Goal: Task Accomplishment & Management: Complete application form

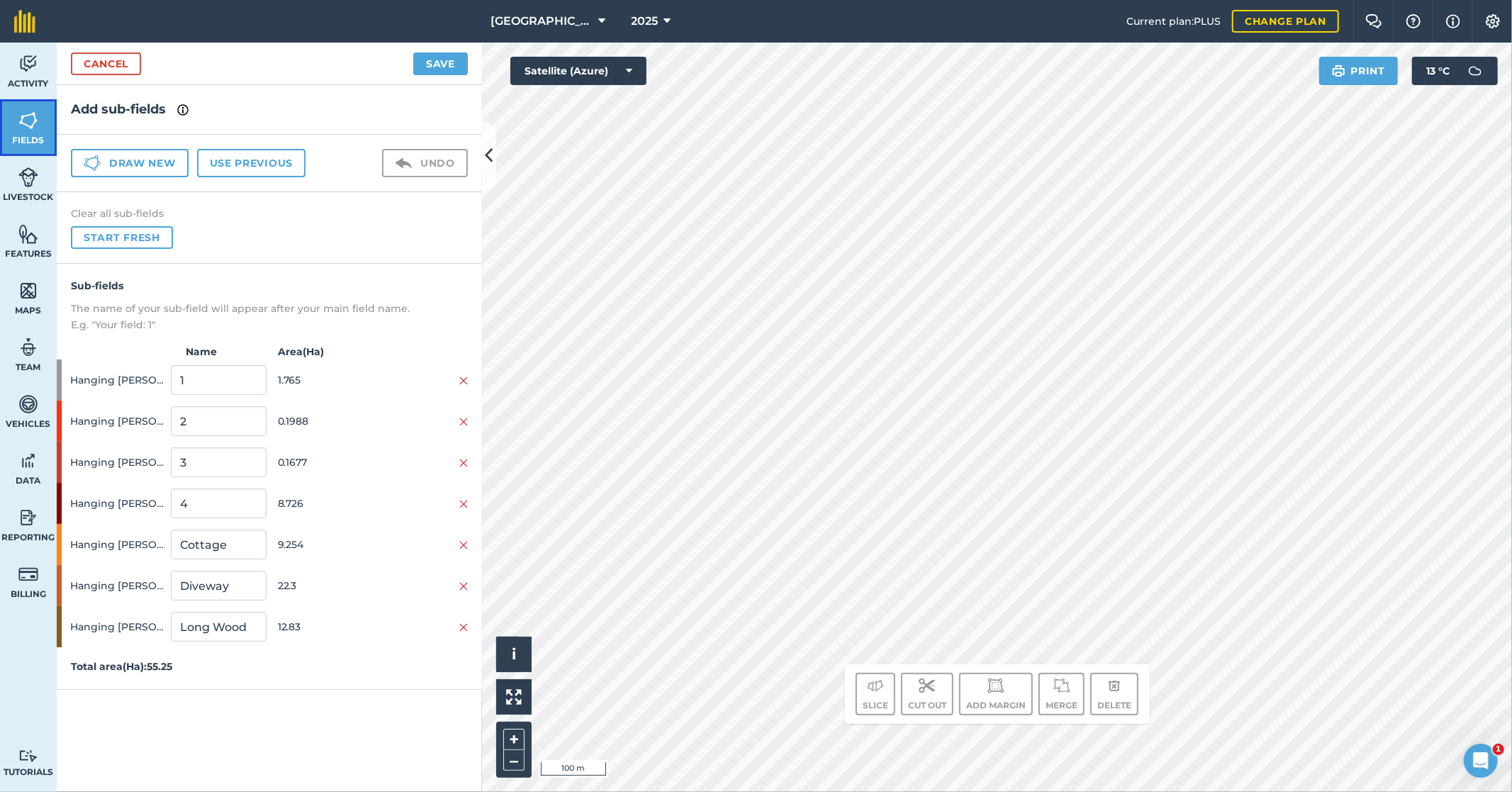
drag, startPoint x: 35, startPoint y: 123, endPoint x: 35, endPoint y: 77, distance: 46.0
click at [35, 123] on img at bounding box center [28, 121] width 20 height 21
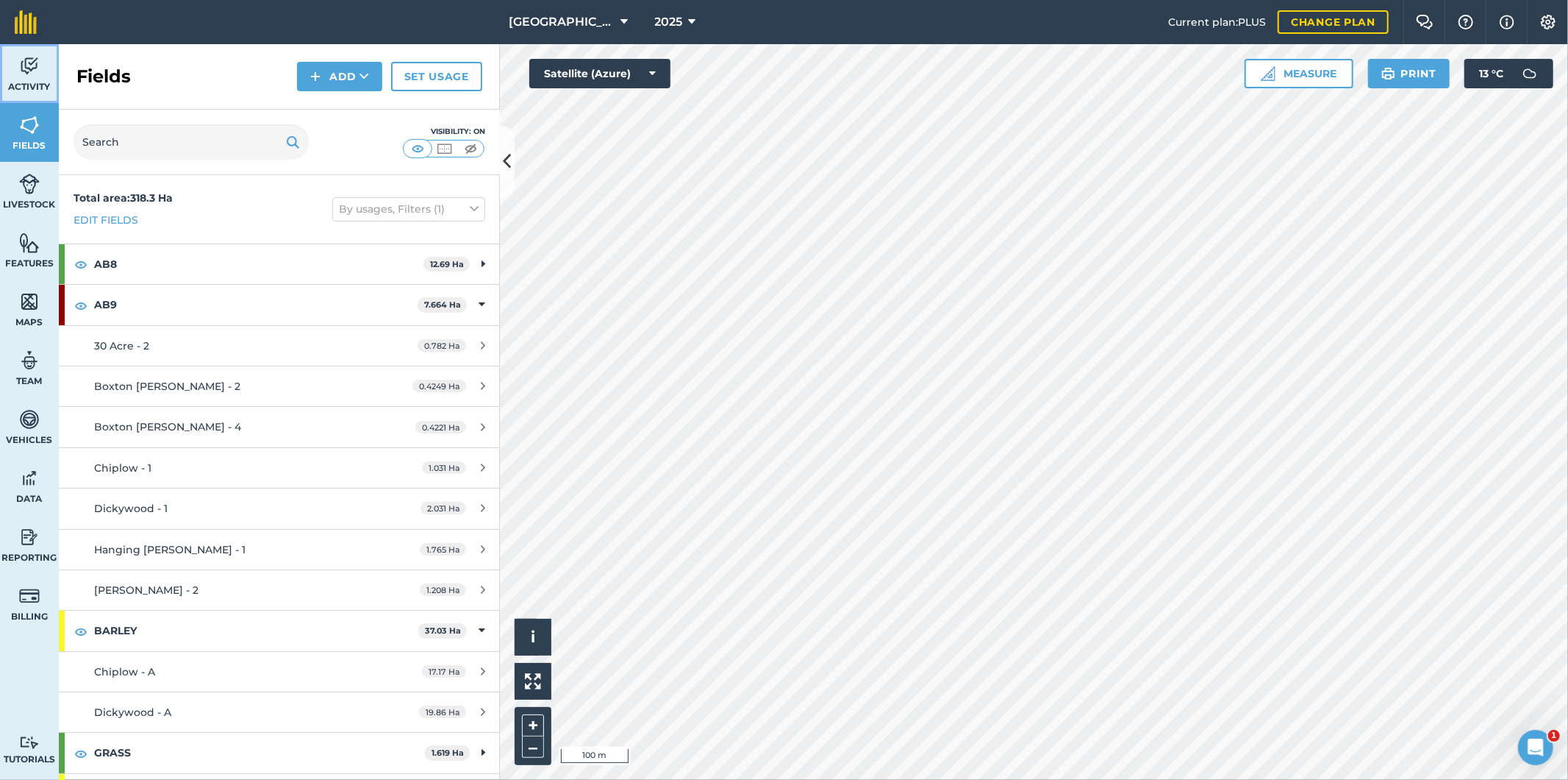
click at [35, 77] on img at bounding box center [29, 66] width 20 height 22
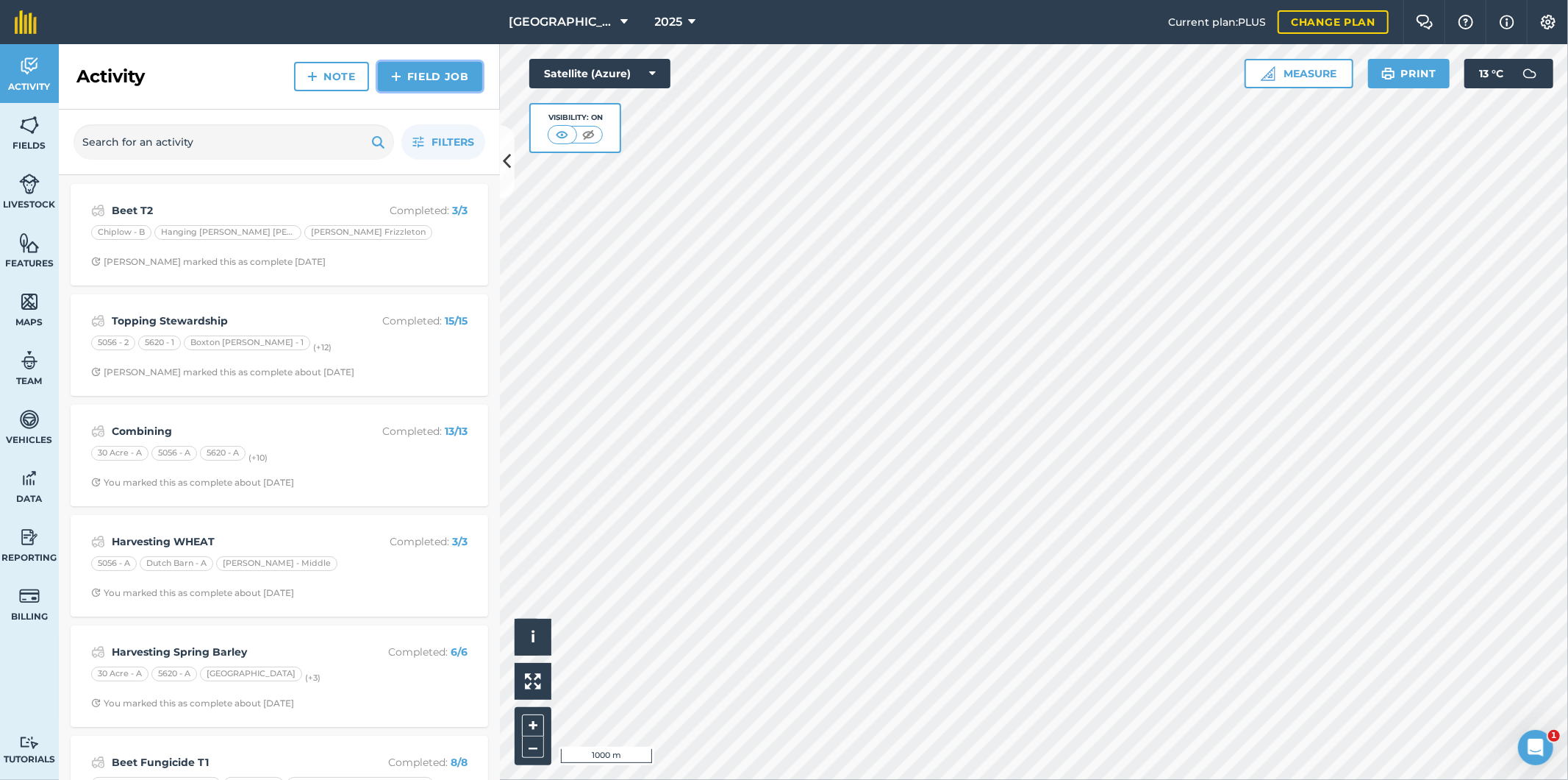
click at [435, 81] on link "Field Job" at bounding box center [430, 77] width 105 height 30
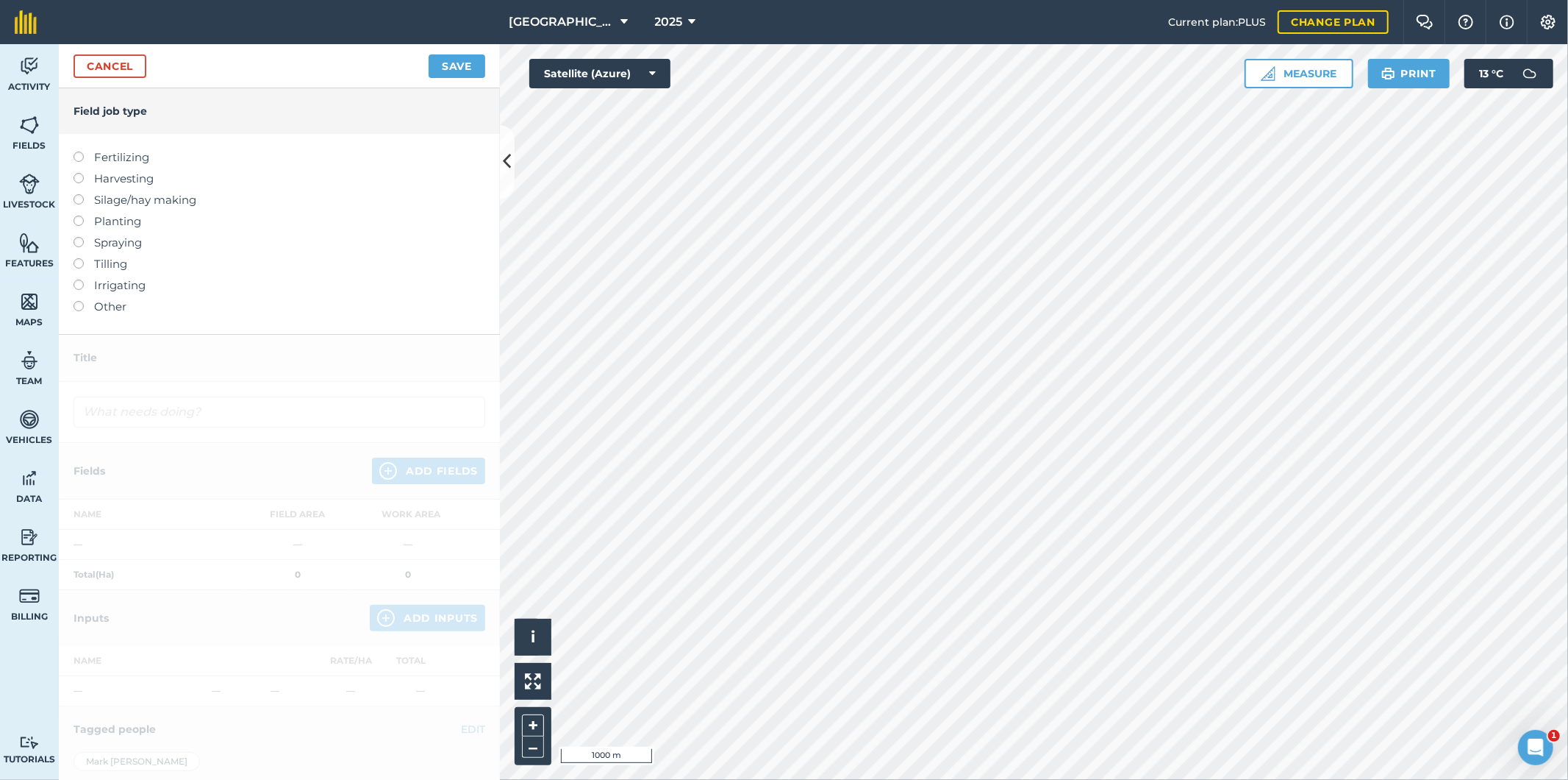
click at [79, 237] on label at bounding box center [84, 237] width 20 height 0
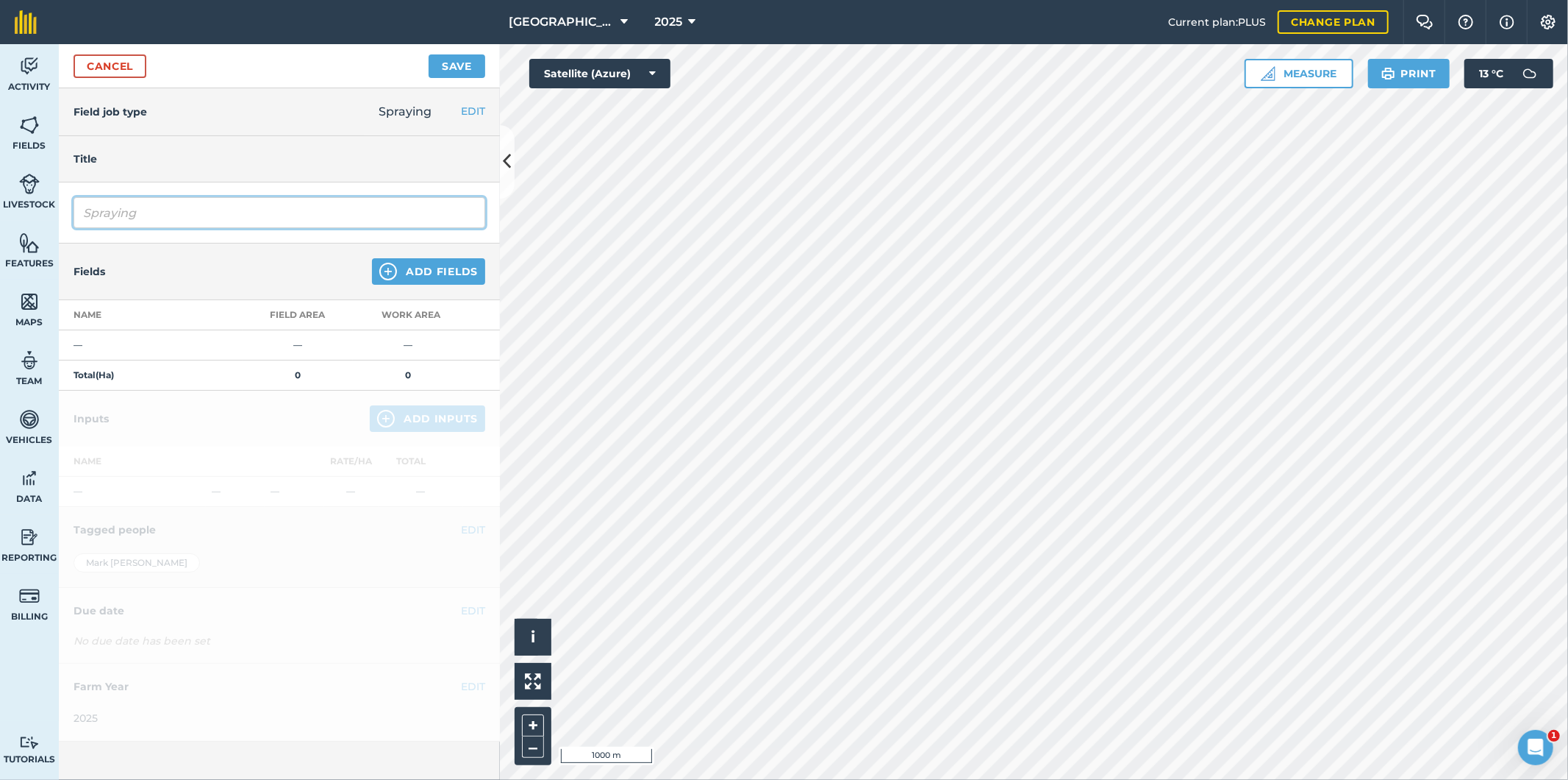
click at [144, 214] on input "Spraying" at bounding box center [279, 212] width 411 height 31
drag, startPoint x: 144, startPoint y: 214, endPoint x: 69, endPoint y: 217, distance: 75.1
click at [69, 217] on div "Spraying" at bounding box center [279, 213] width 441 height 61
type input "Barley Weeds"
click at [407, 268] on button "Add Fields" at bounding box center [429, 271] width 113 height 27
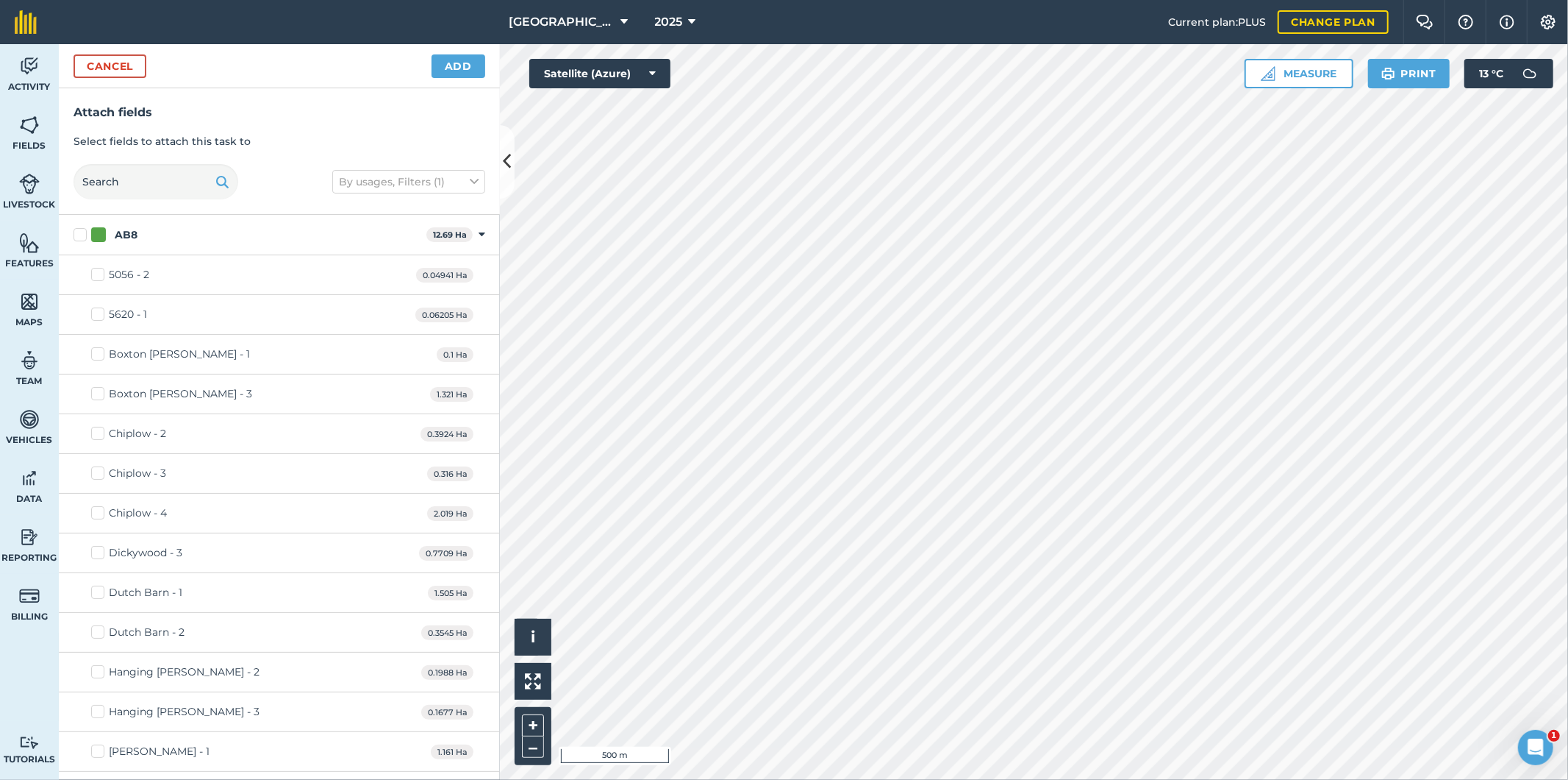
checkbox input "true"
click at [113, 70] on button "Cancel" at bounding box center [109, 66] width 73 height 23
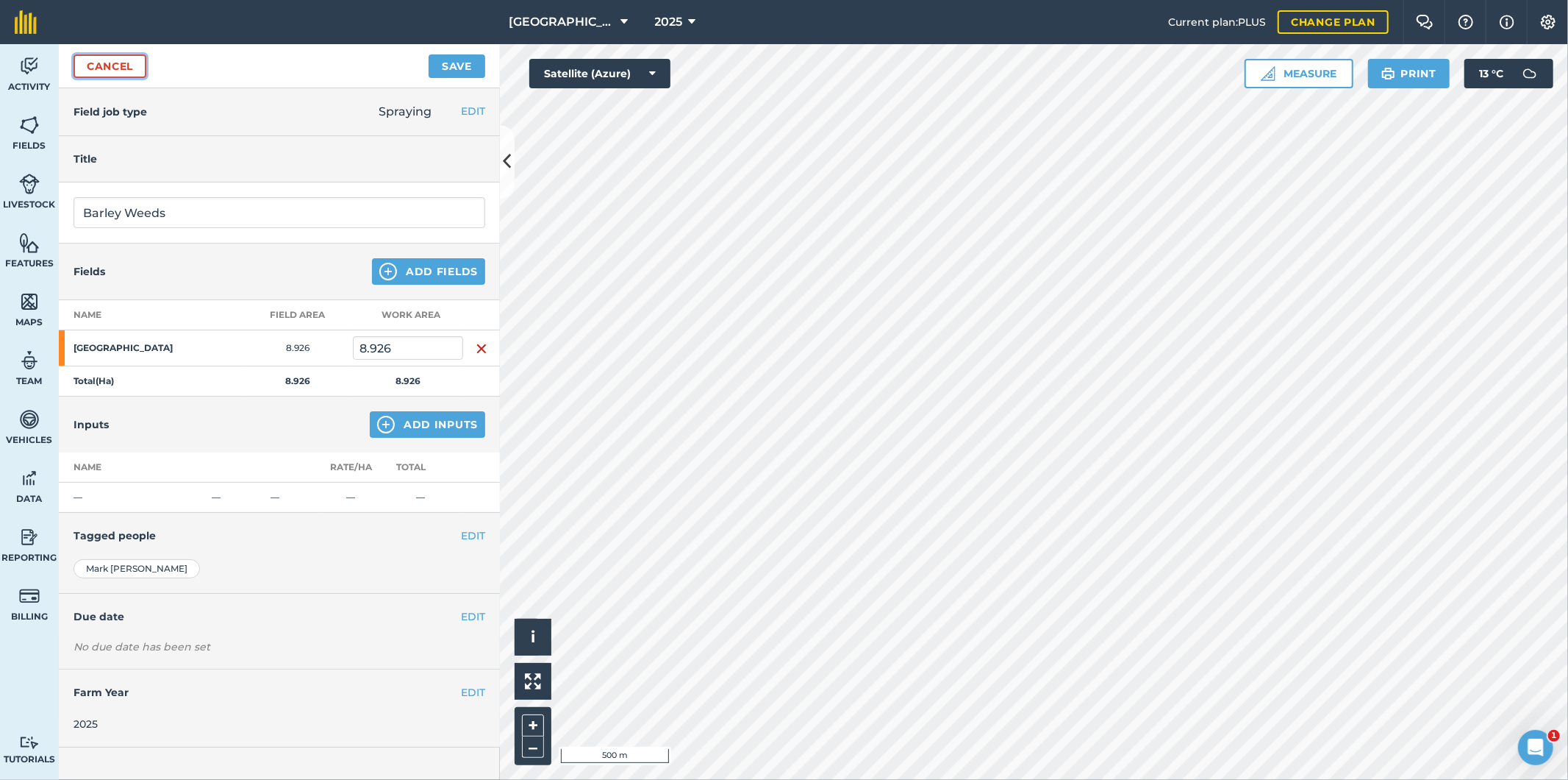
click at [113, 70] on link "Cancel" at bounding box center [109, 66] width 73 height 23
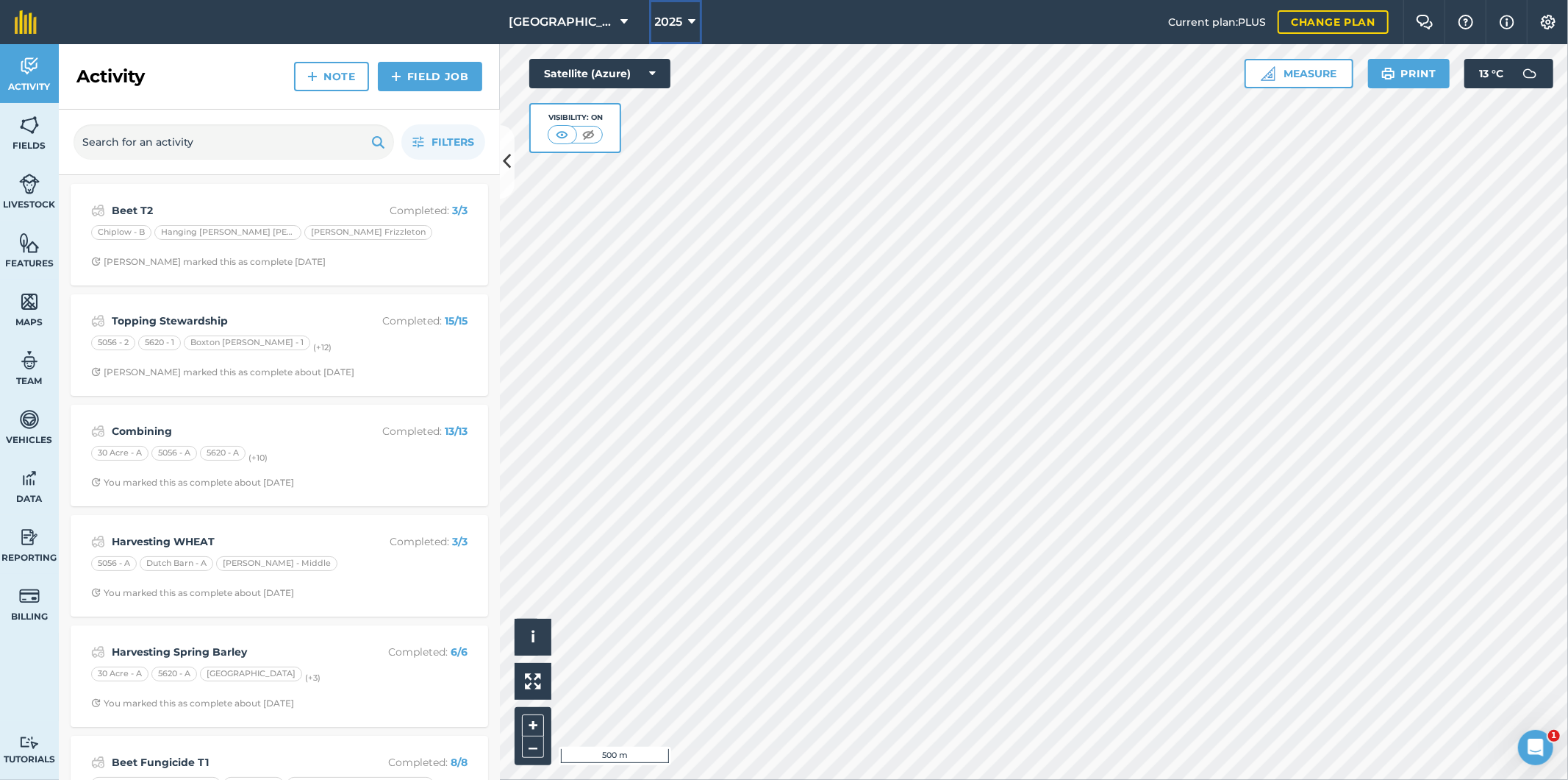
click at [658, 20] on span "2025" at bounding box center [669, 22] width 28 height 18
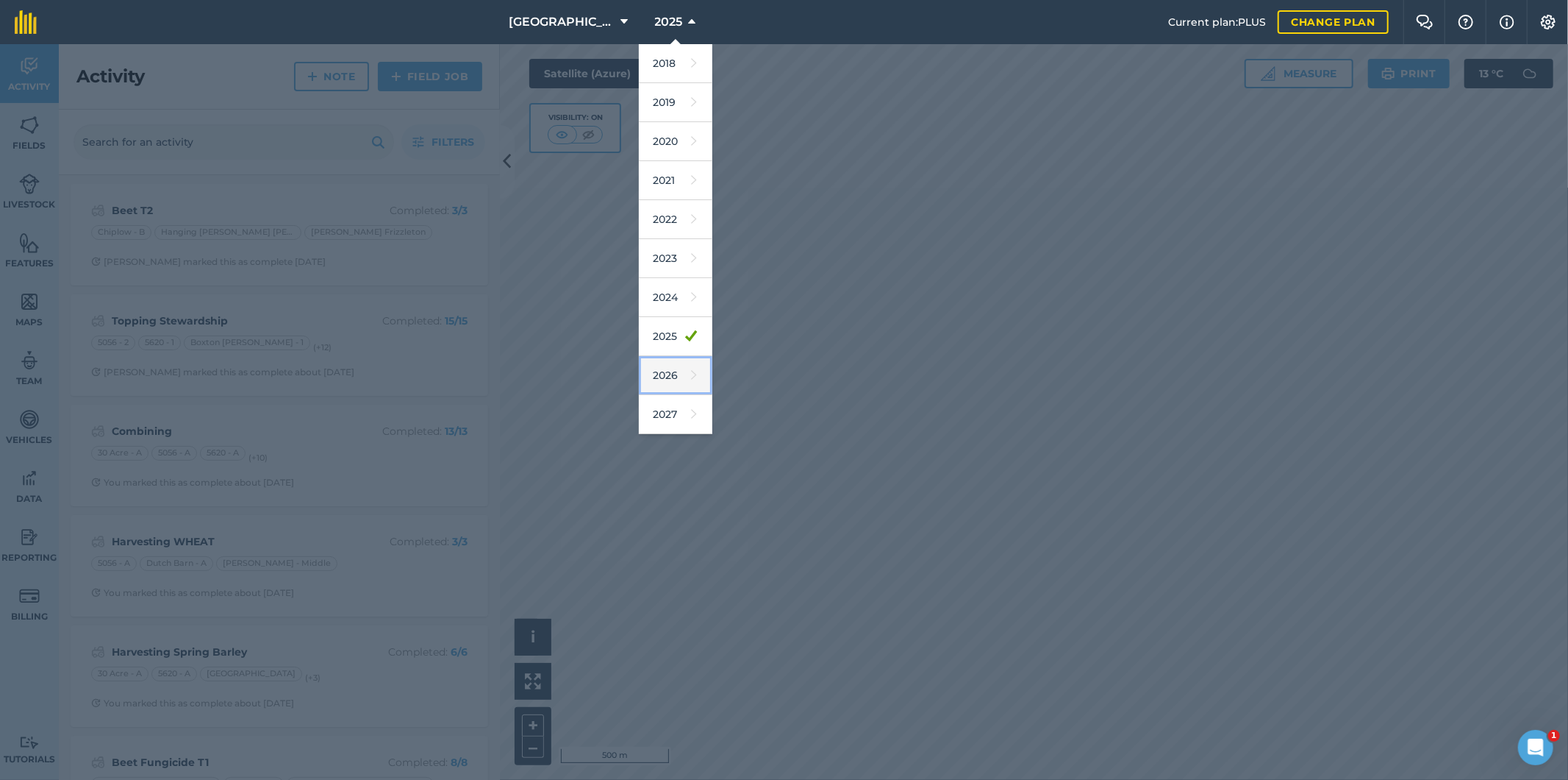
click at [664, 373] on link "2026" at bounding box center [676, 376] width 74 height 39
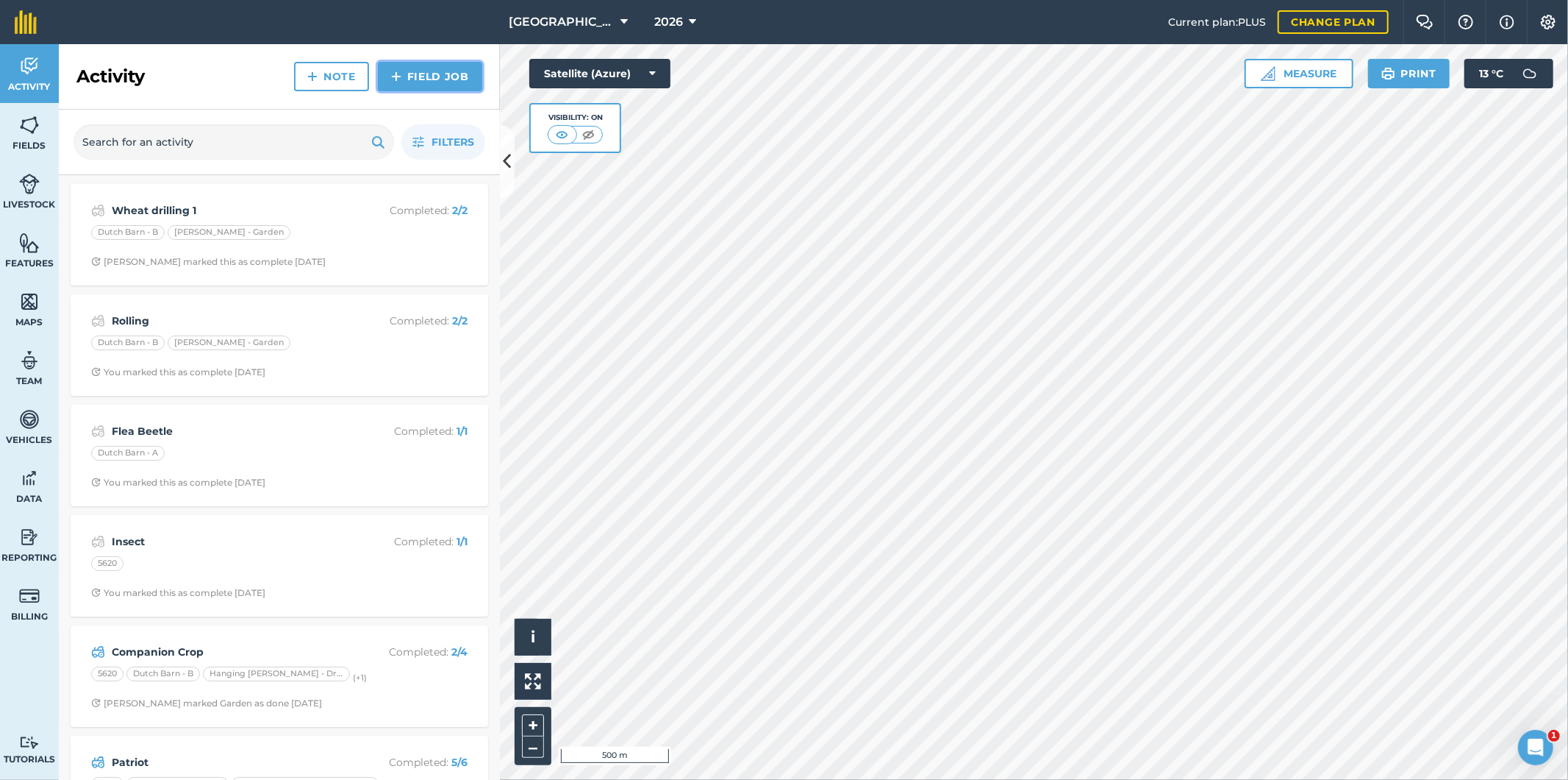
click at [449, 76] on link "Field Job" at bounding box center [430, 77] width 105 height 30
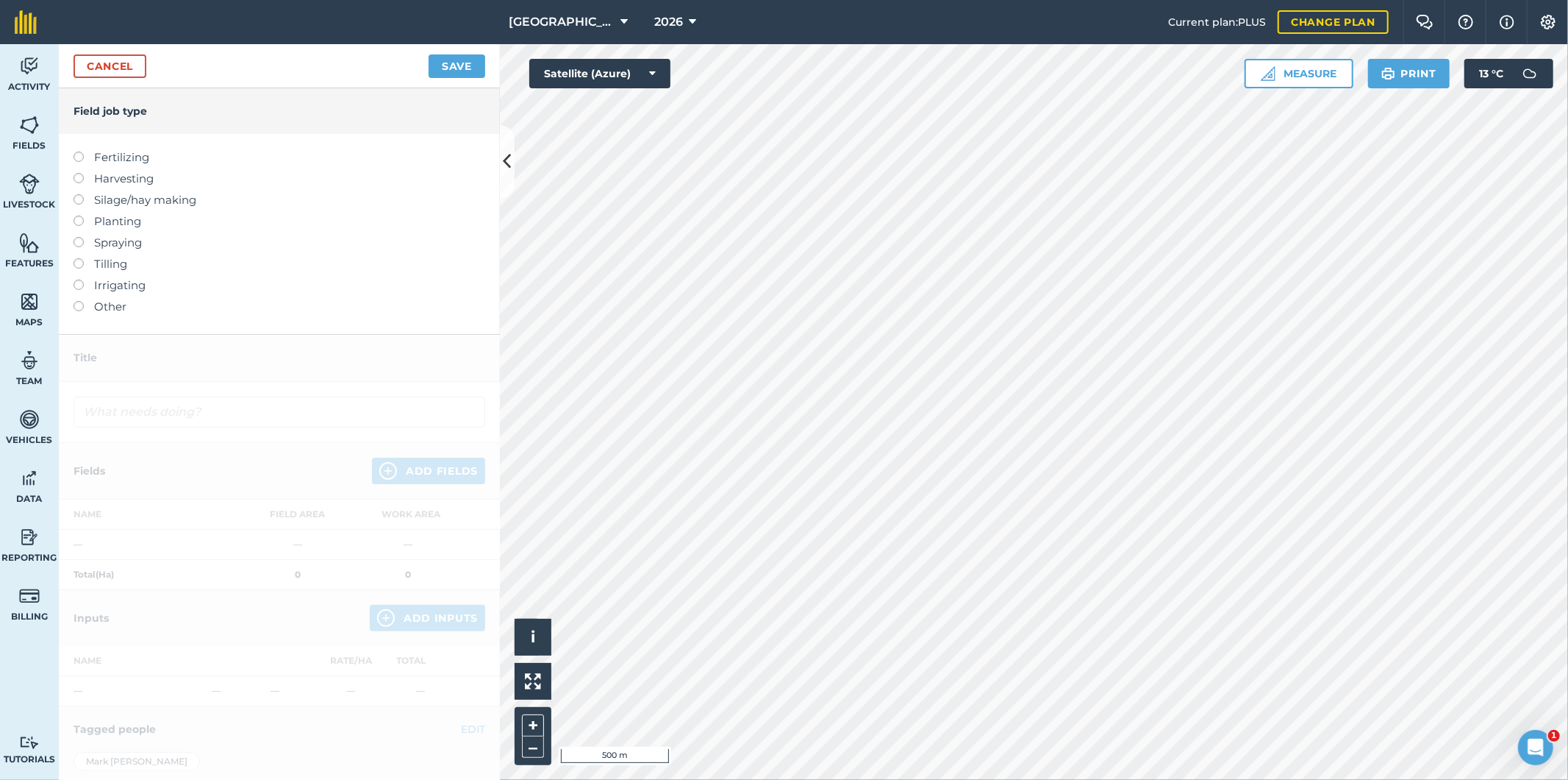
click at [81, 237] on label at bounding box center [84, 237] width 20 height 0
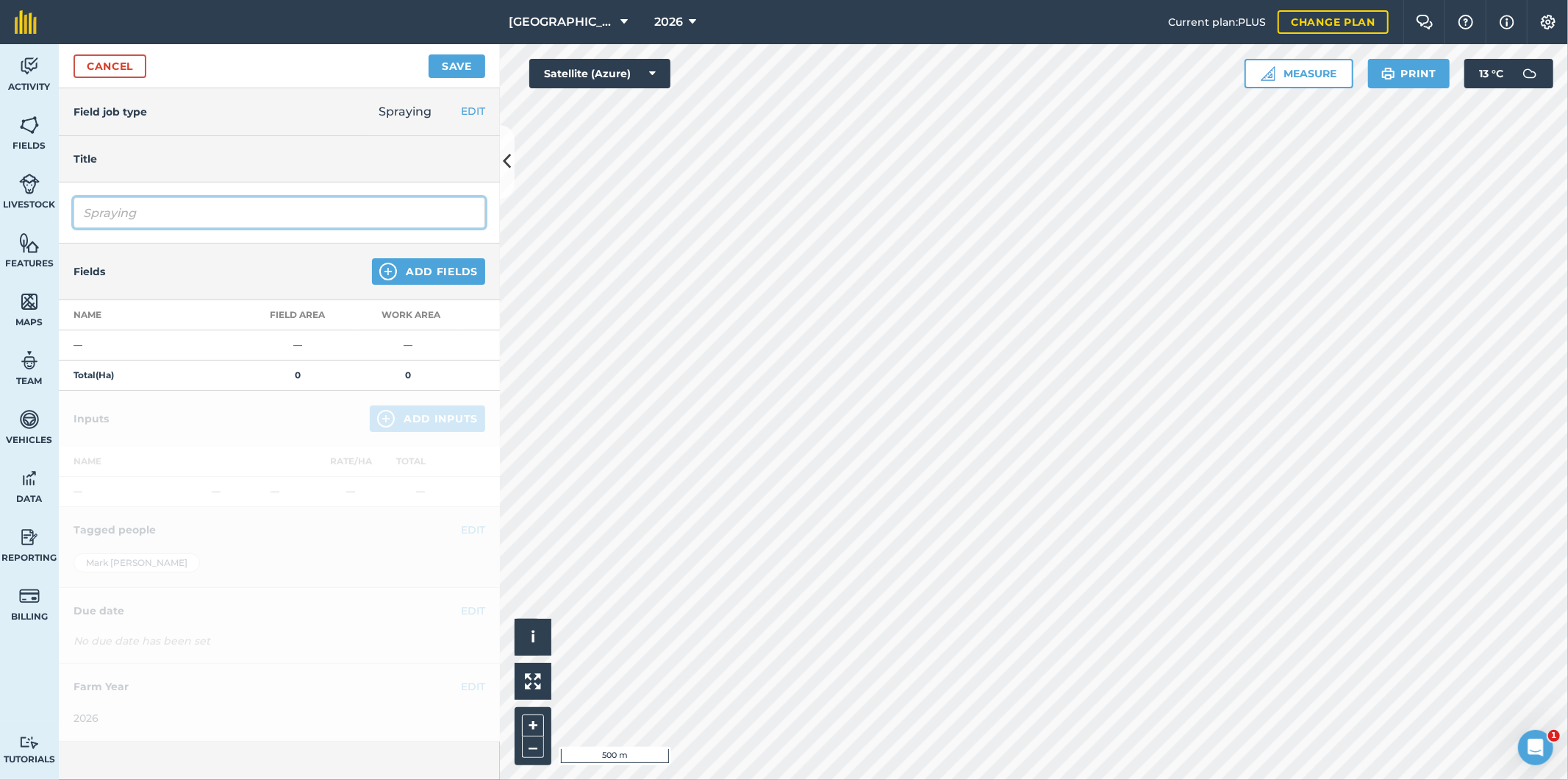
click at [162, 207] on input "Spraying" at bounding box center [279, 212] width 411 height 31
drag, startPoint x: 149, startPoint y: 214, endPoint x: 70, endPoint y: 227, distance: 80.1
click at [70, 227] on div "Spraying" at bounding box center [279, 213] width 441 height 61
type input "Barley Weeds"
click at [408, 270] on button "Add Fields" at bounding box center [429, 271] width 113 height 27
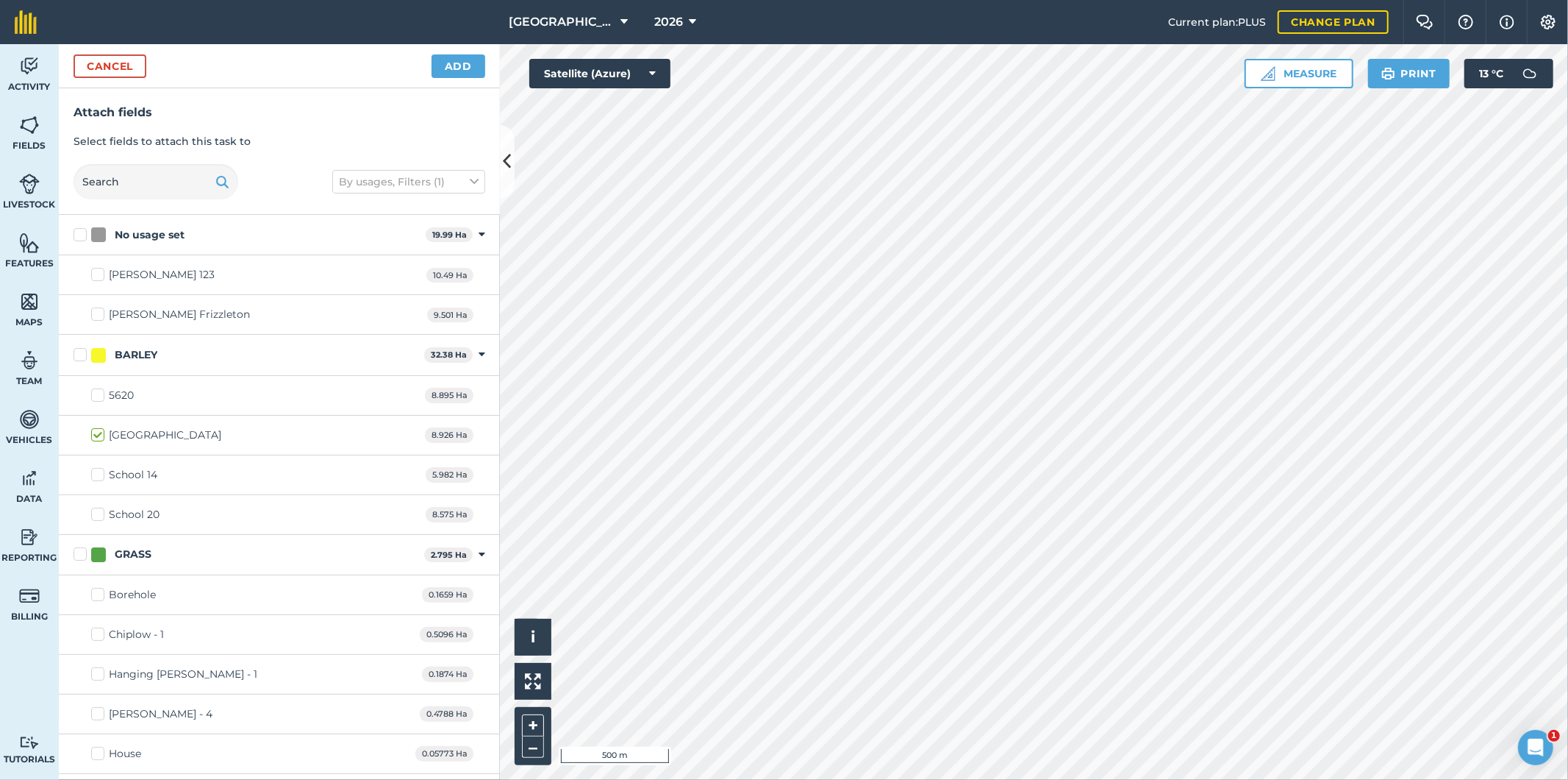
checkbox input "true"
click at [451, 76] on button "Add" at bounding box center [458, 66] width 54 height 23
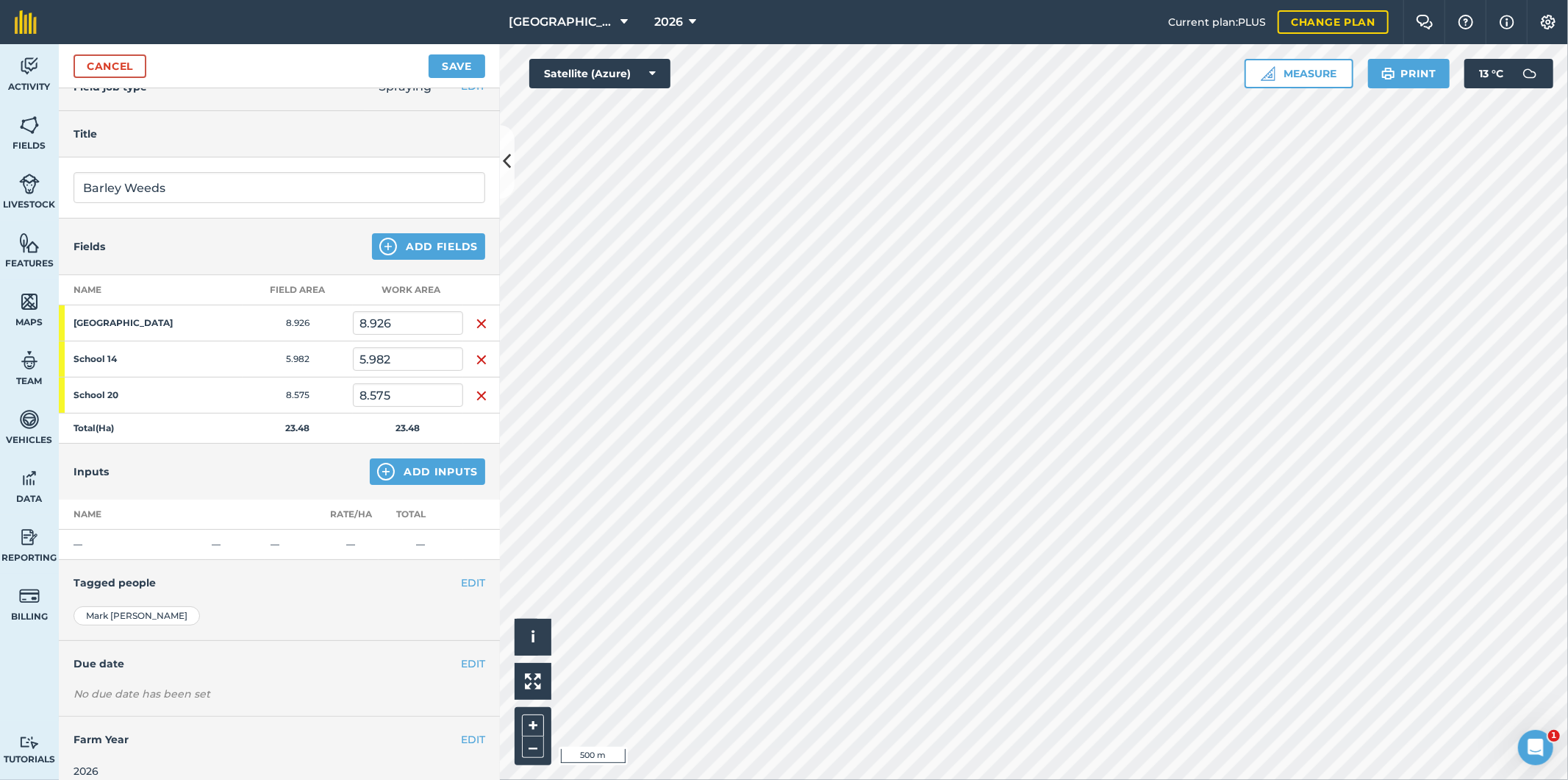
scroll to position [38, 0]
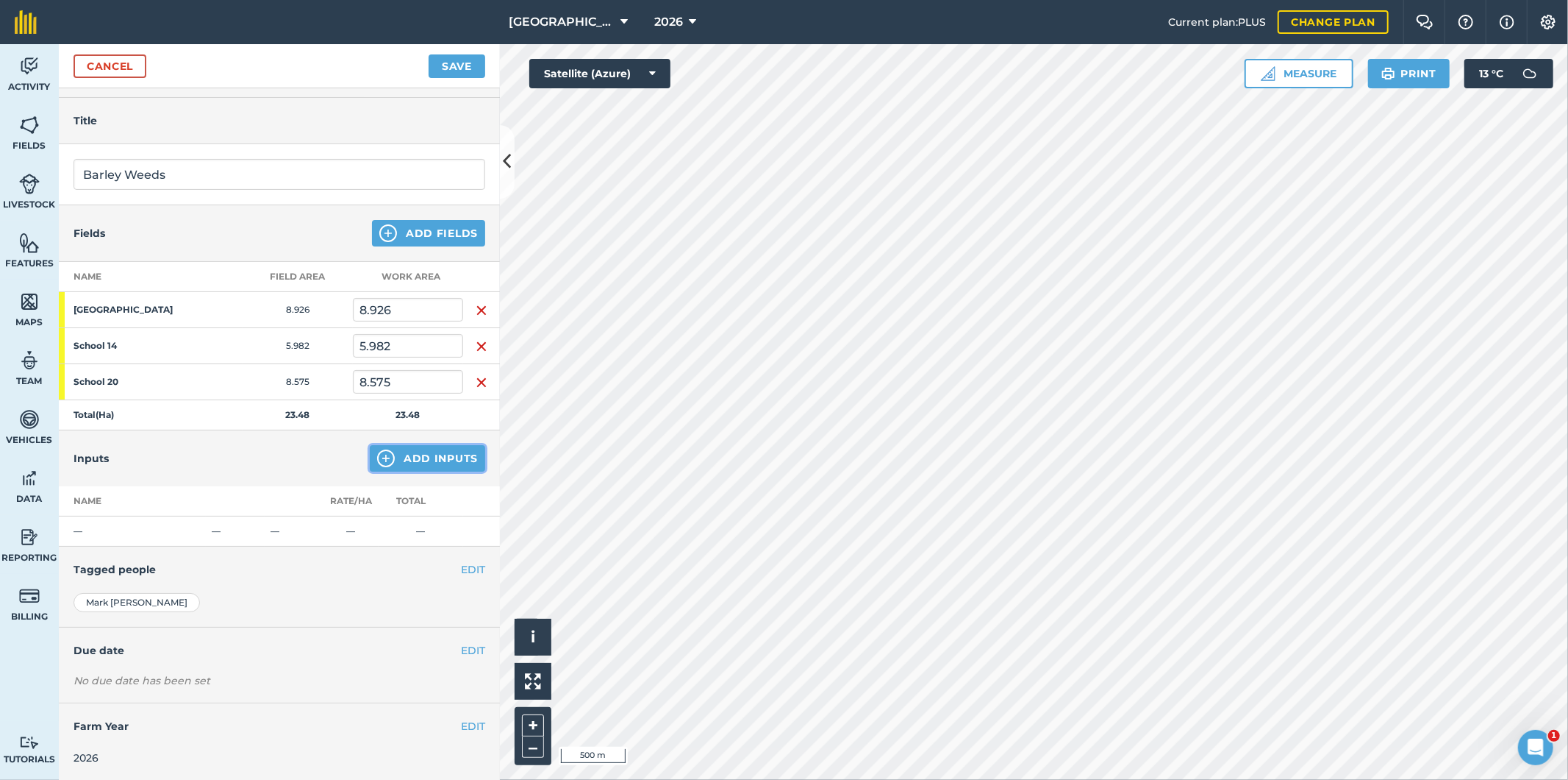
click at [415, 454] on button "Add Inputs" at bounding box center [428, 458] width 116 height 27
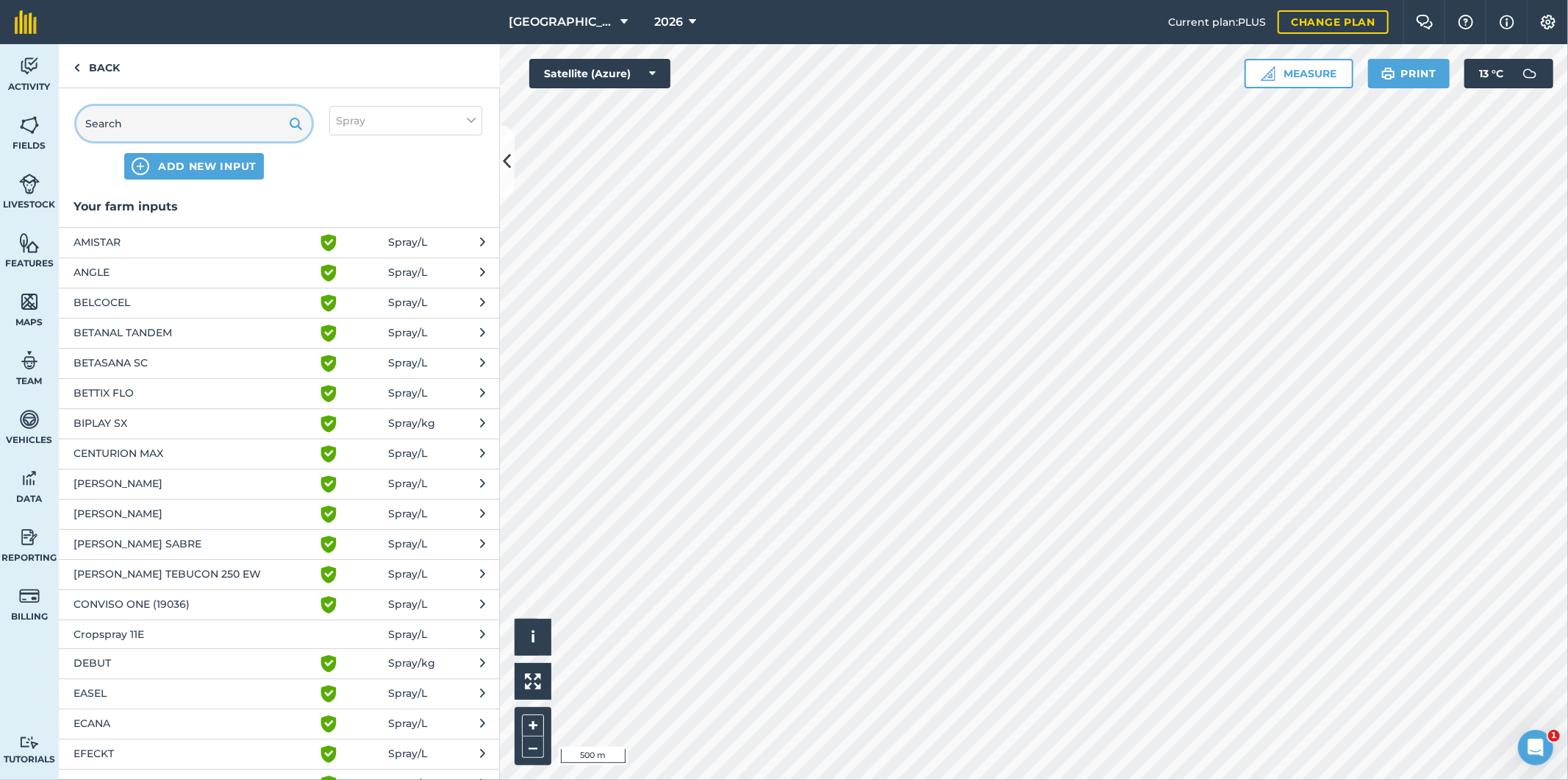
click at [145, 128] on input "text" at bounding box center [194, 123] width 235 height 35
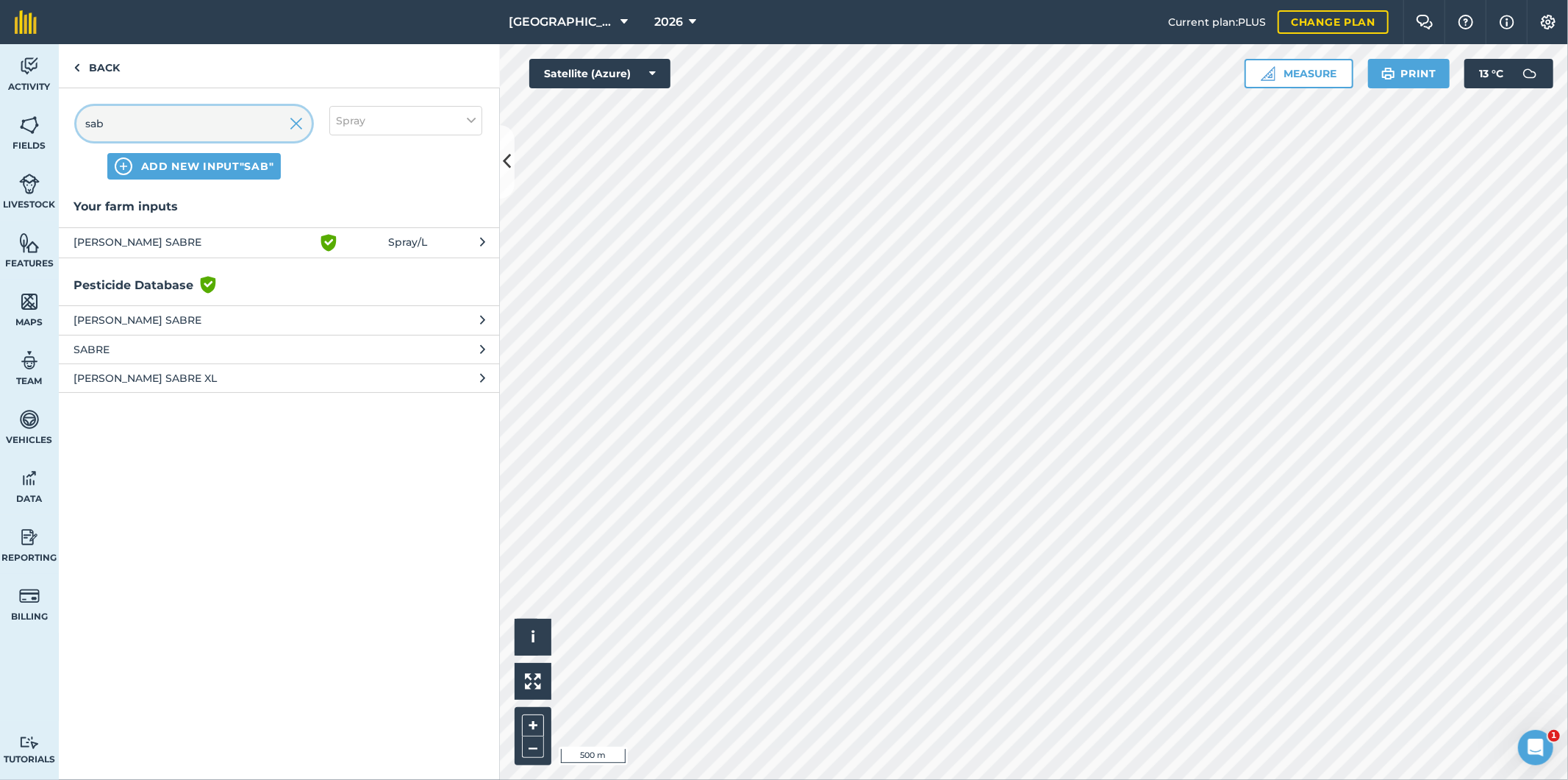
type input "sab"
click at [142, 241] on span "[PERSON_NAME] SABRE" at bounding box center [193, 243] width 240 height 18
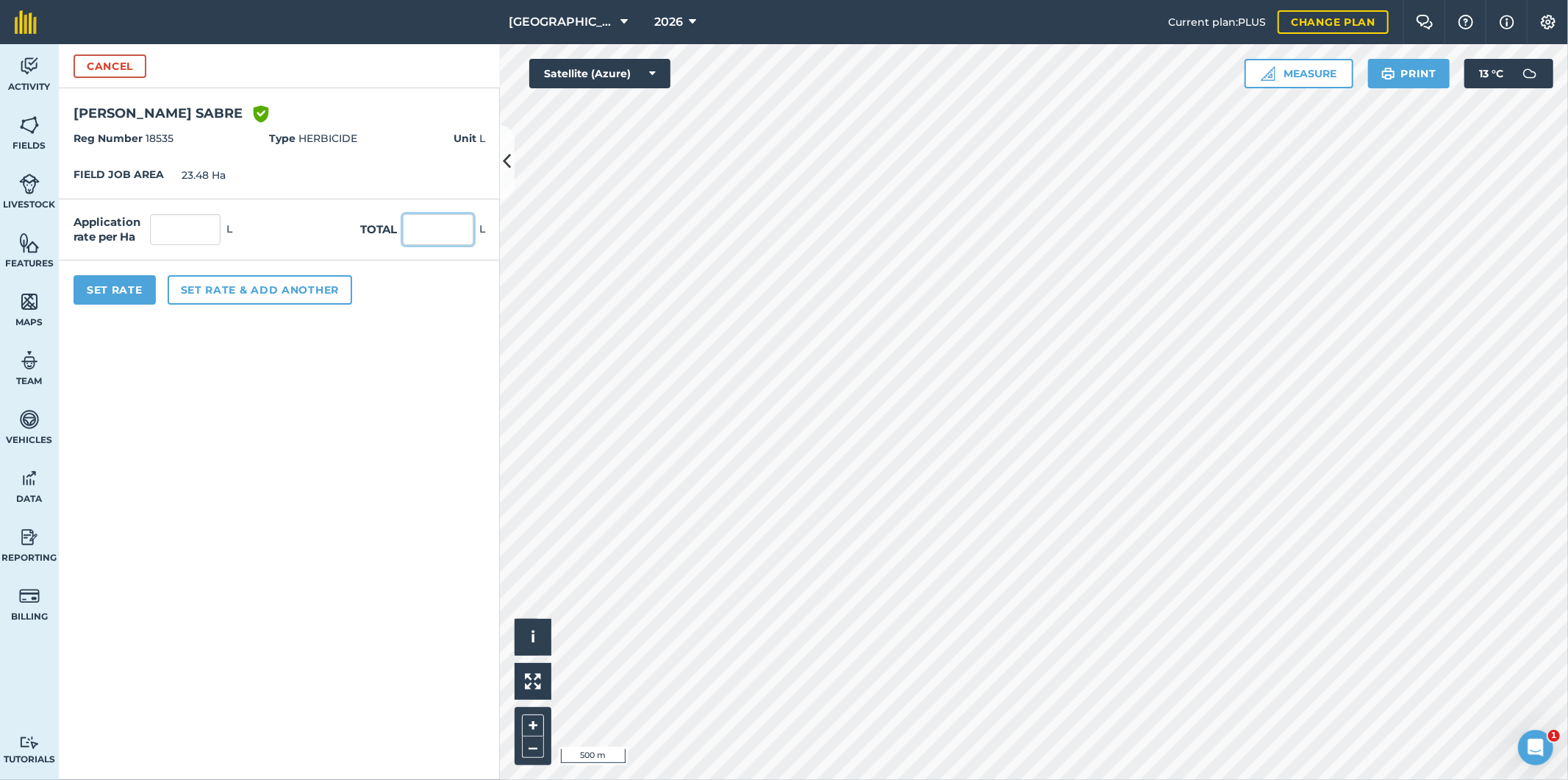
click at [415, 238] on input "text" at bounding box center [438, 229] width 70 height 31
click at [185, 227] on input "text" at bounding box center [185, 229] width 70 height 31
type input "0.3"
type input "7.044"
click at [215, 296] on button "Set rate & add another" at bounding box center [260, 290] width 185 height 30
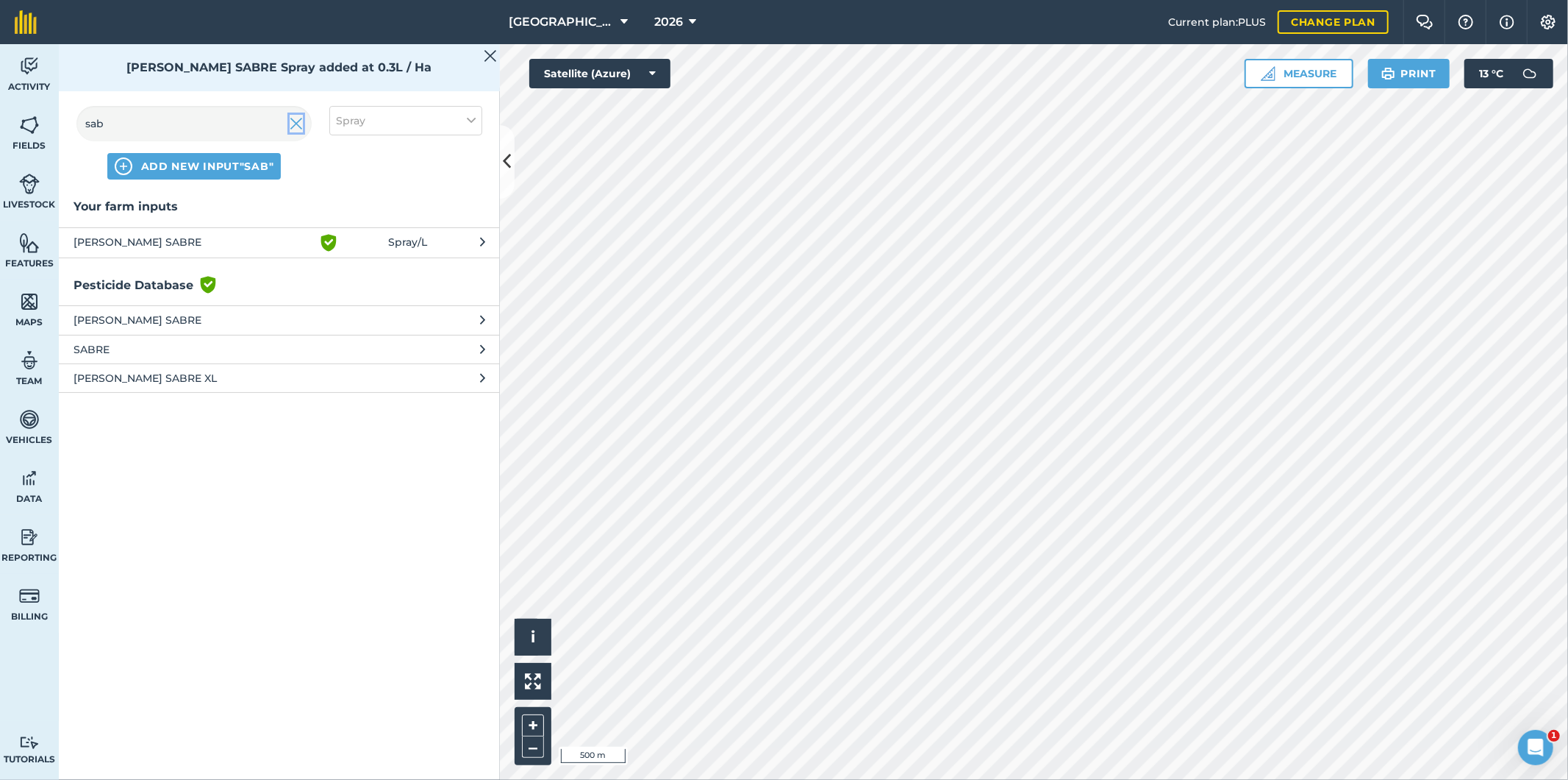
click at [295, 127] on img at bounding box center [296, 124] width 13 height 18
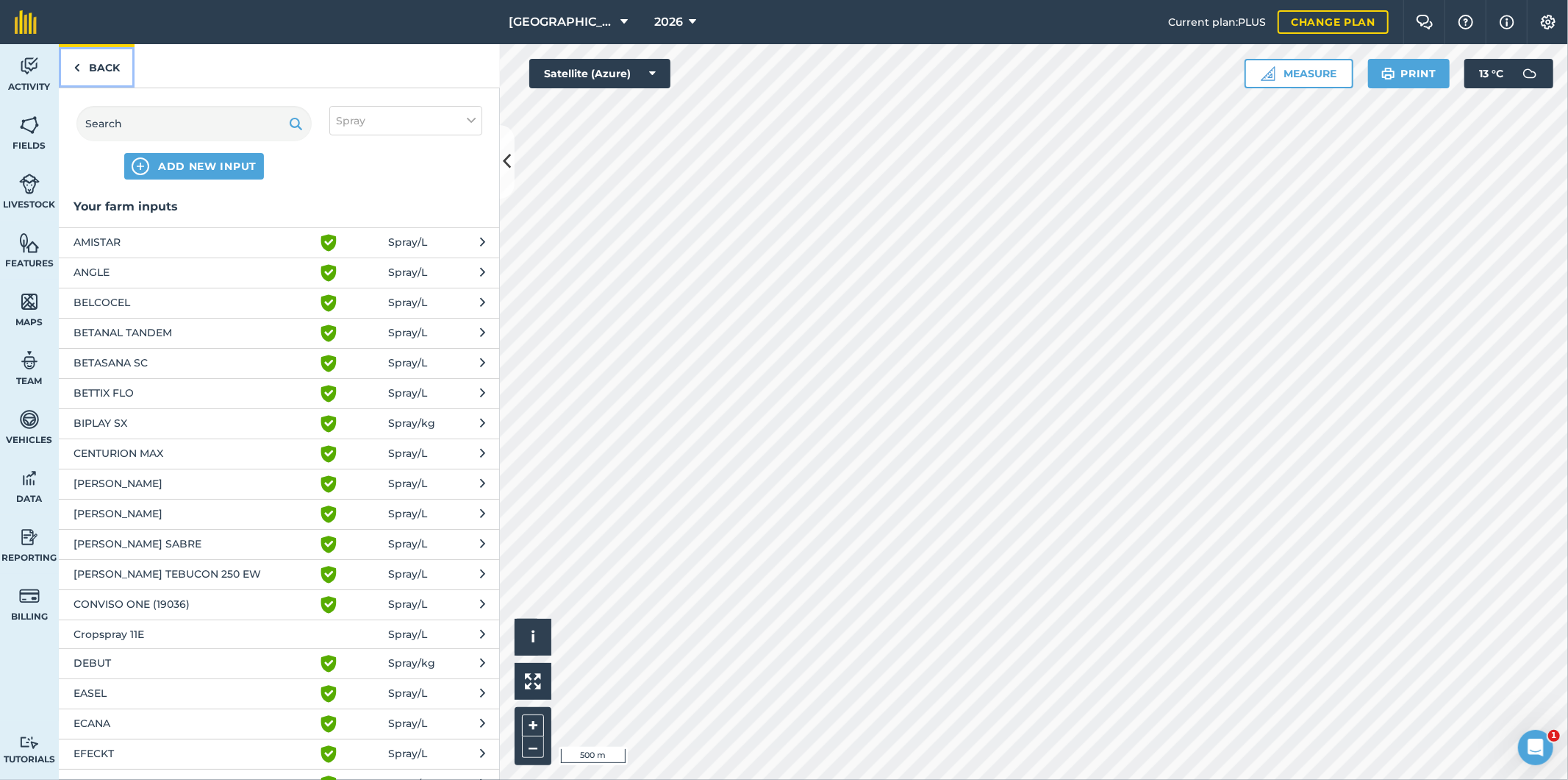
click at [110, 59] on link "Back" at bounding box center [96, 65] width 76 height 43
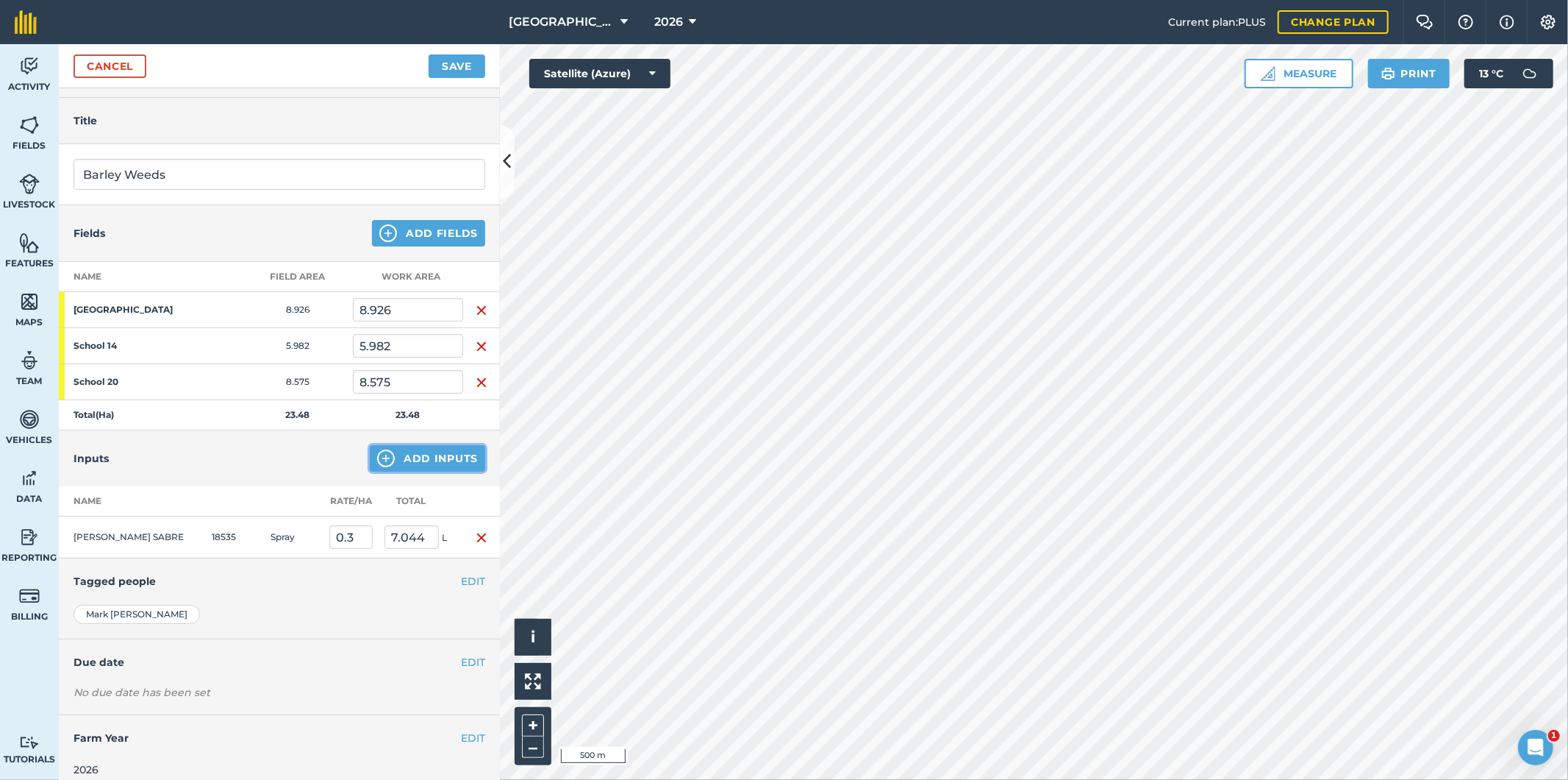
click at [407, 457] on button "Add Inputs" at bounding box center [428, 458] width 116 height 27
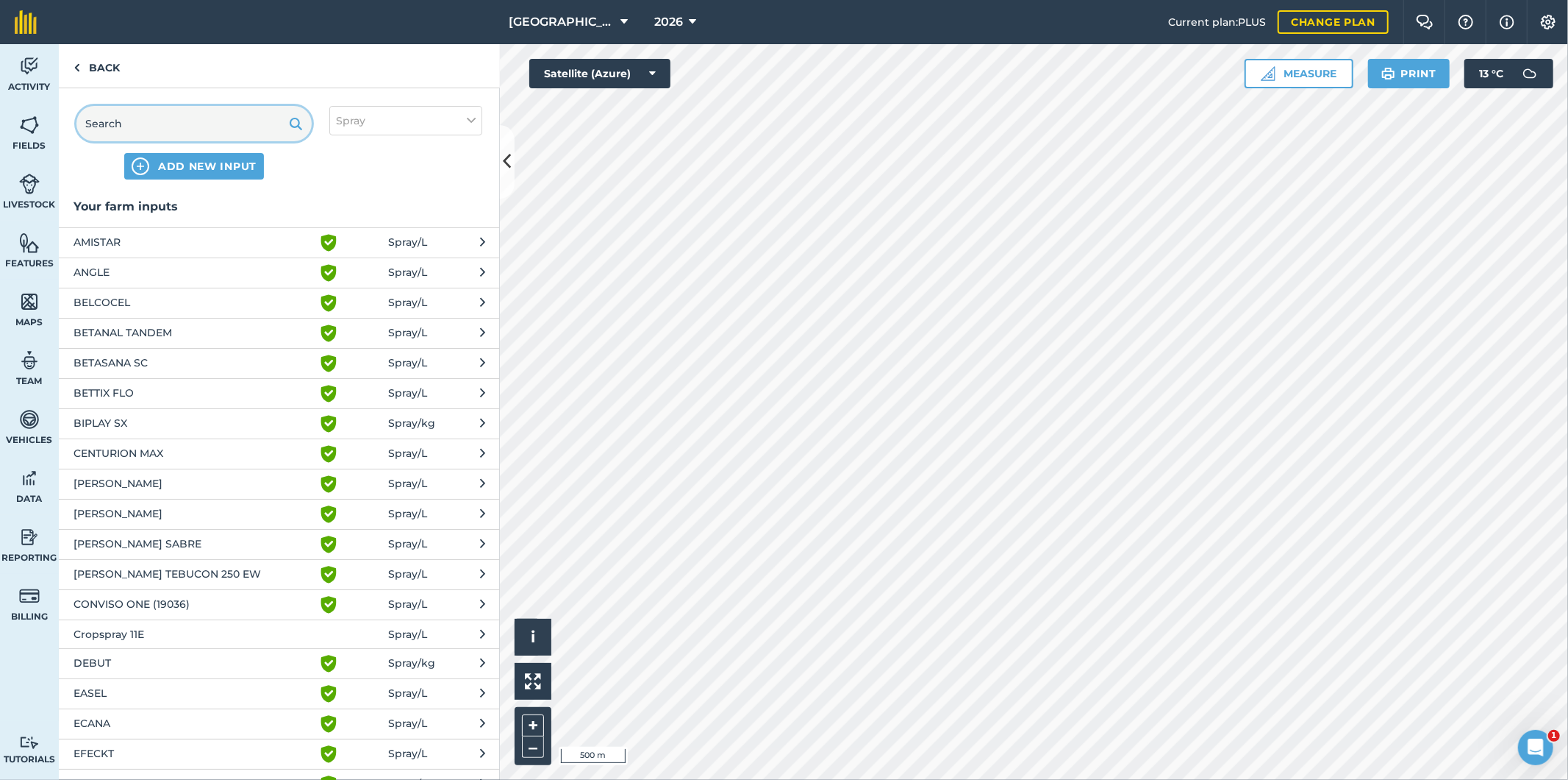
click at [189, 126] on input "text" at bounding box center [194, 123] width 235 height 35
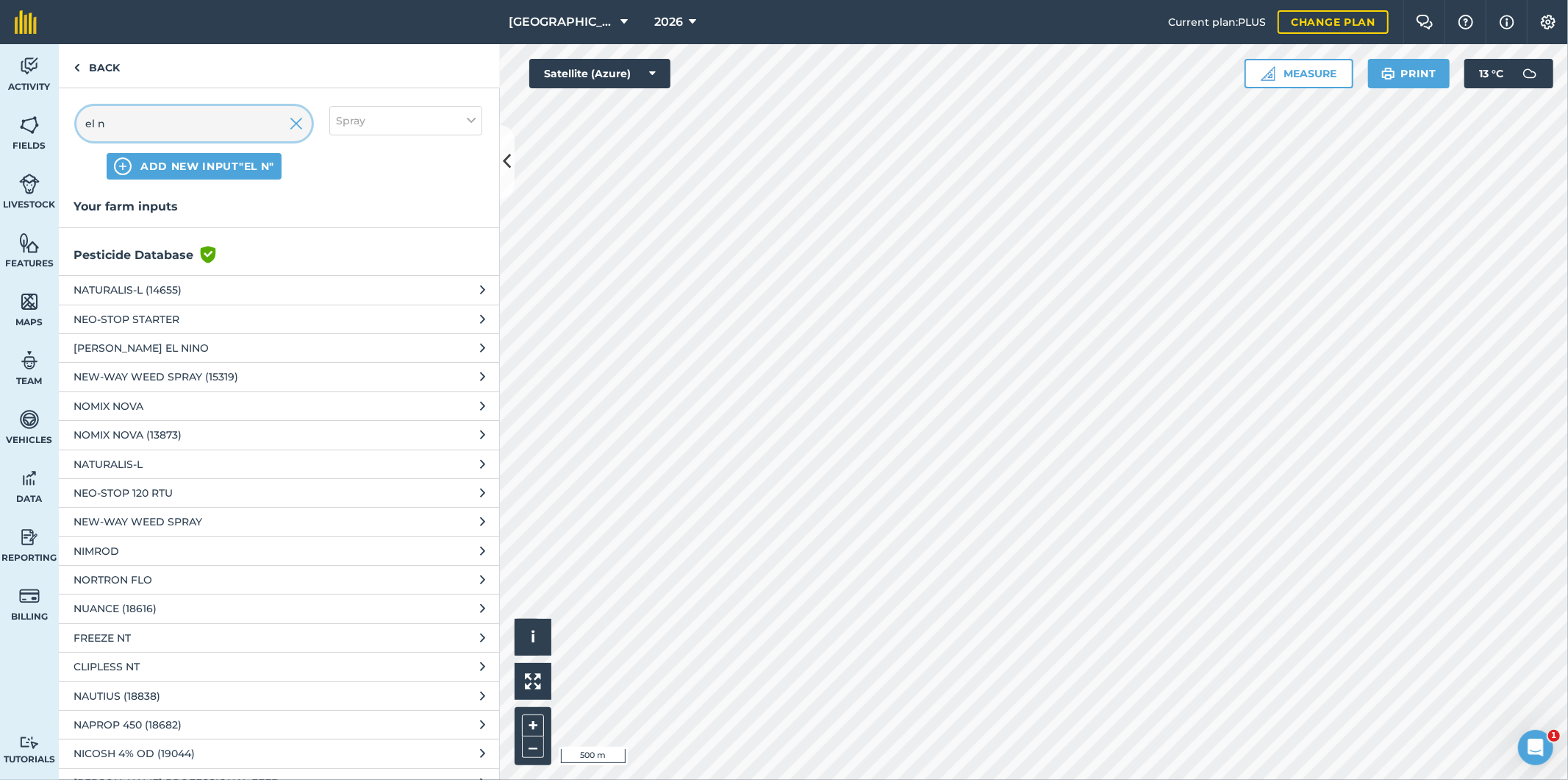
type input "el n"
click at [138, 350] on span "[PERSON_NAME] EL NINO" at bounding box center [193, 347] width 240 height 16
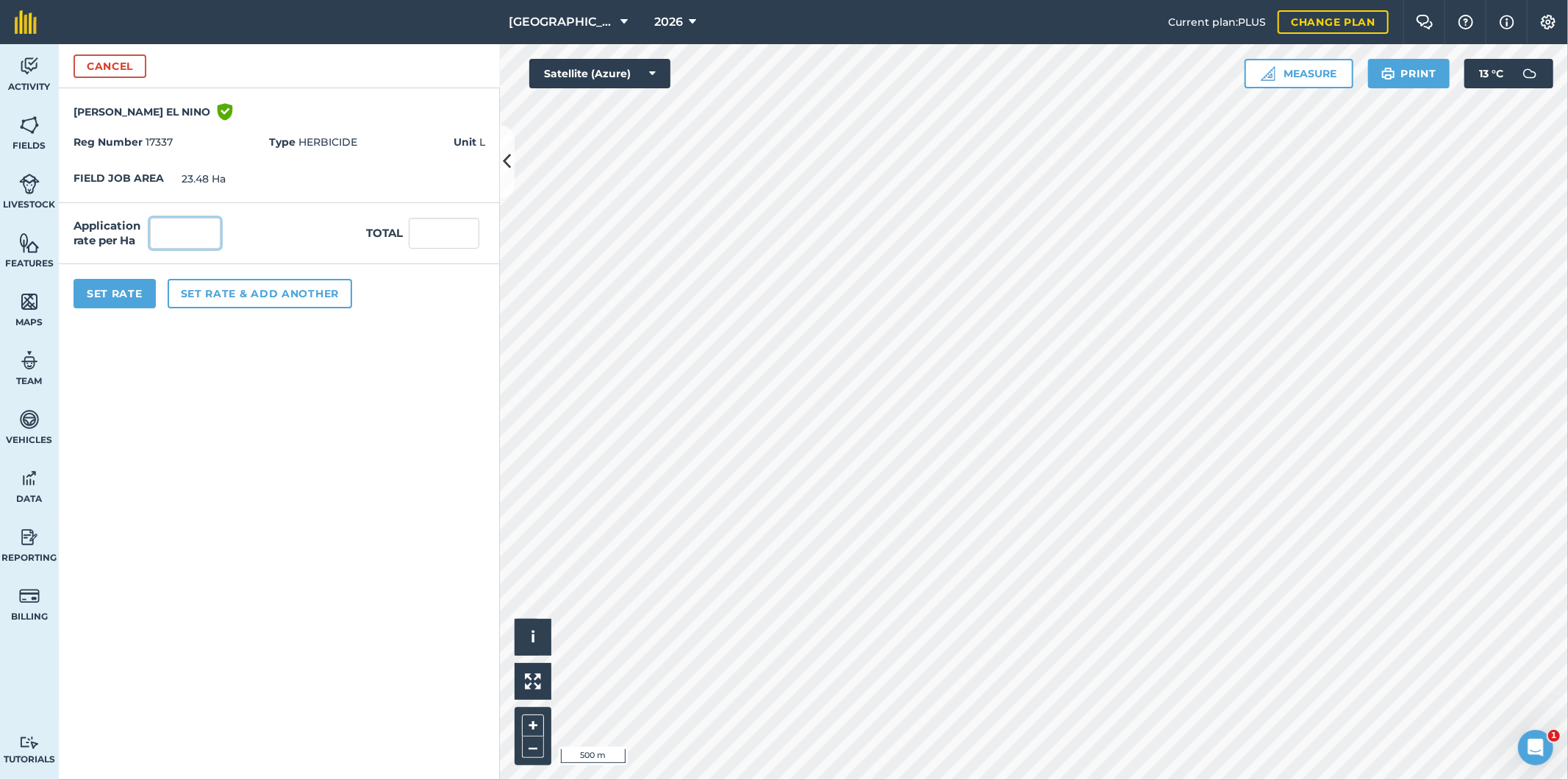
click at [188, 231] on input "text" at bounding box center [185, 232] width 70 height 31
type input "0.05"
type input "1.174"
click at [264, 227] on div "Application rate per Ha 0.05 Total 1.174" at bounding box center [279, 233] width 441 height 61
click at [204, 289] on button "Set rate & add another" at bounding box center [260, 293] width 185 height 30
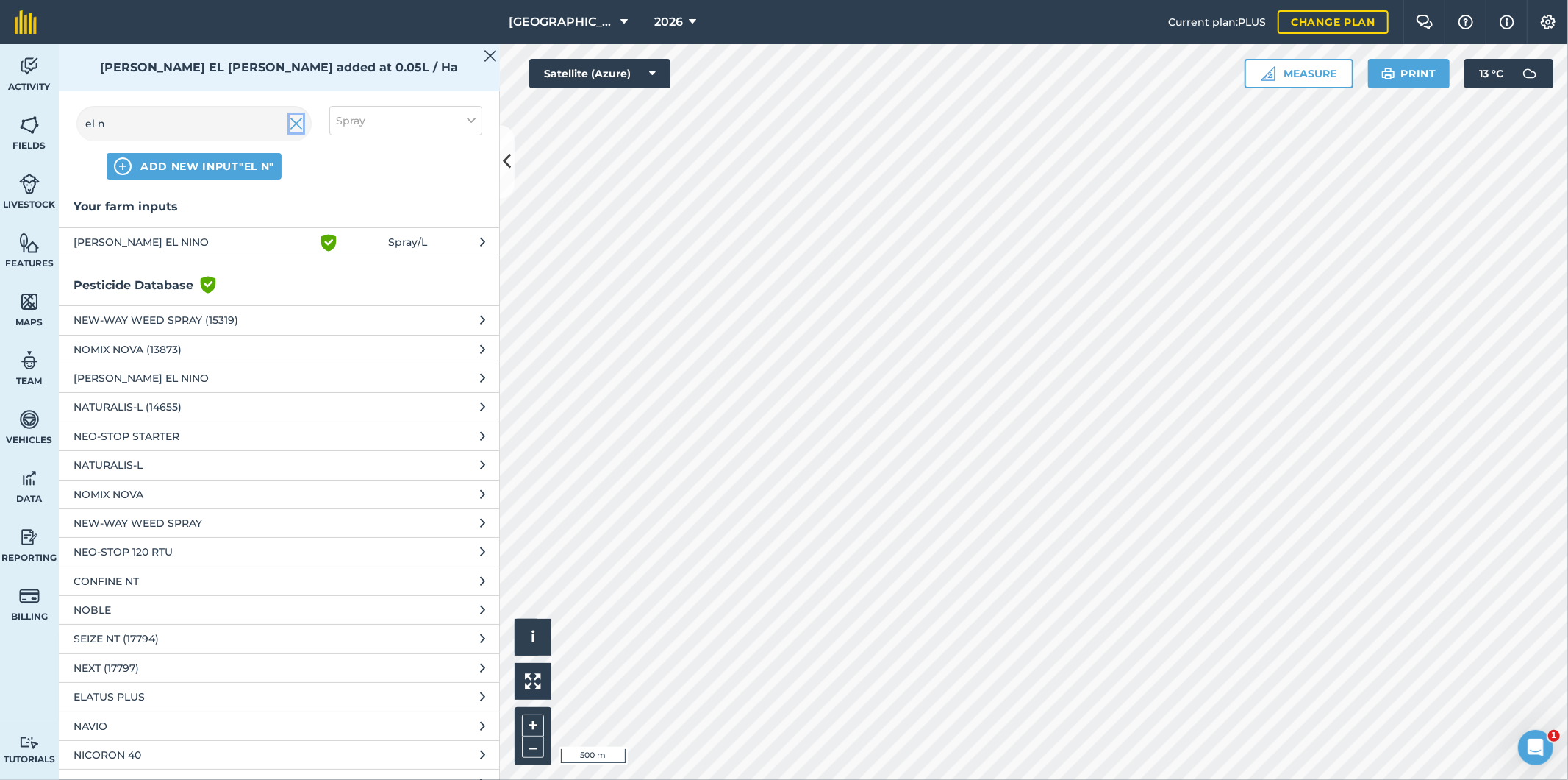
click at [295, 125] on img at bounding box center [296, 124] width 13 height 18
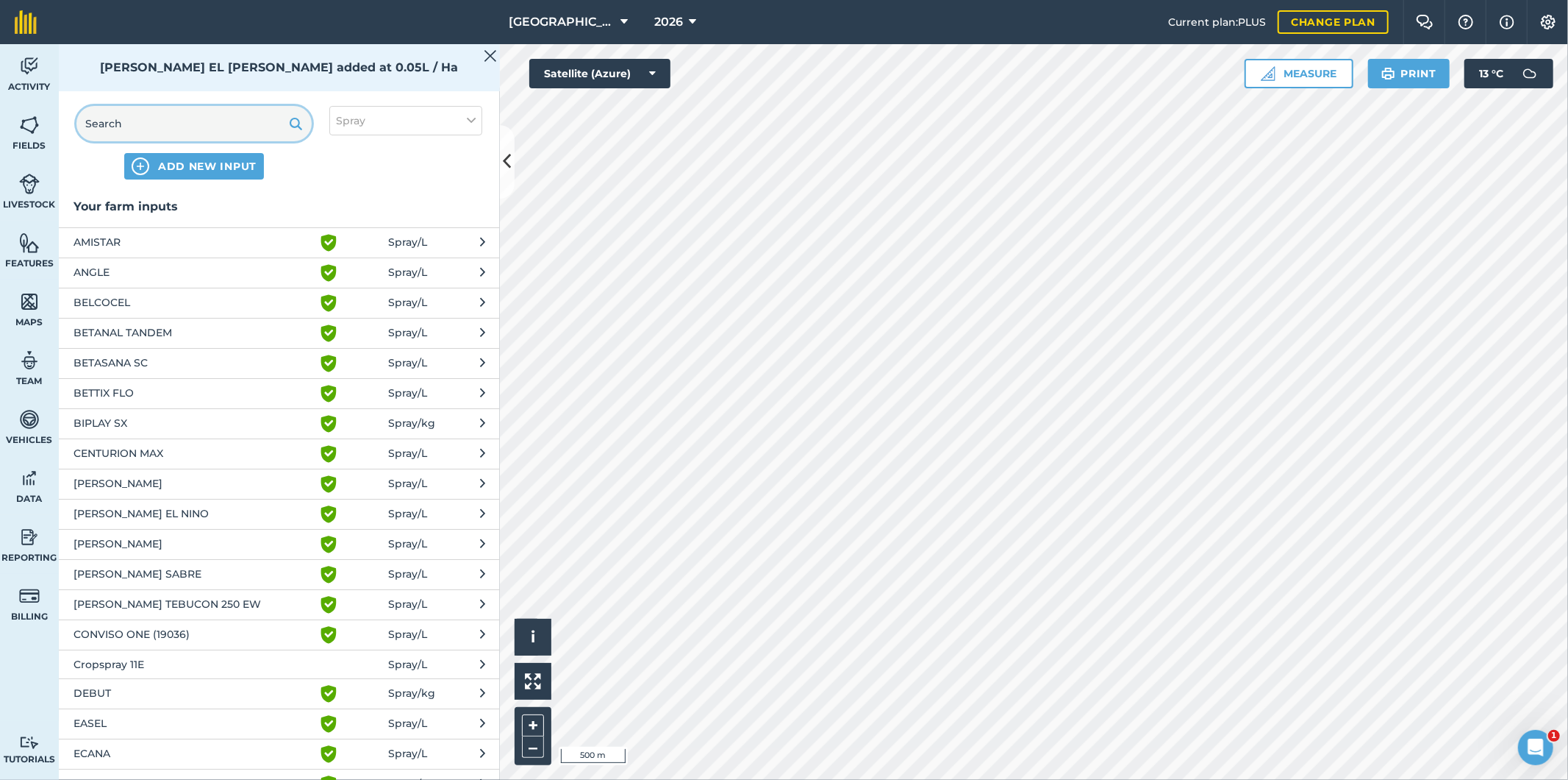
click at [194, 120] on input "text" at bounding box center [194, 123] width 235 height 35
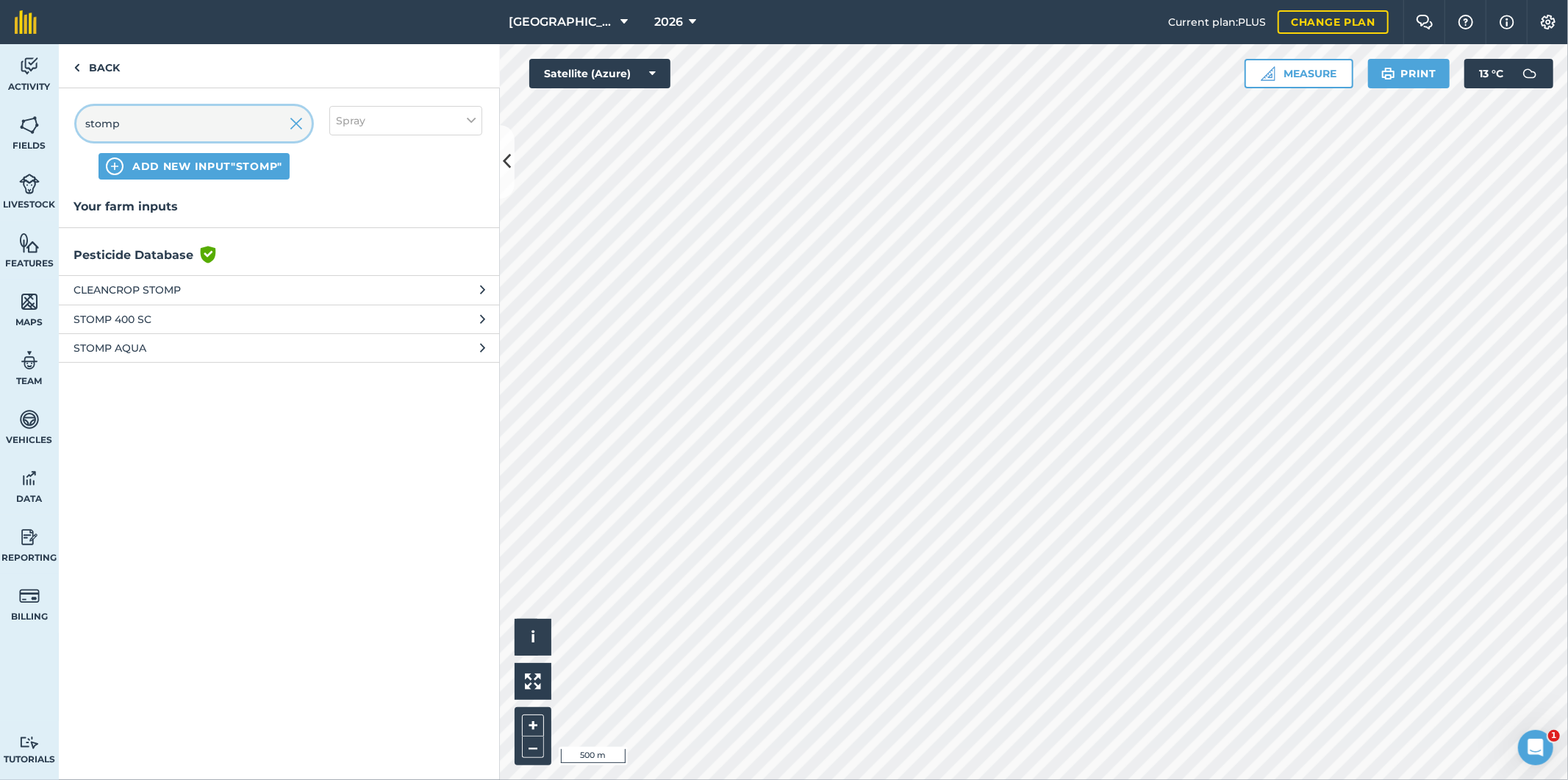
type input "stomp"
click at [185, 343] on span "STOMP AQUA" at bounding box center [193, 347] width 240 height 16
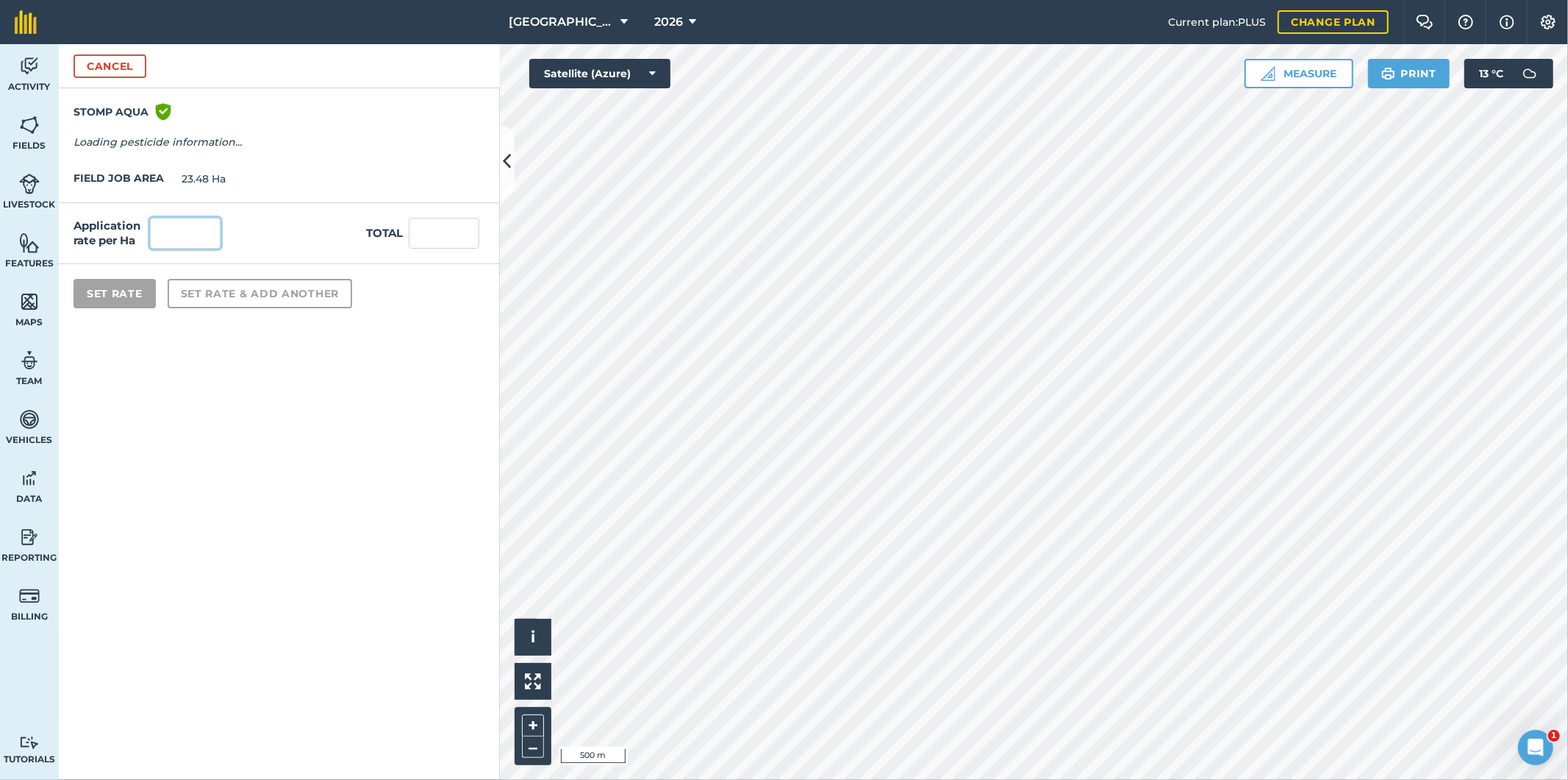
click at [208, 231] on input "text" at bounding box center [185, 232] width 70 height 31
type input "0.75"
click at [274, 228] on div "Application rate per Ha 0.75 Total 17.61" at bounding box center [279, 233] width 441 height 61
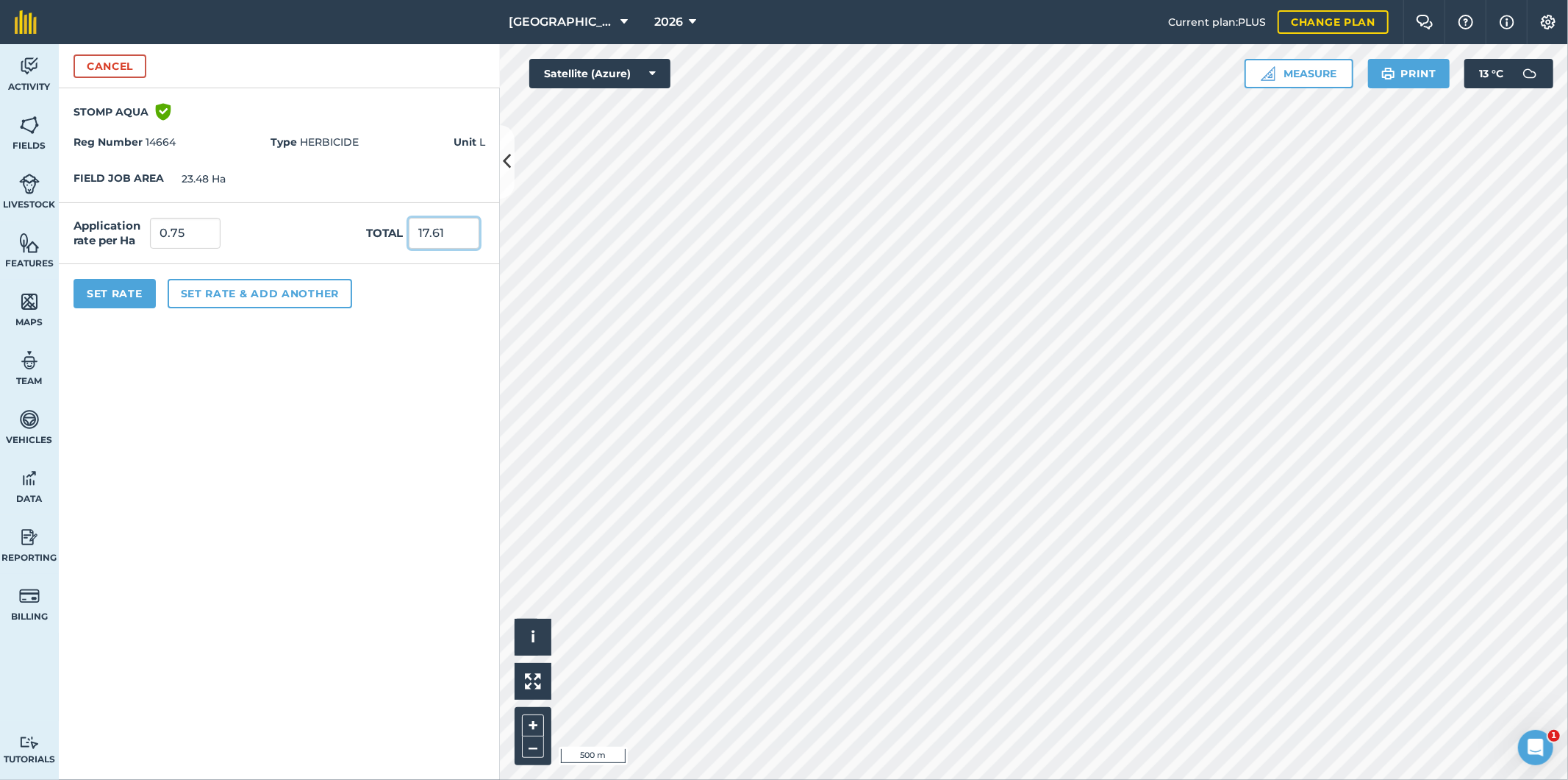
drag, startPoint x: 451, startPoint y: 235, endPoint x: 407, endPoint y: 235, distance: 44.0
click at [407, 235] on div "Total 17.61" at bounding box center [425, 232] width 119 height 31
type input "18"
type input "0.767"
click at [346, 245] on div "Application rate per Ha 0.767 Total 18" at bounding box center [279, 233] width 441 height 61
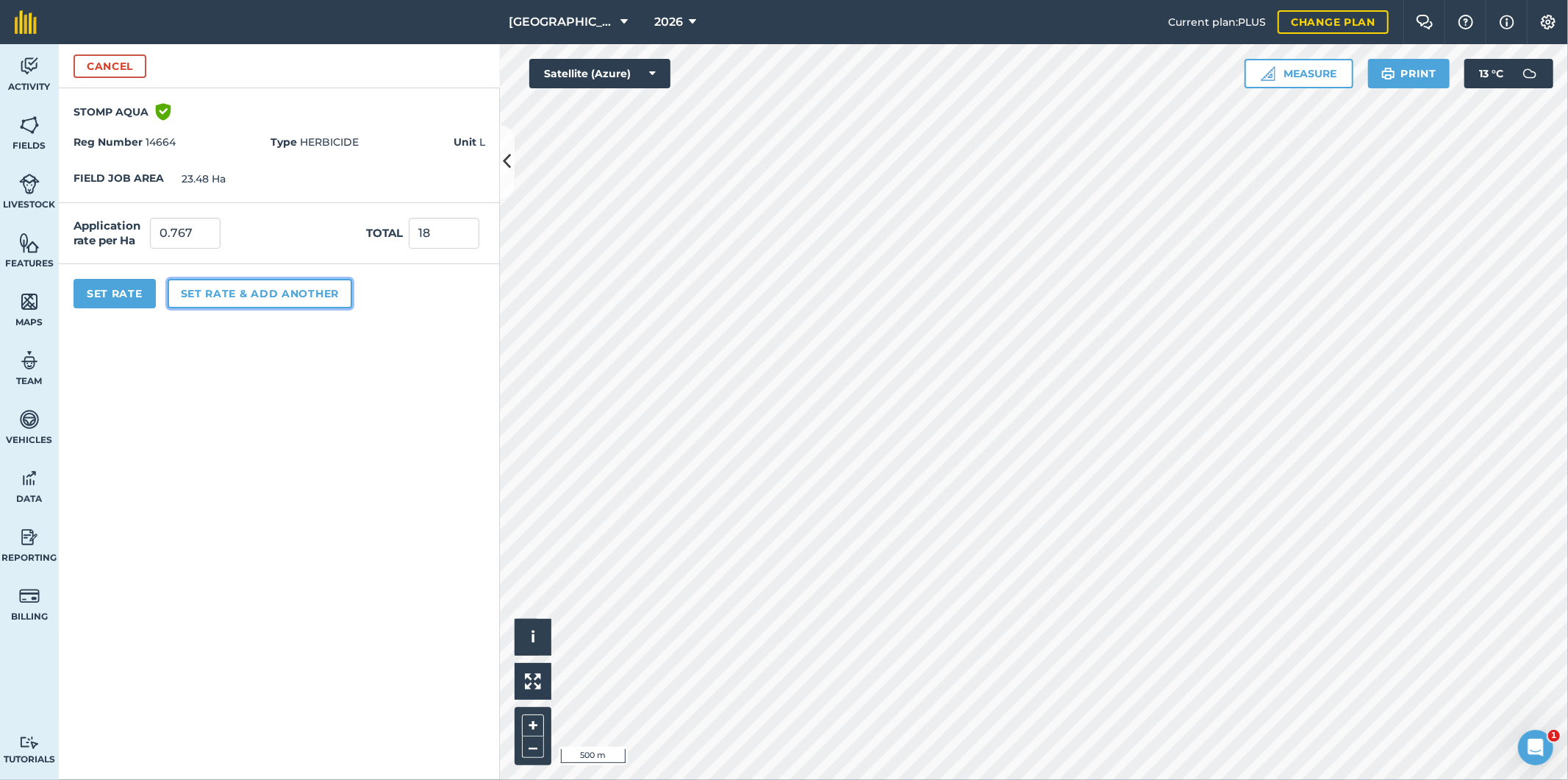
click at [214, 296] on button "Set rate & add another" at bounding box center [260, 293] width 185 height 30
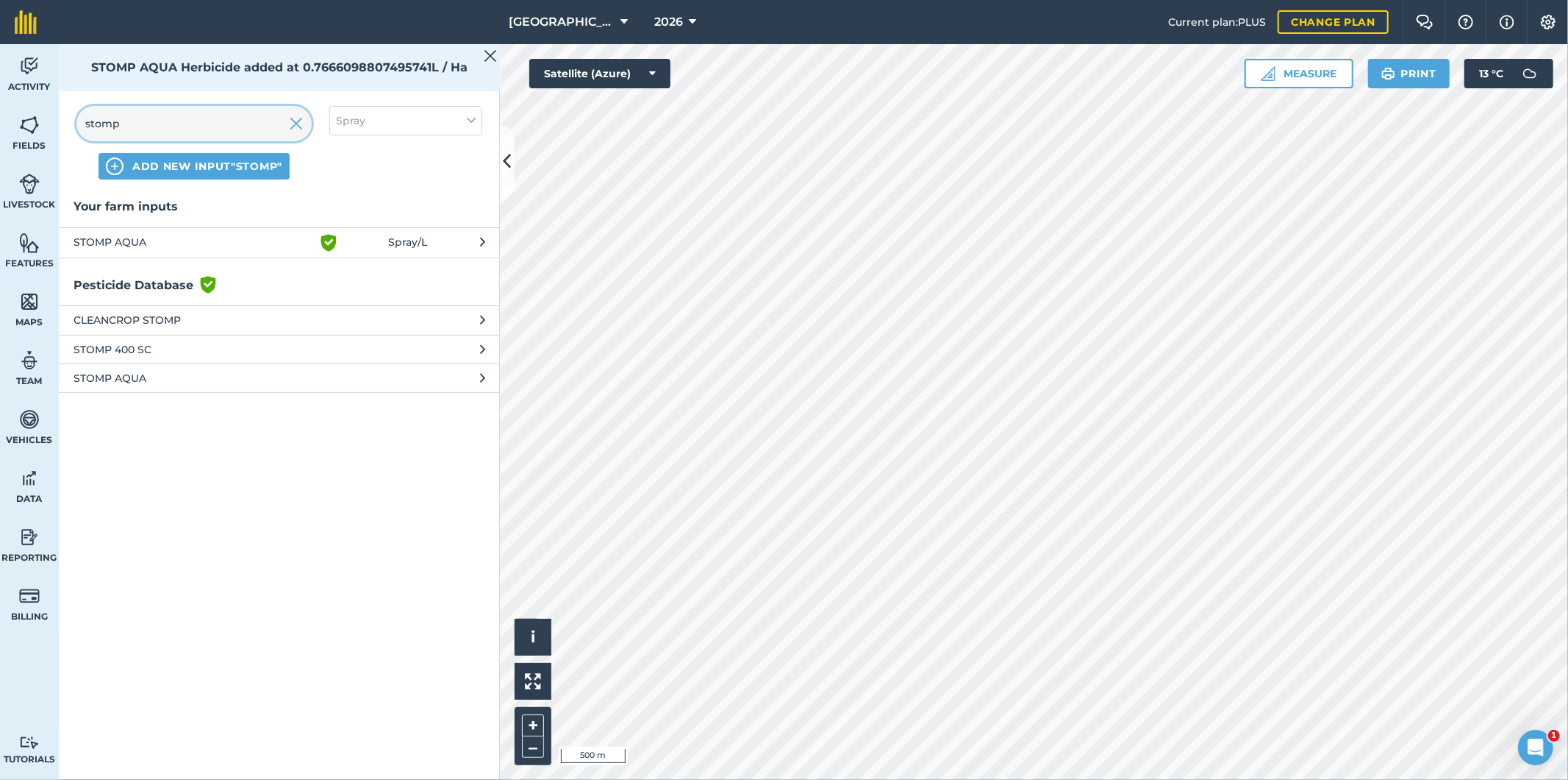
drag, startPoint x: 142, startPoint y: 119, endPoint x: 48, endPoint y: 122, distance: 94.0
click at [48, 122] on div "Activity Fields Livestock Features Maps Team Vehicles Data Reporting Billing Tu…" at bounding box center [784, 412] width 1568 height 735
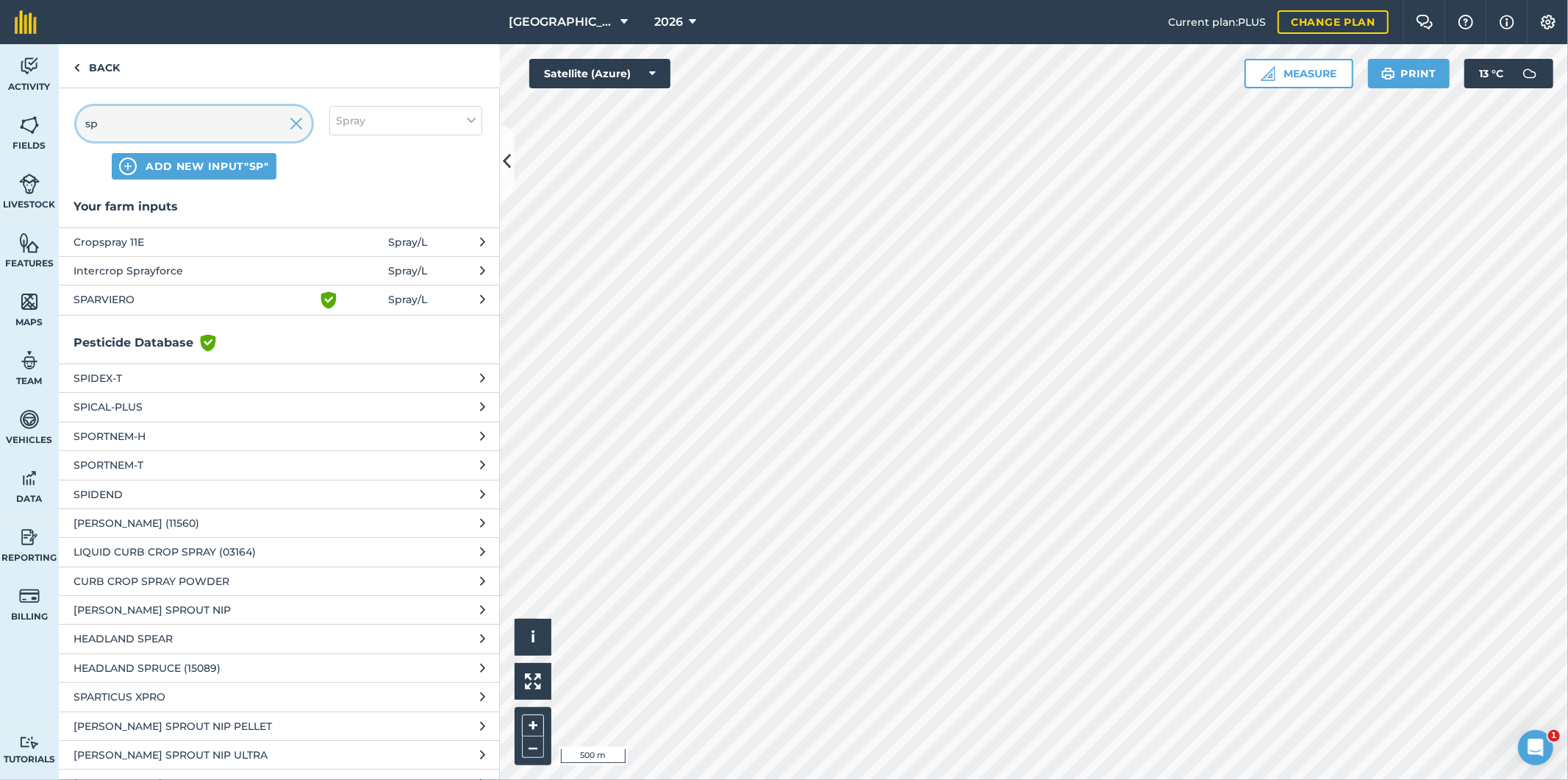
type input "sp"
click at [131, 297] on span "SPARVIERO" at bounding box center [193, 300] width 240 height 18
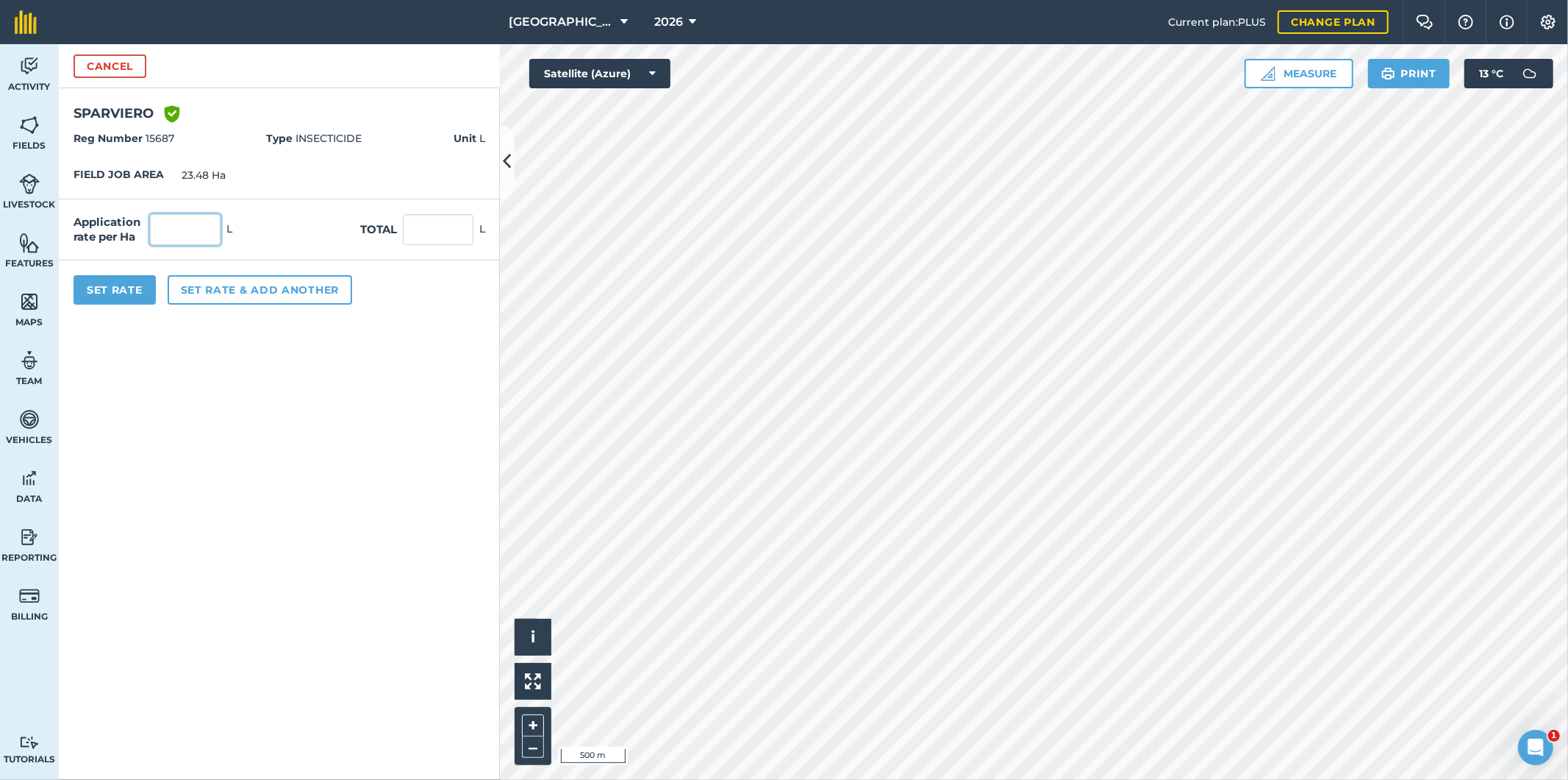
click at [203, 232] on input "text" at bounding box center [185, 229] width 70 height 31
type input "0.05"
type input "1.174"
click at [261, 231] on div "Application rate per Ha 0.05 L Total 1.174 L" at bounding box center [279, 230] width 441 height 61
click at [258, 291] on button "Set rate & add another" at bounding box center [260, 290] width 185 height 30
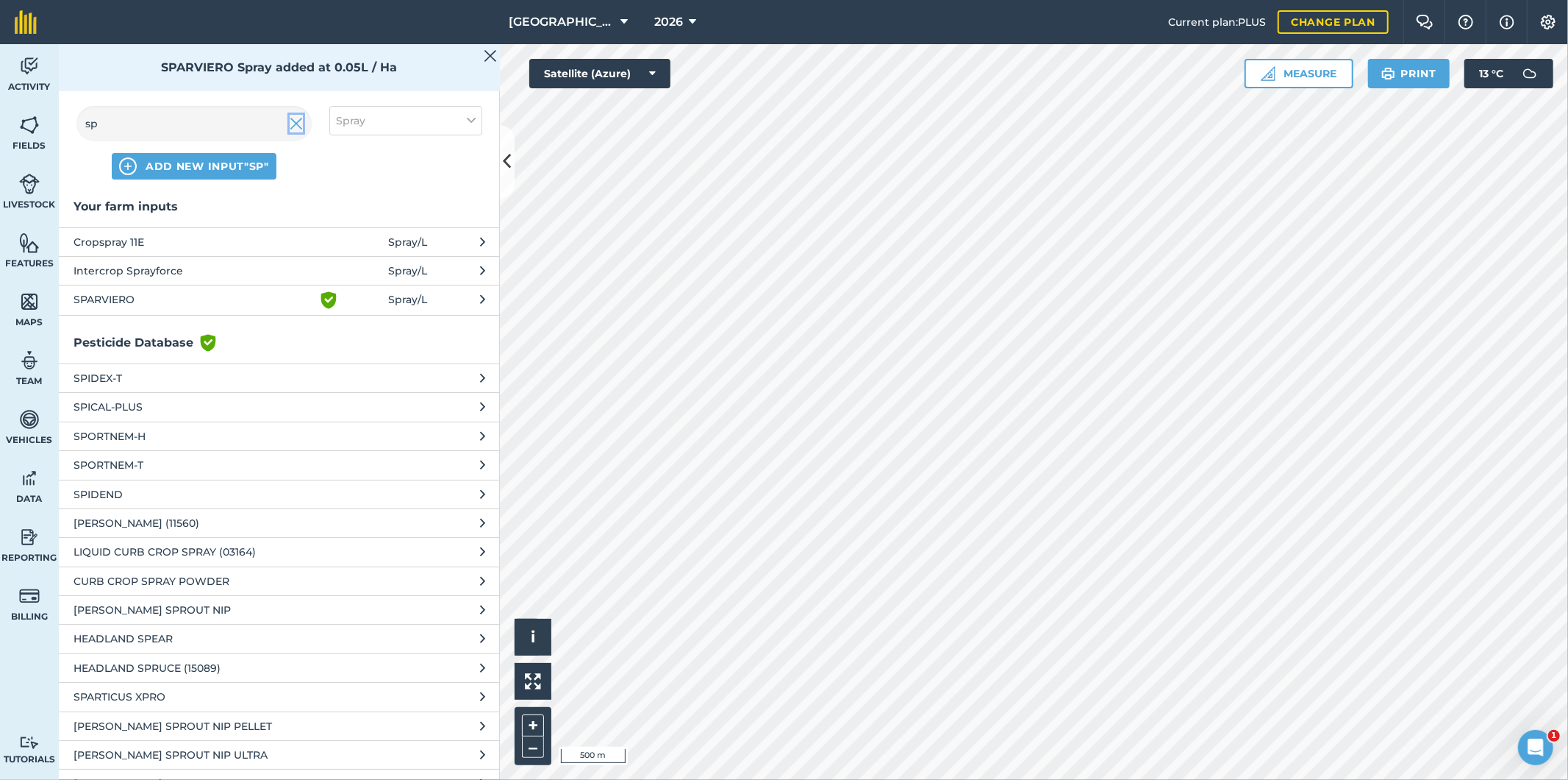
click at [291, 128] on img at bounding box center [296, 124] width 13 height 18
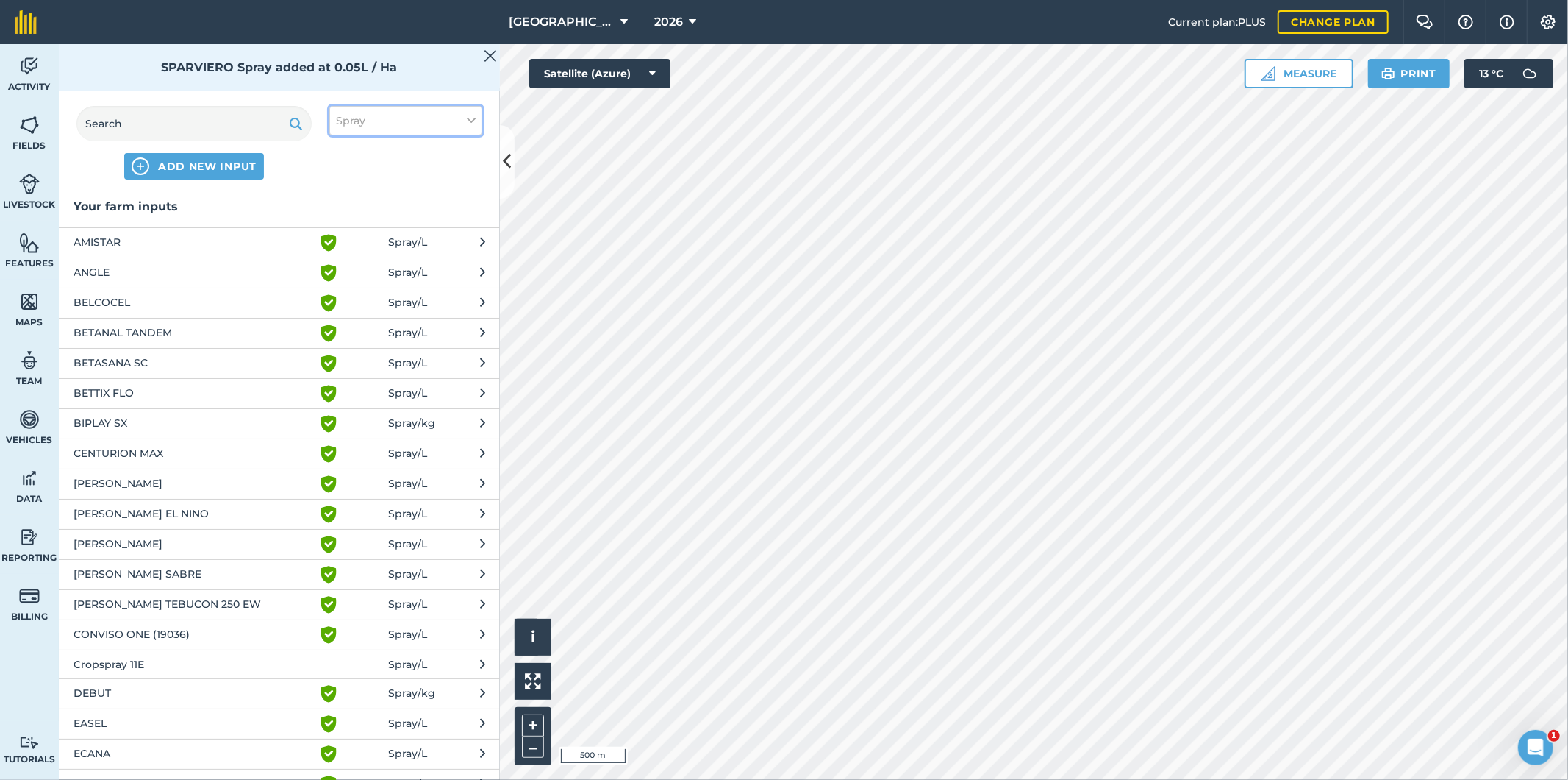
click at [393, 113] on button "Spray" at bounding box center [406, 120] width 153 height 30
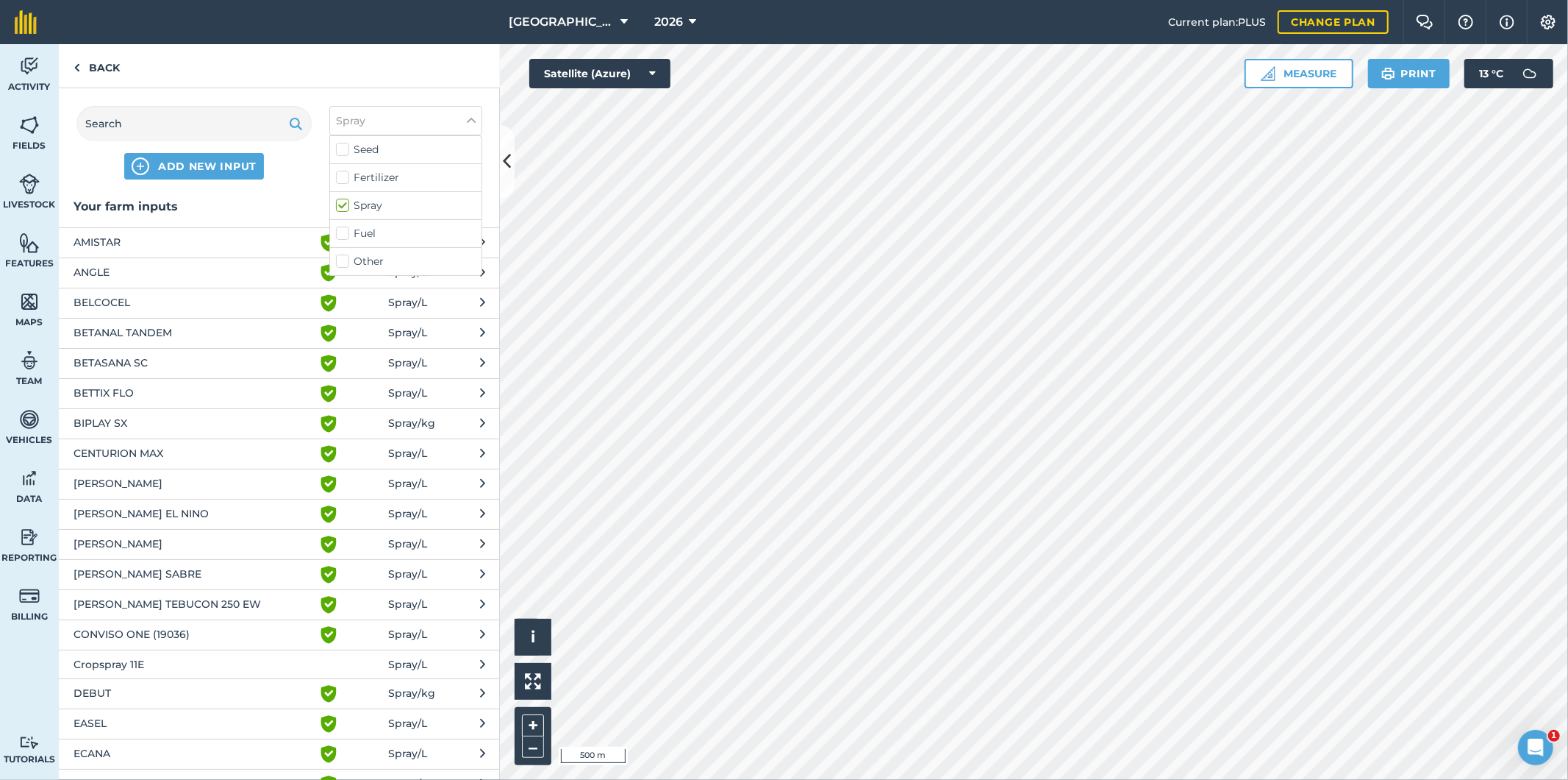
click at [377, 240] on label "Fuel" at bounding box center [406, 234] width 140 height 16
click at [346, 235] on input "Fuel" at bounding box center [341, 231] width 9 height 9
checkbox input "true"
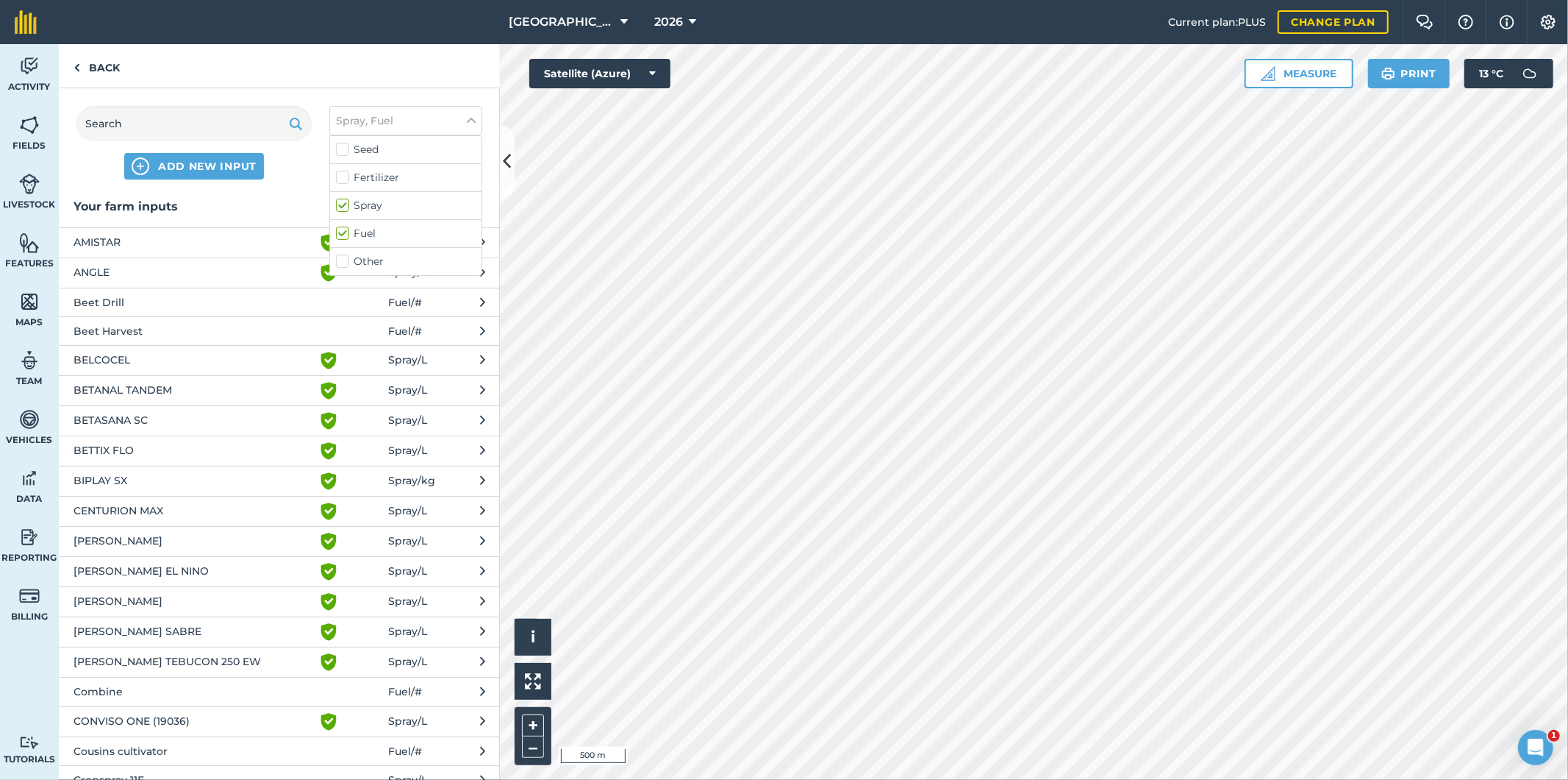
click at [349, 206] on label "Spray" at bounding box center [406, 206] width 140 height 16
click at [346, 206] on input "Spray" at bounding box center [341, 203] width 9 height 9
checkbox input "false"
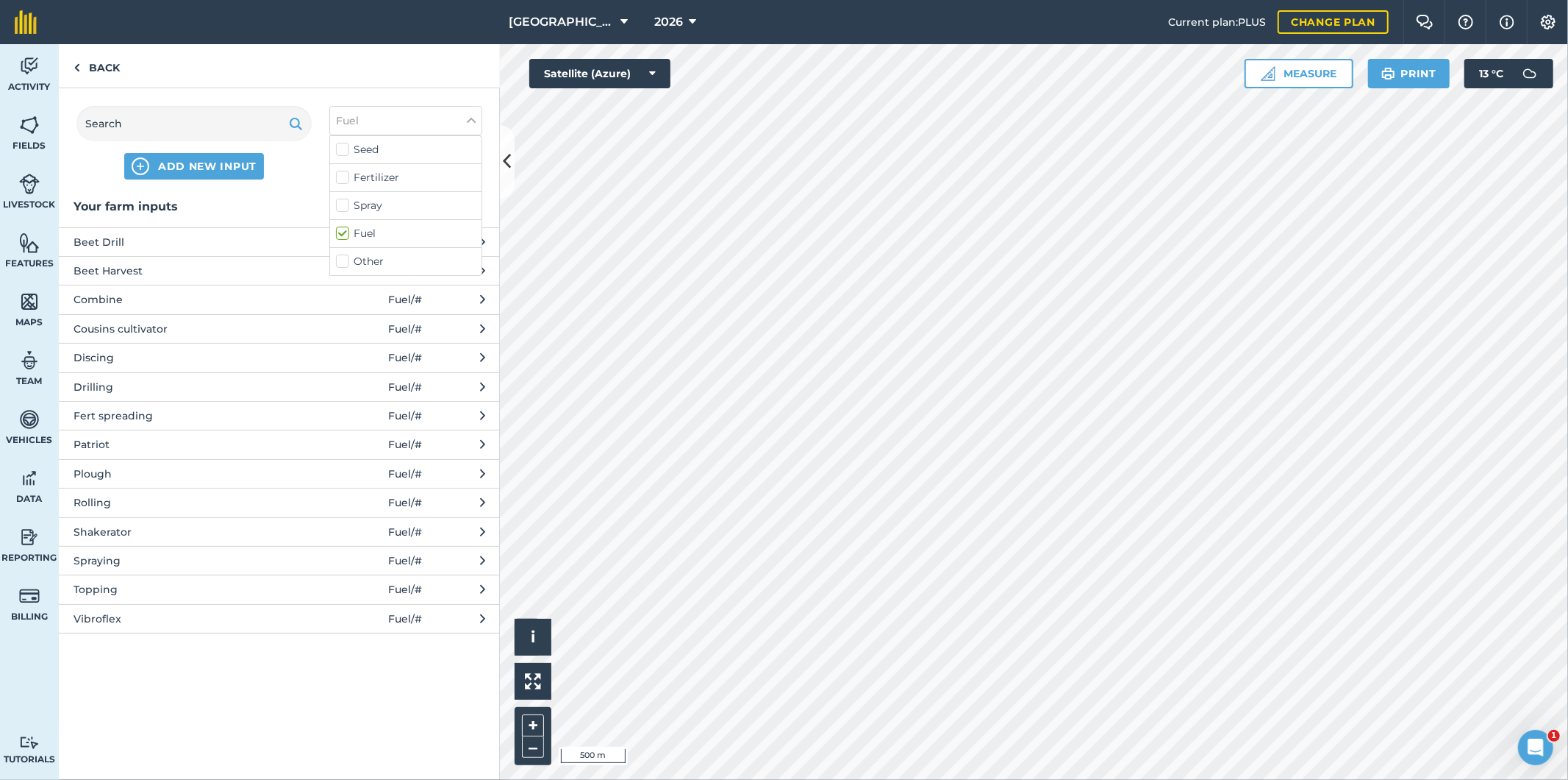
click at [105, 558] on span "Spraying" at bounding box center [193, 560] width 240 height 16
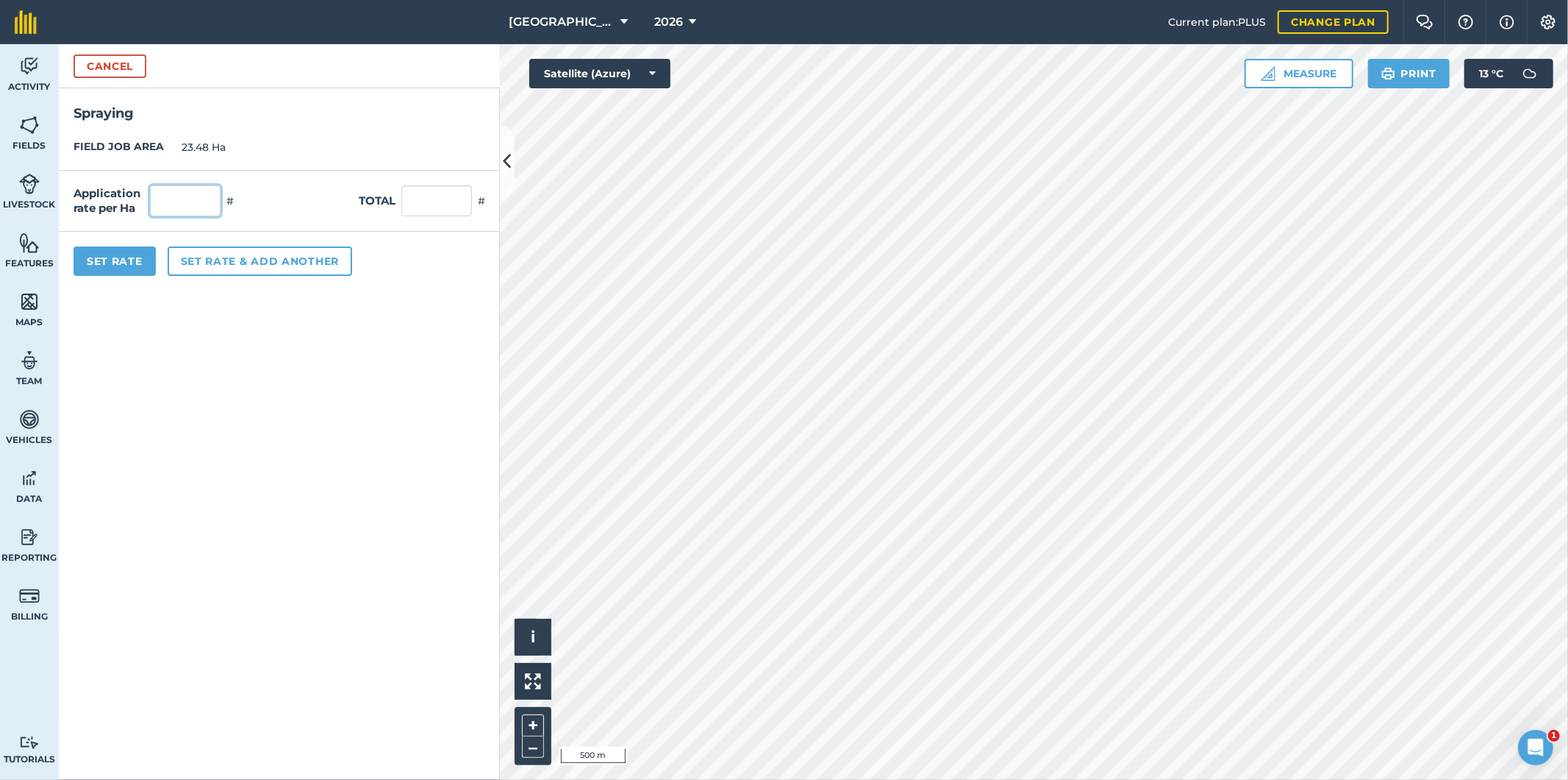
click at [192, 201] on input "text" at bounding box center [185, 200] width 70 height 31
type input "1"
type input "23.48"
click at [117, 264] on button "Set Rate" at bounding box center [114, 261] width 82 height 30
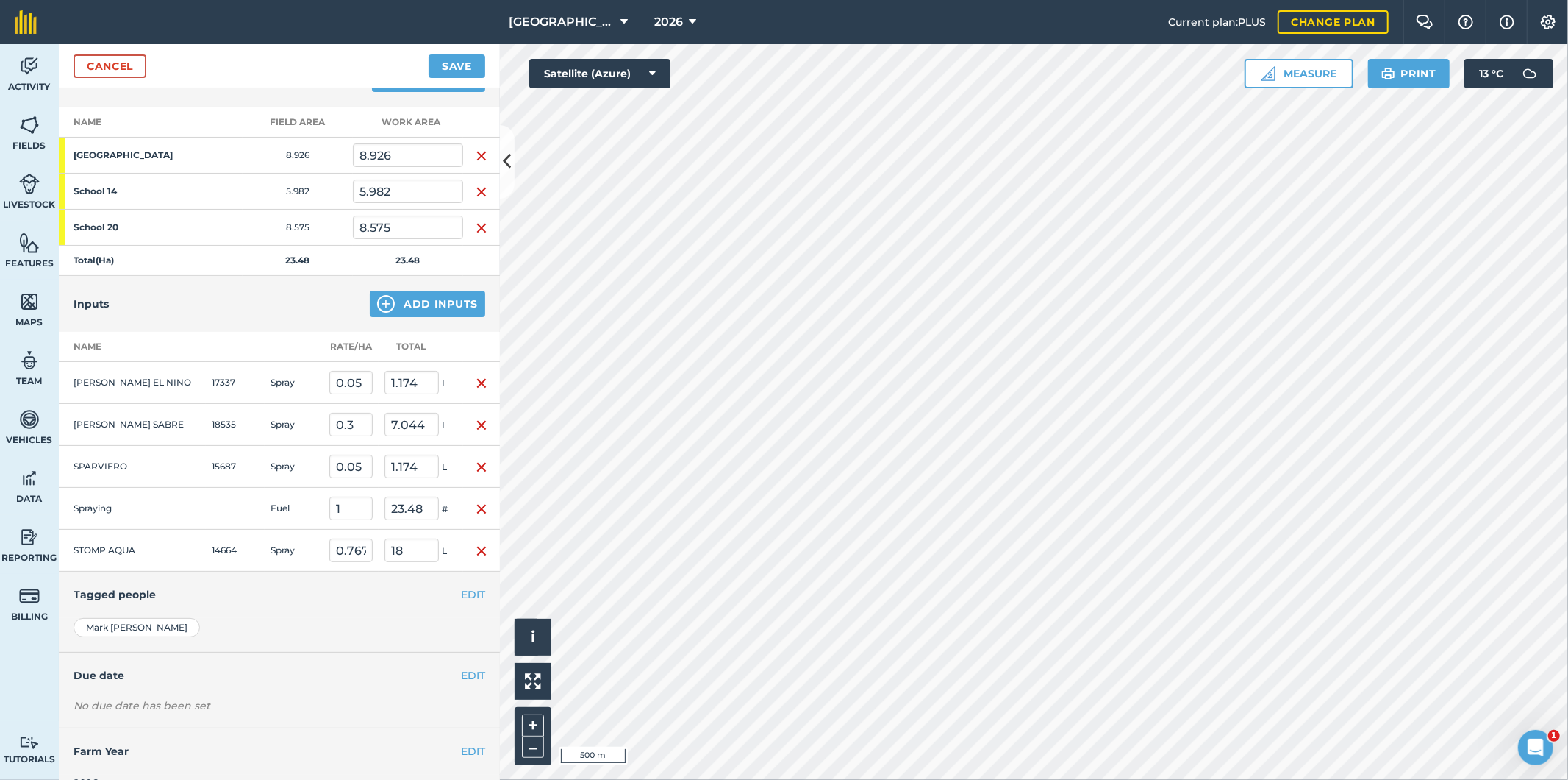
scroll to position [217, 0]
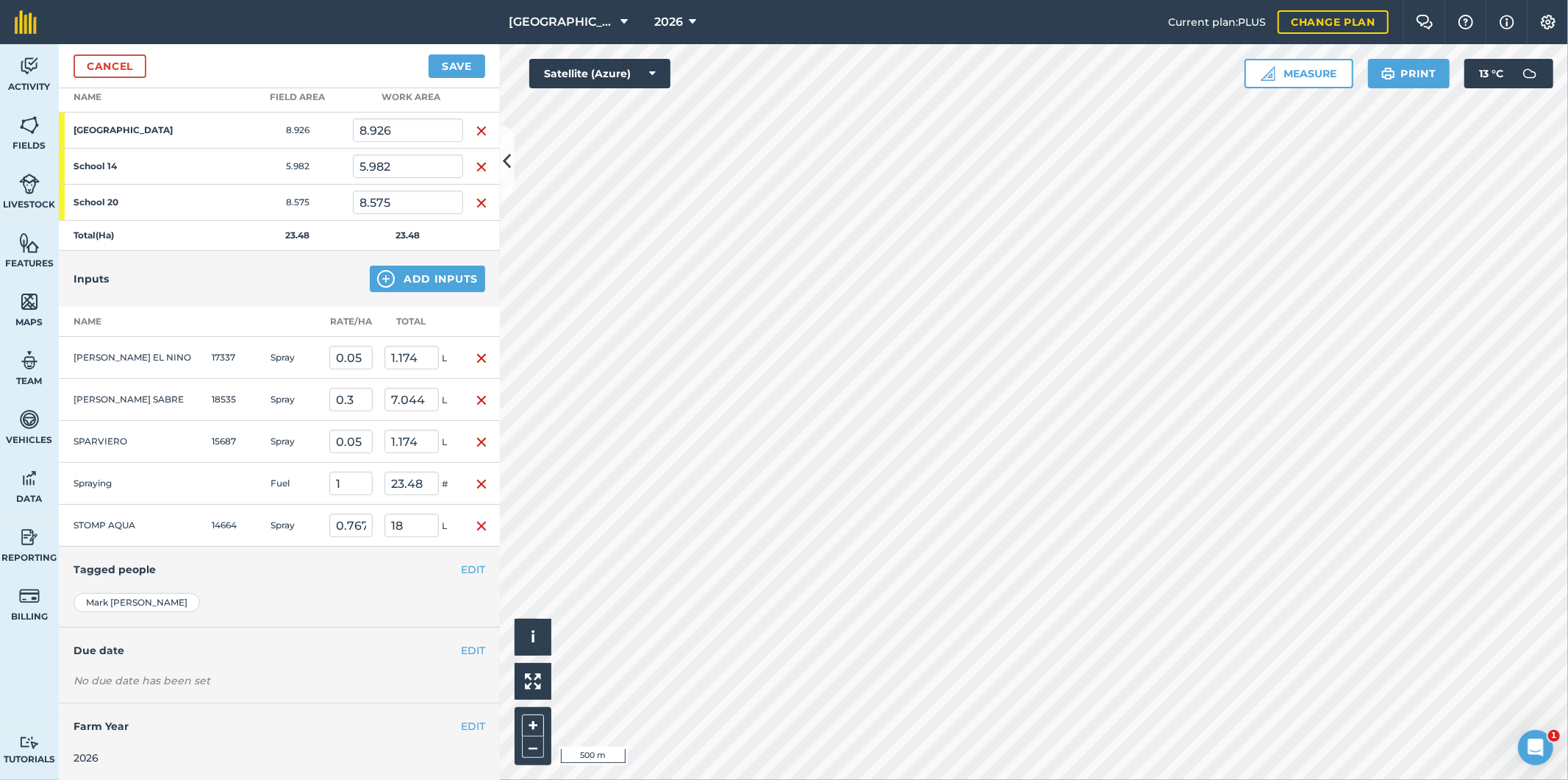
click at [498, 65] on div "Cancel Save" at bounding box center [279, 66] width 441 height 44
click at [461, 568] on button "EDIT" at bounding box center [472, 569] width 24 height 16
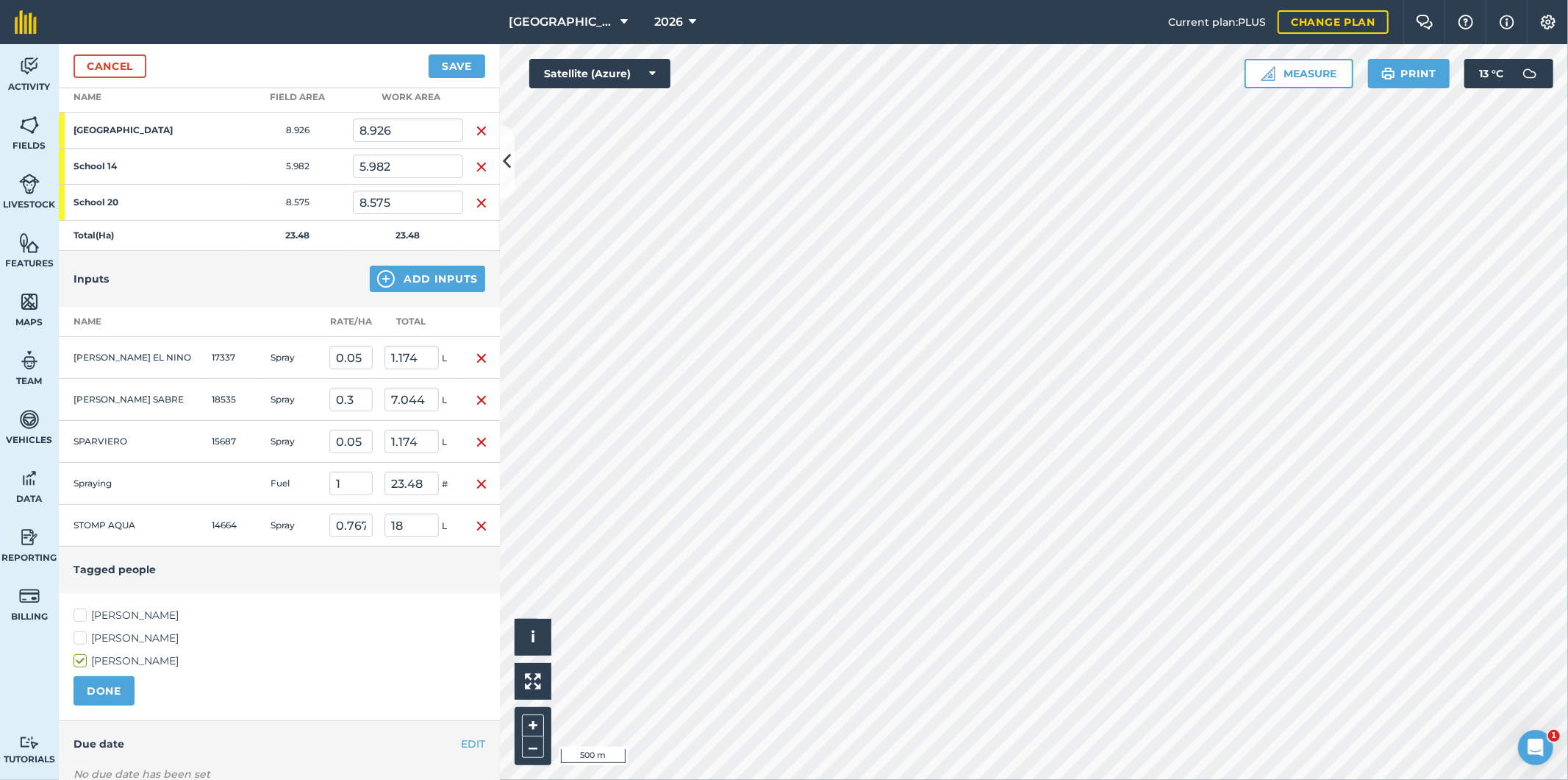
click at [83, 616] on label "[PERSON_NAME]" at bounding box center [279, 616] width 411 height 16
click at [83, 616] on input "[PERSON_NAME]" at bounding box center [78, 613] width 9 height 9
checkbox input "true"
click at [99, 692] on button "DONE" at bounding box center [104, 691] width 61 height 30
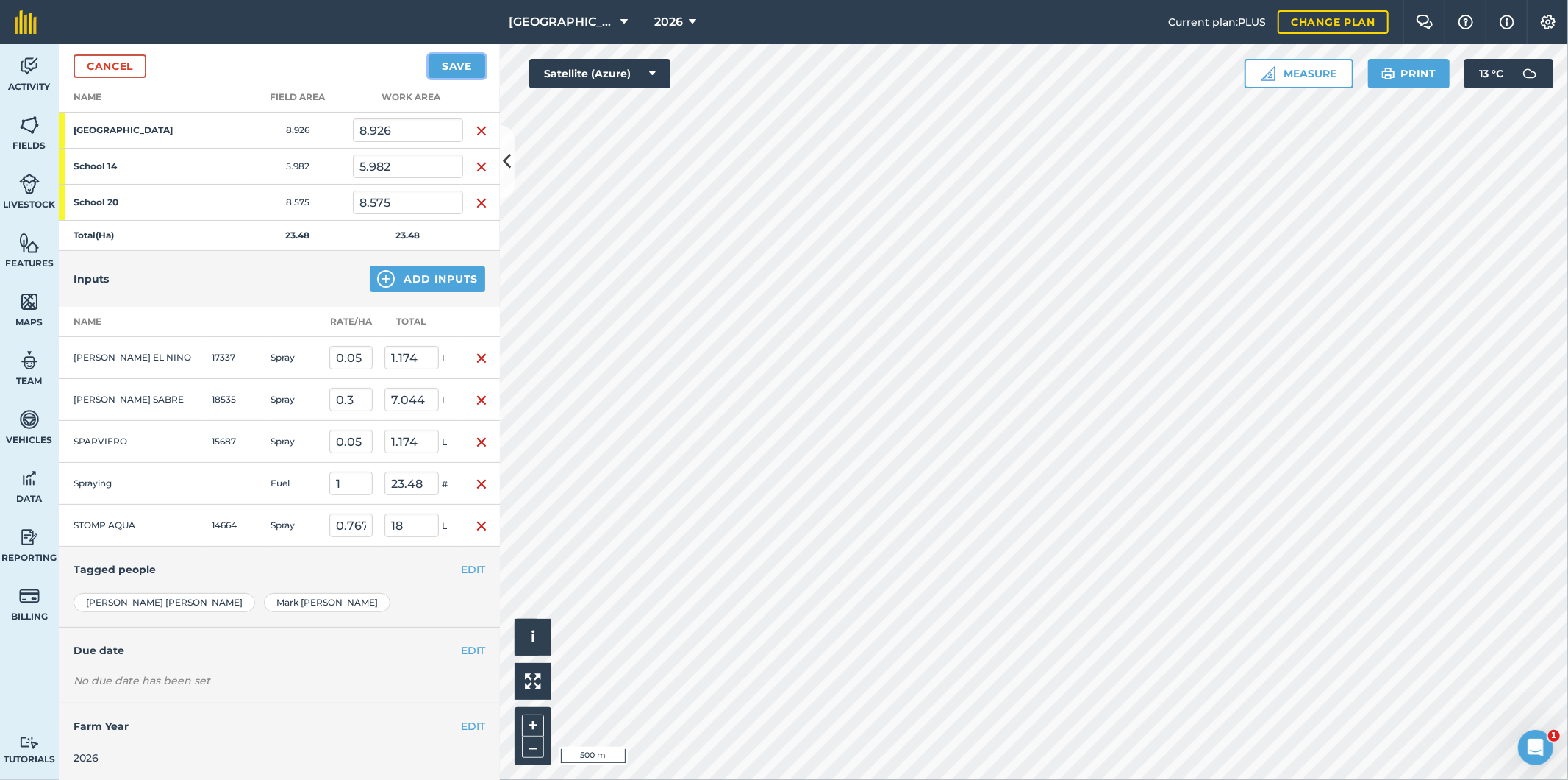
click at [468, 68] on button "Save" at bounding box center [457, 66] width 56 height 23
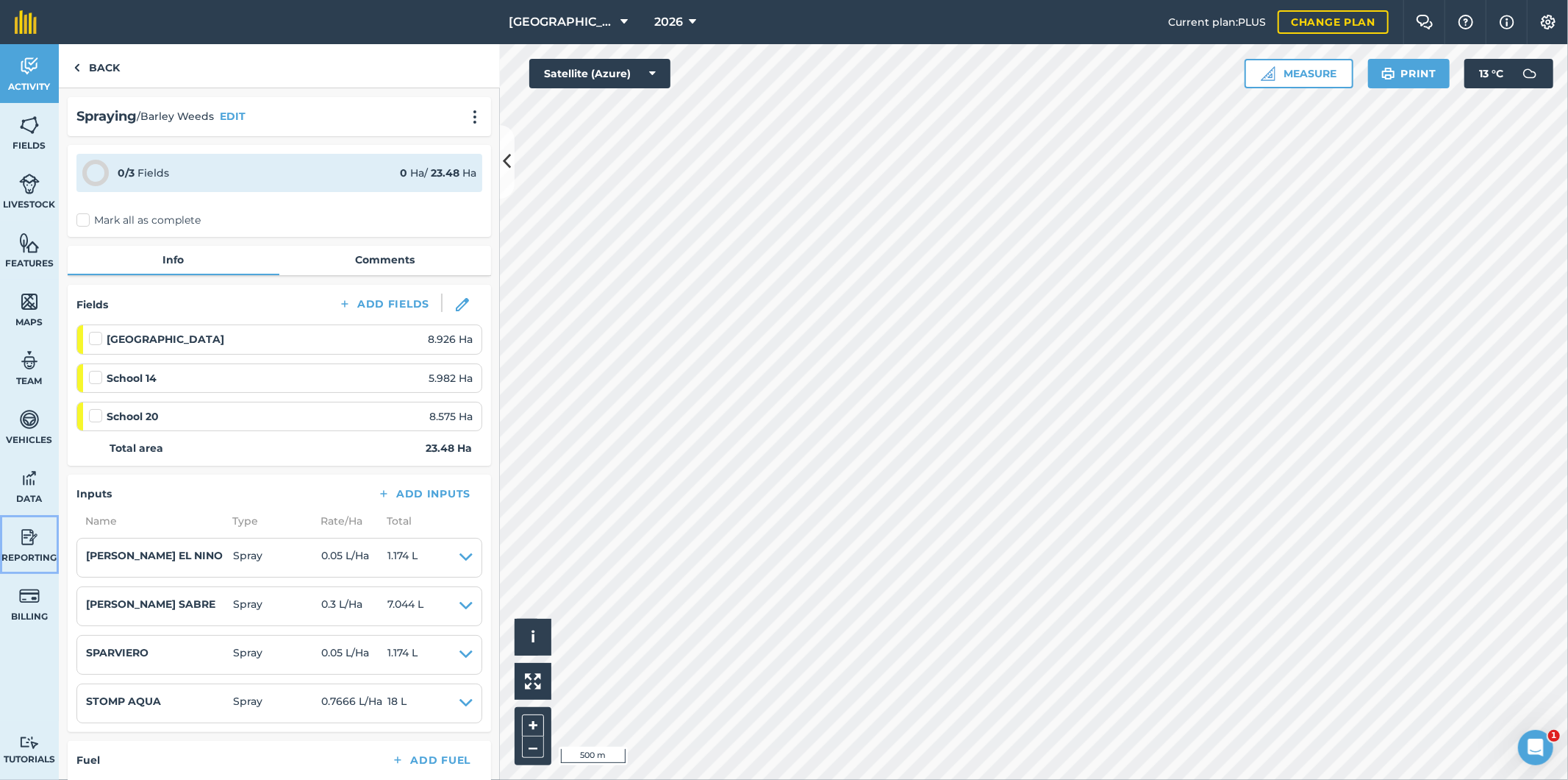
click at [22, 545] on img at bounding box center [29, 537] width 20 height 22
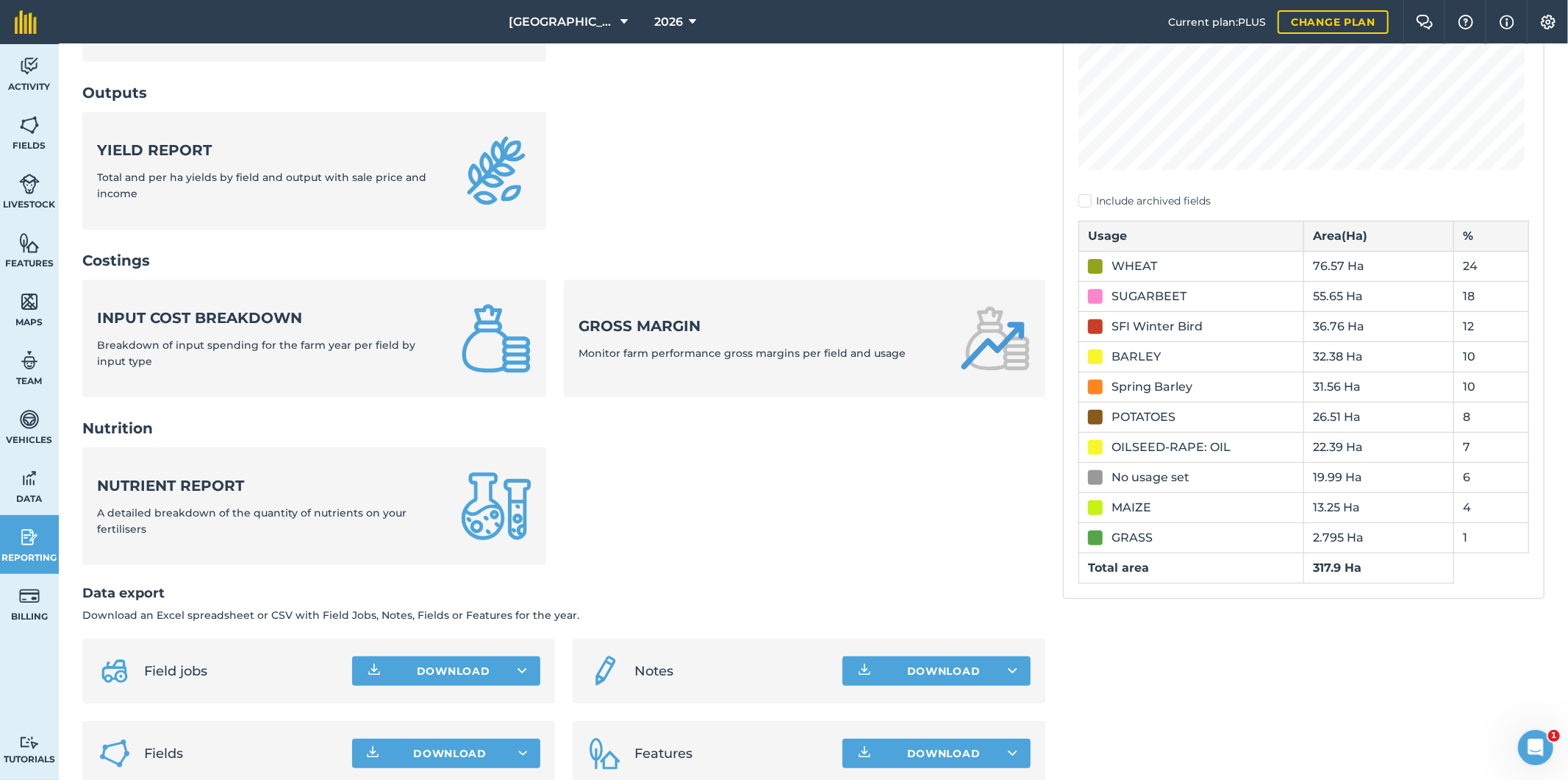
scroll to position [379, 0]
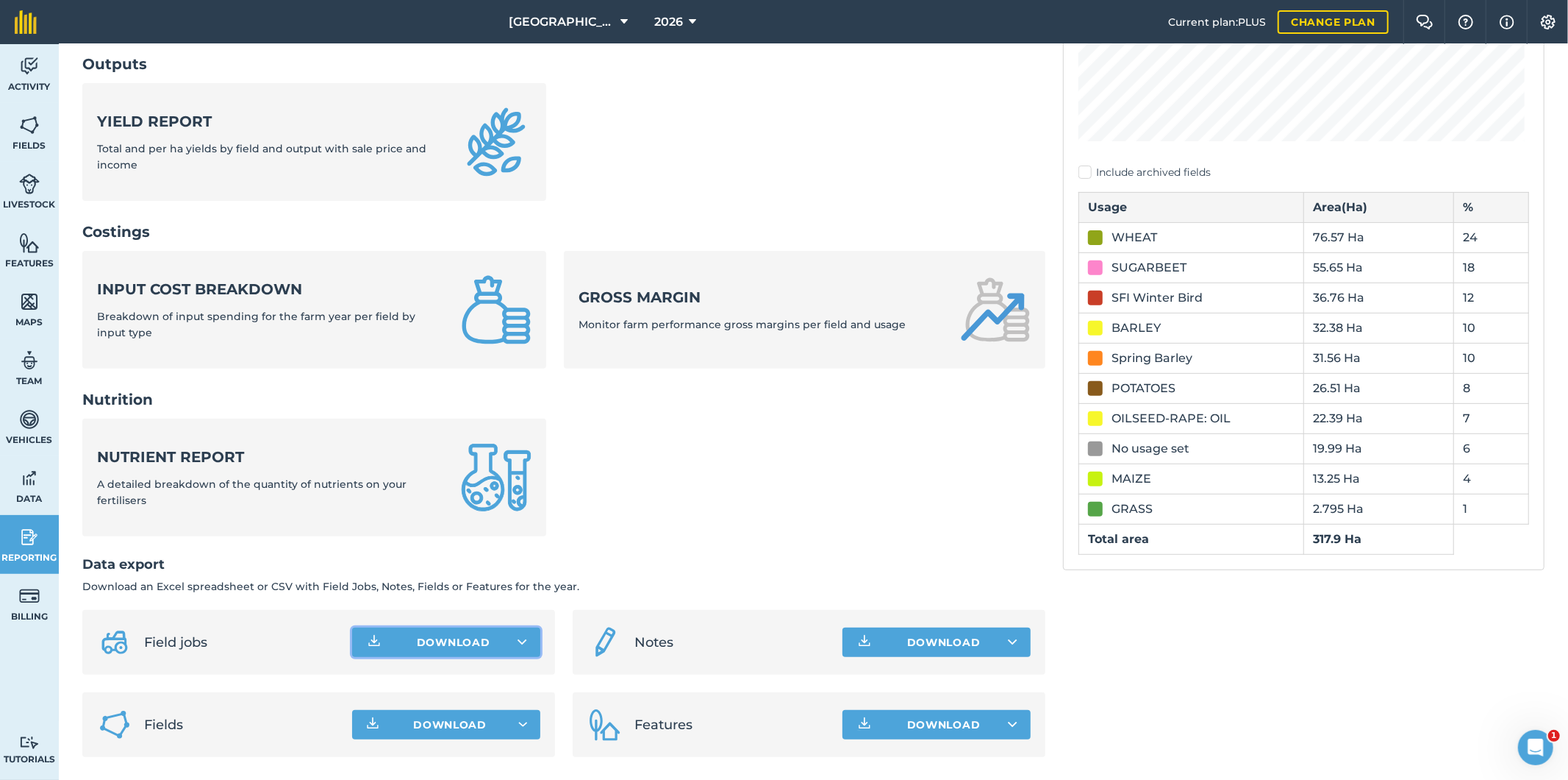
click at [443, 642] on button "Download" at bounding box center [446, 642] width 188 height 30
click at [406, 674] on link "Field jobs CSV file" at bounding box center [446, 674] width 184 height 32
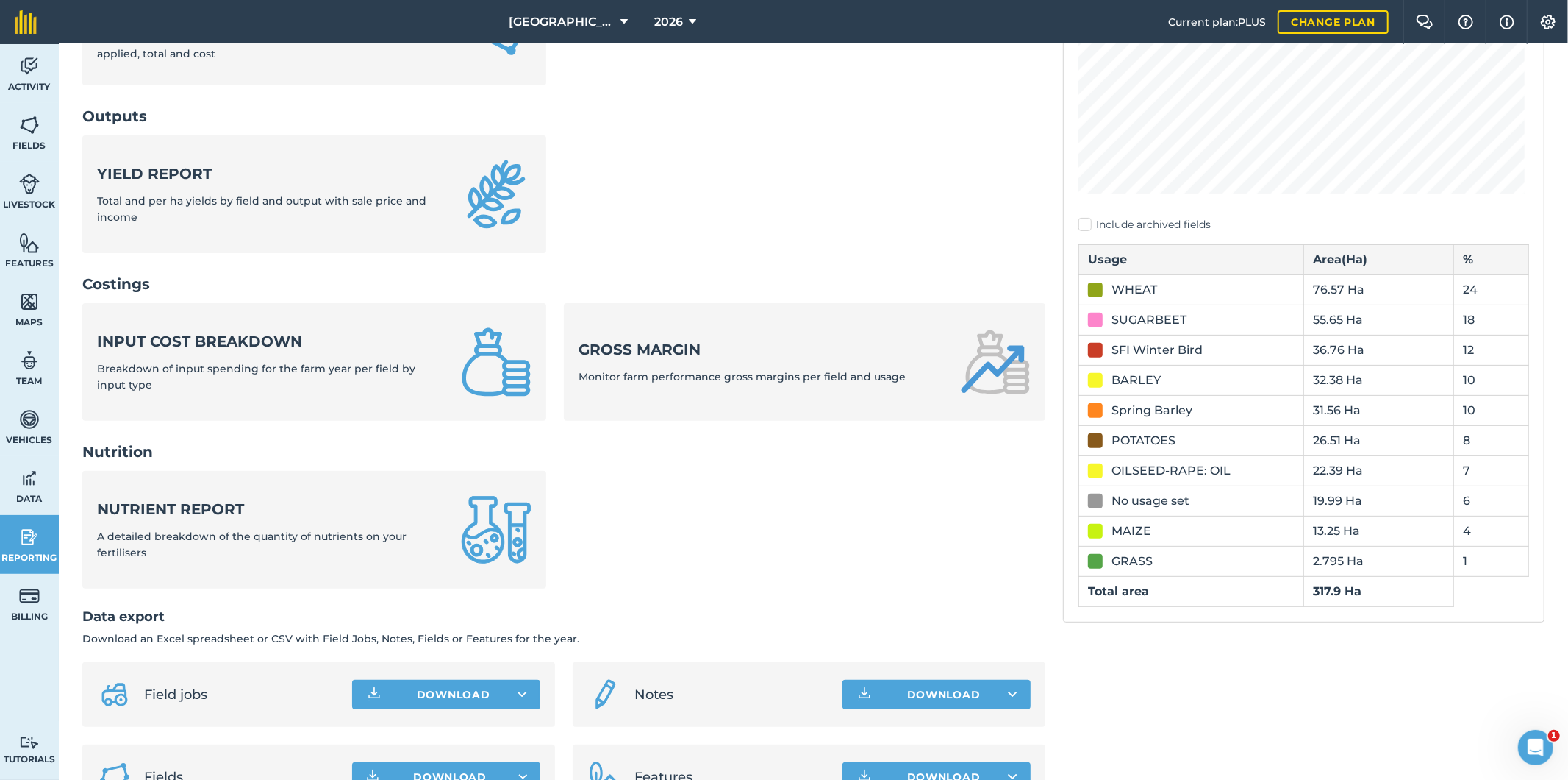
scroll to position [0, 0]
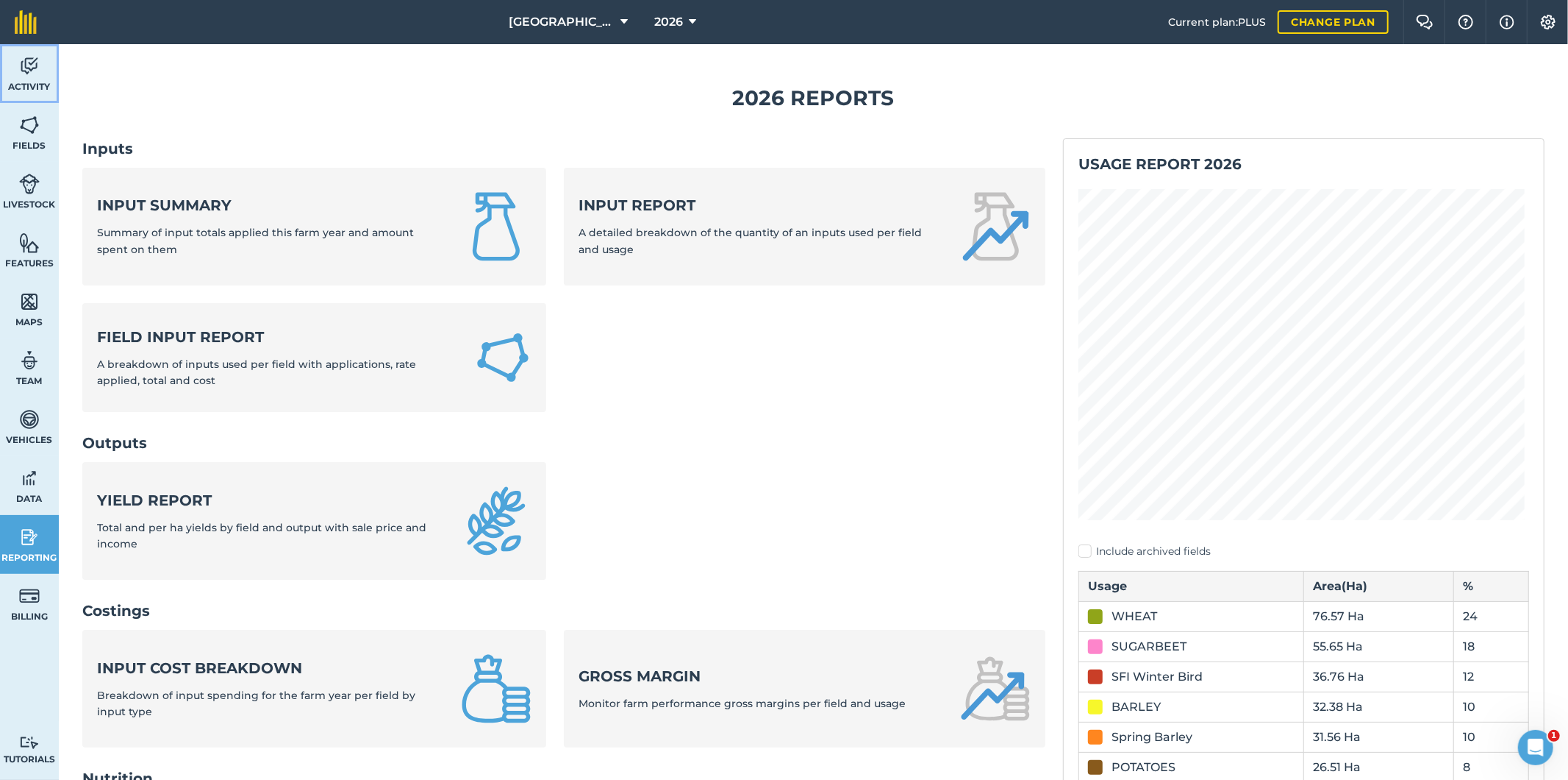
click at [33, 79] on link "Activity" at bounding box center [29, 73] width 59 height 59
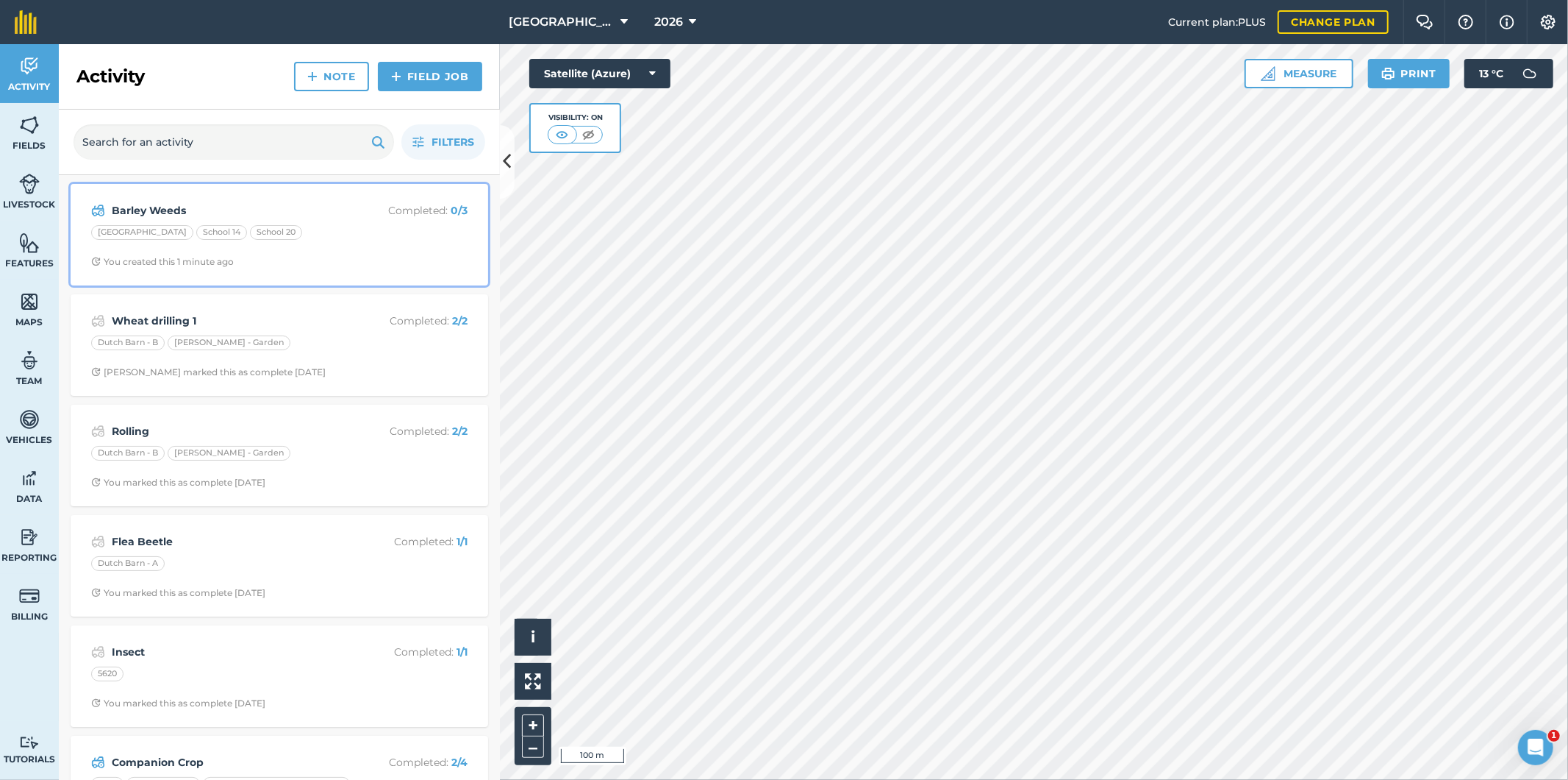
click at [361, 232] on div "[GEOGRAPHIC_DATA] 14 School 20" at bounding box center [279, 235] width 376 height 19
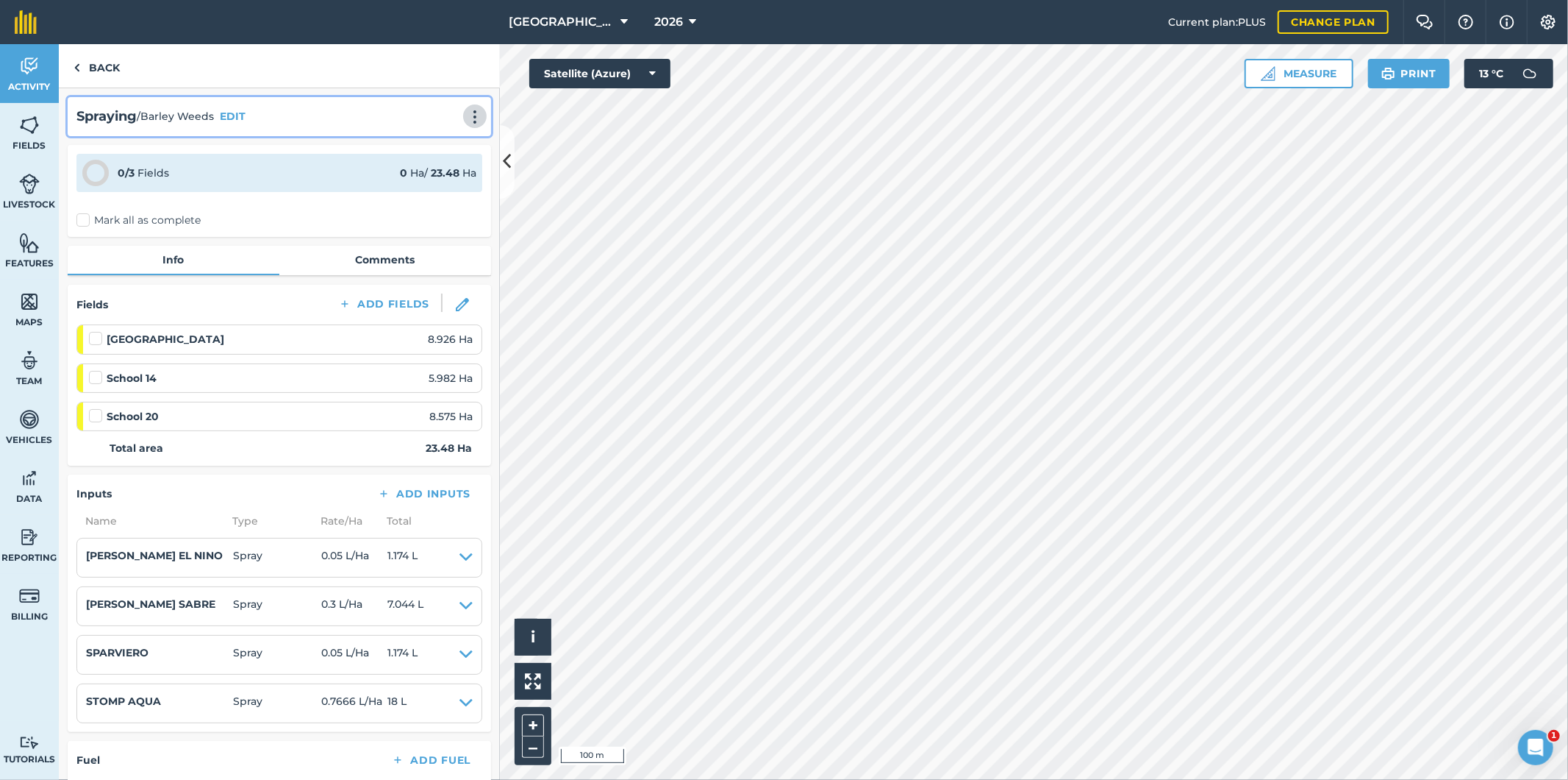
click at [466, 115] on img at bounding box center [475, 117] width 18 height 15
click at [432, 149] on link "Print" at bounding box center [444, 149] width 94 height 30
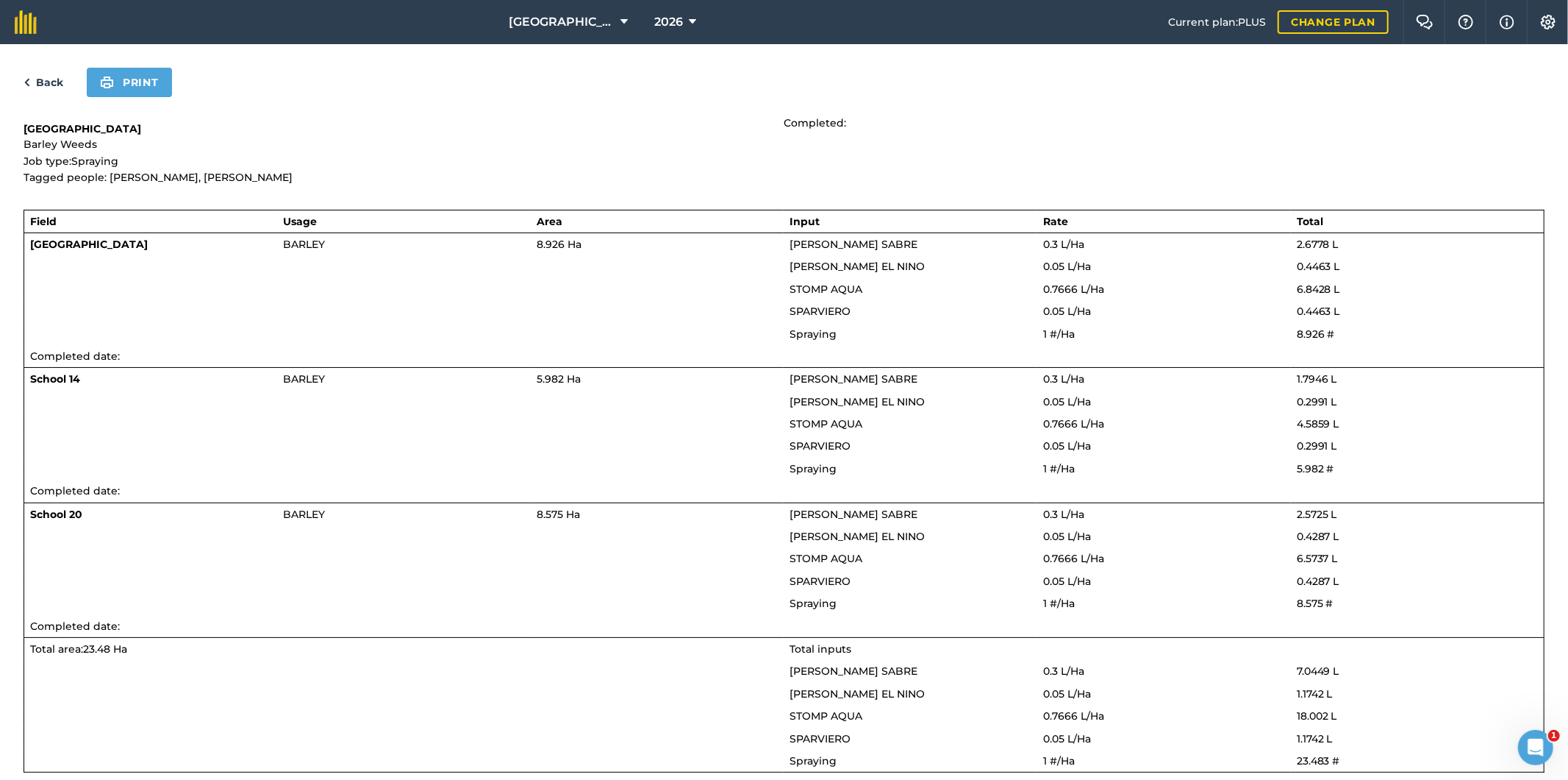
click at [40, 75] on link "Back" at bounding box center [43, 82] width 40 height 18
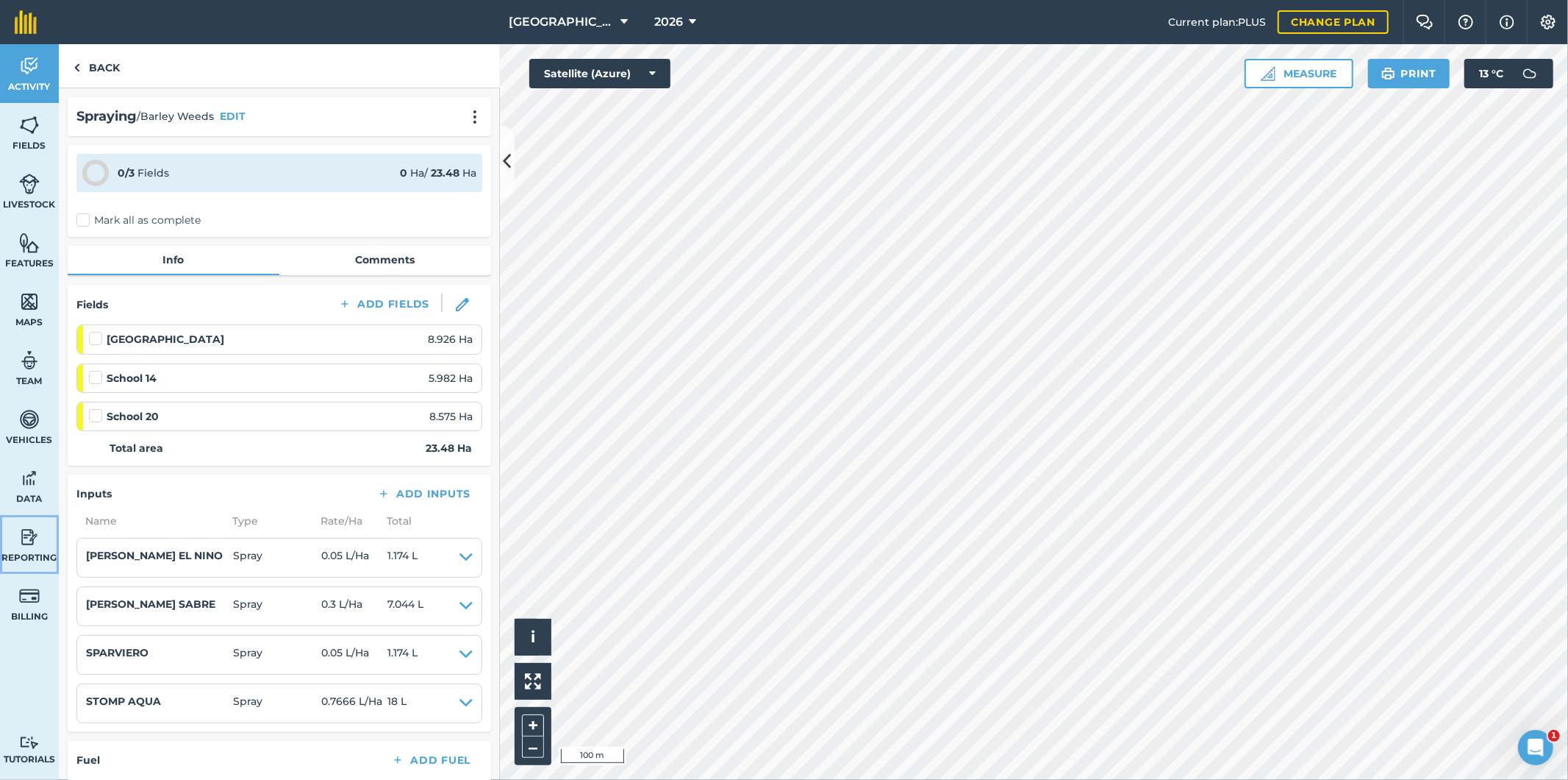
click at [30, 541] on img at bounding box center [29, 537] width 20 height 22
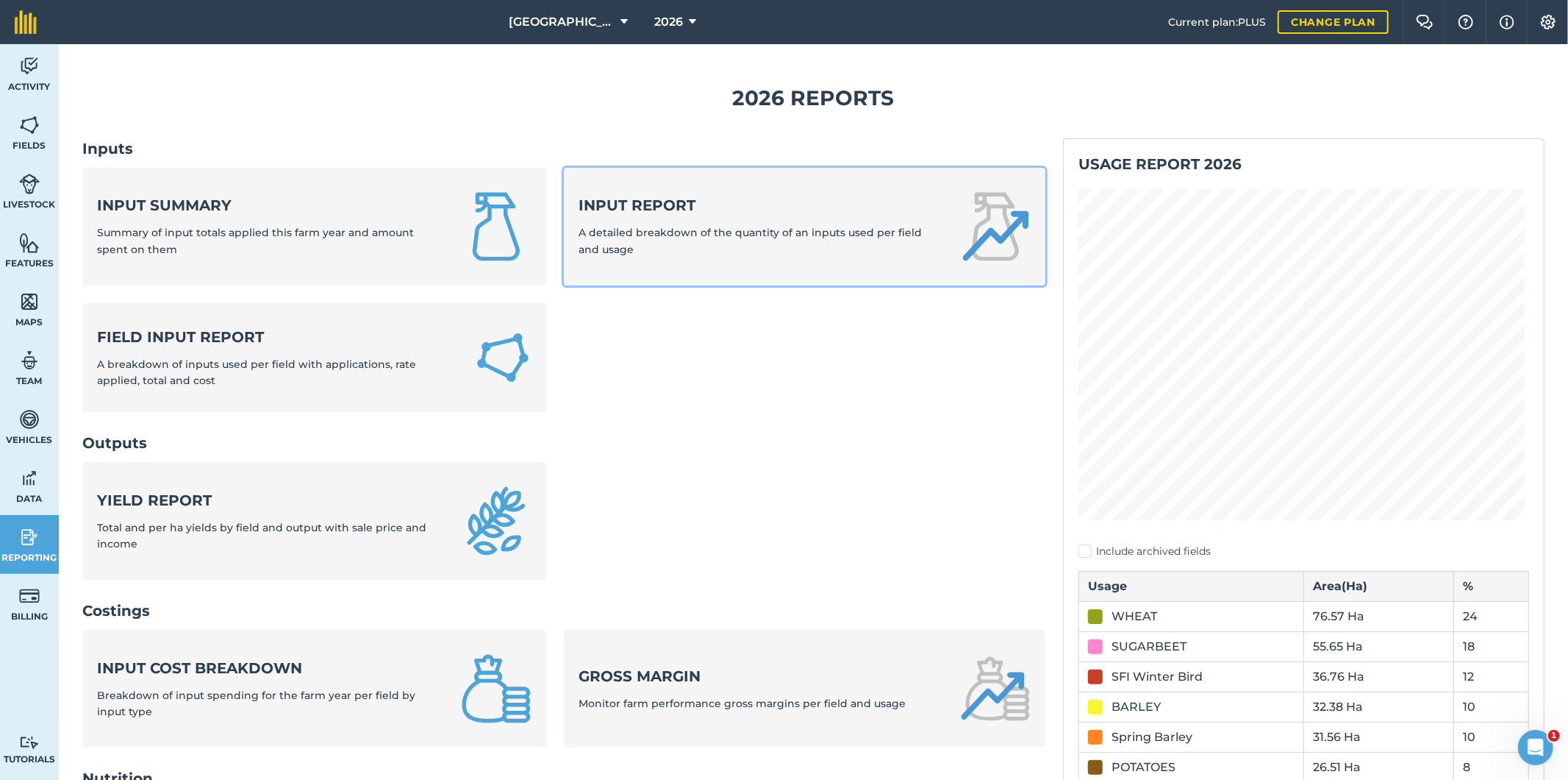
click at [731, 237] on span "A detailed breakdown of the quantity of an inputs used per field and usage" at bounding box center [750, 241] width 343 height 30
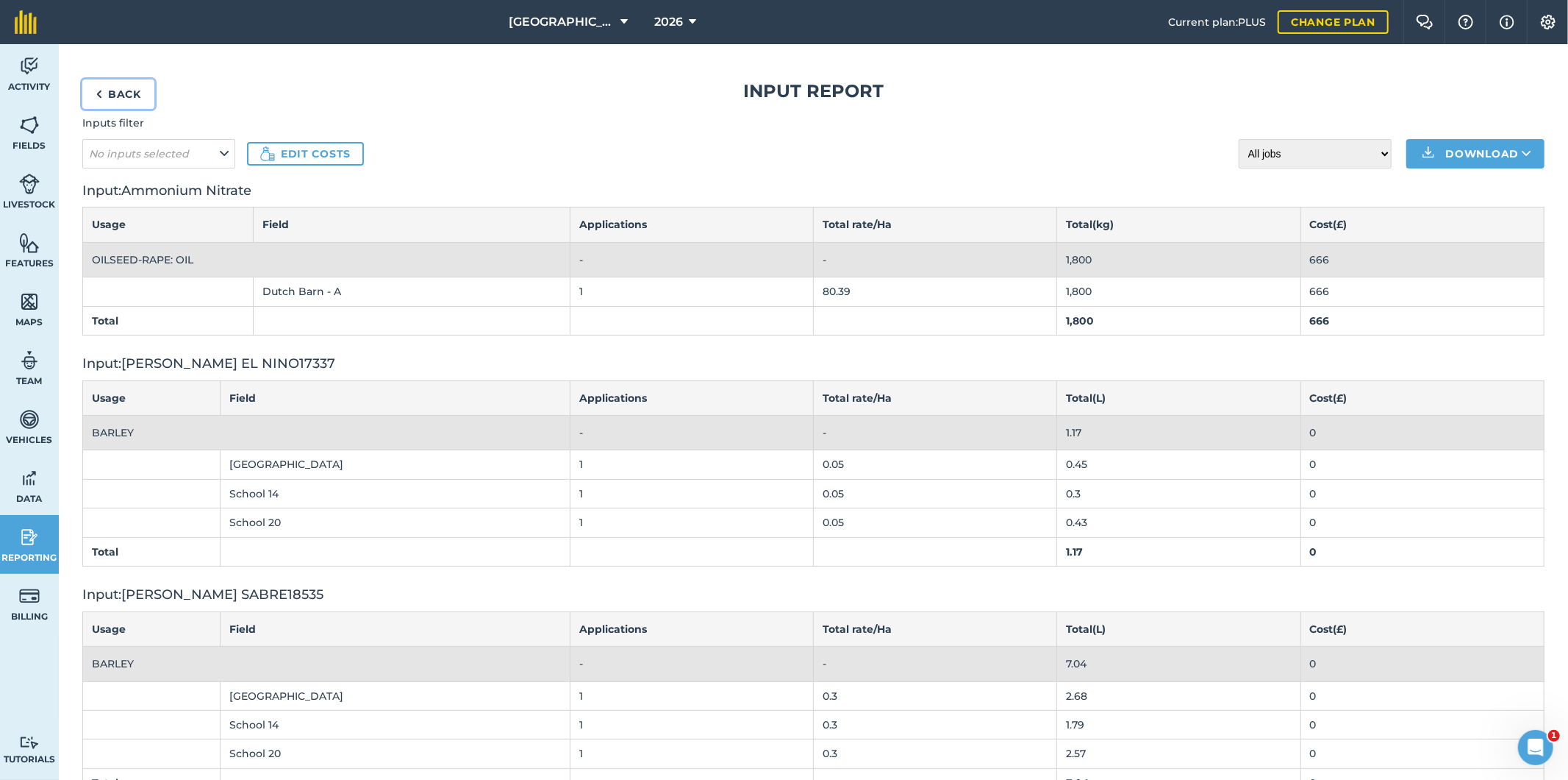
click at [120, 92] on link "Back" at bounding box center [118, 95] width 72 height 30
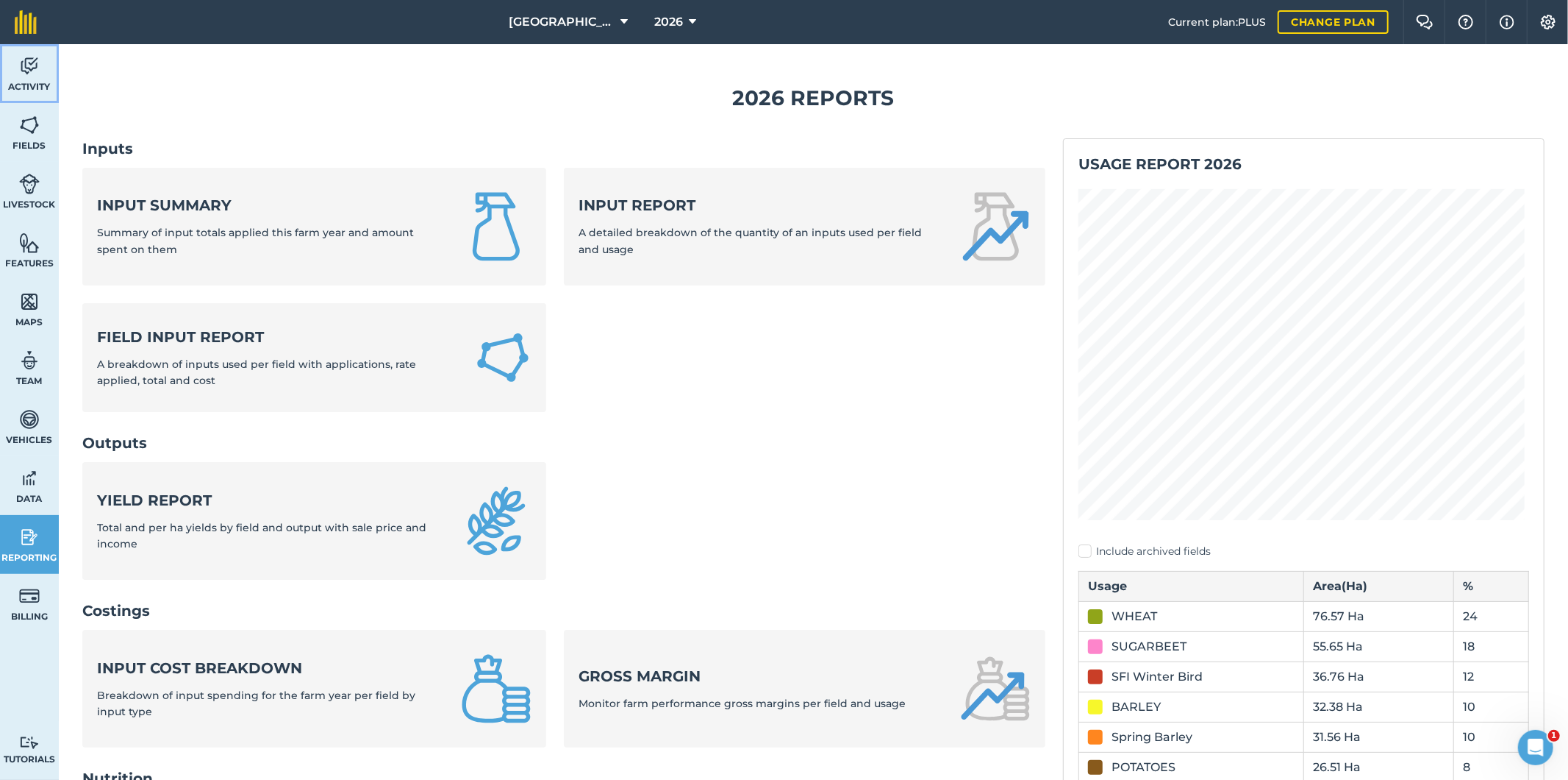
click at [32, 77] on link "Activity" at bounding box center [29, 73] width 59 height 59
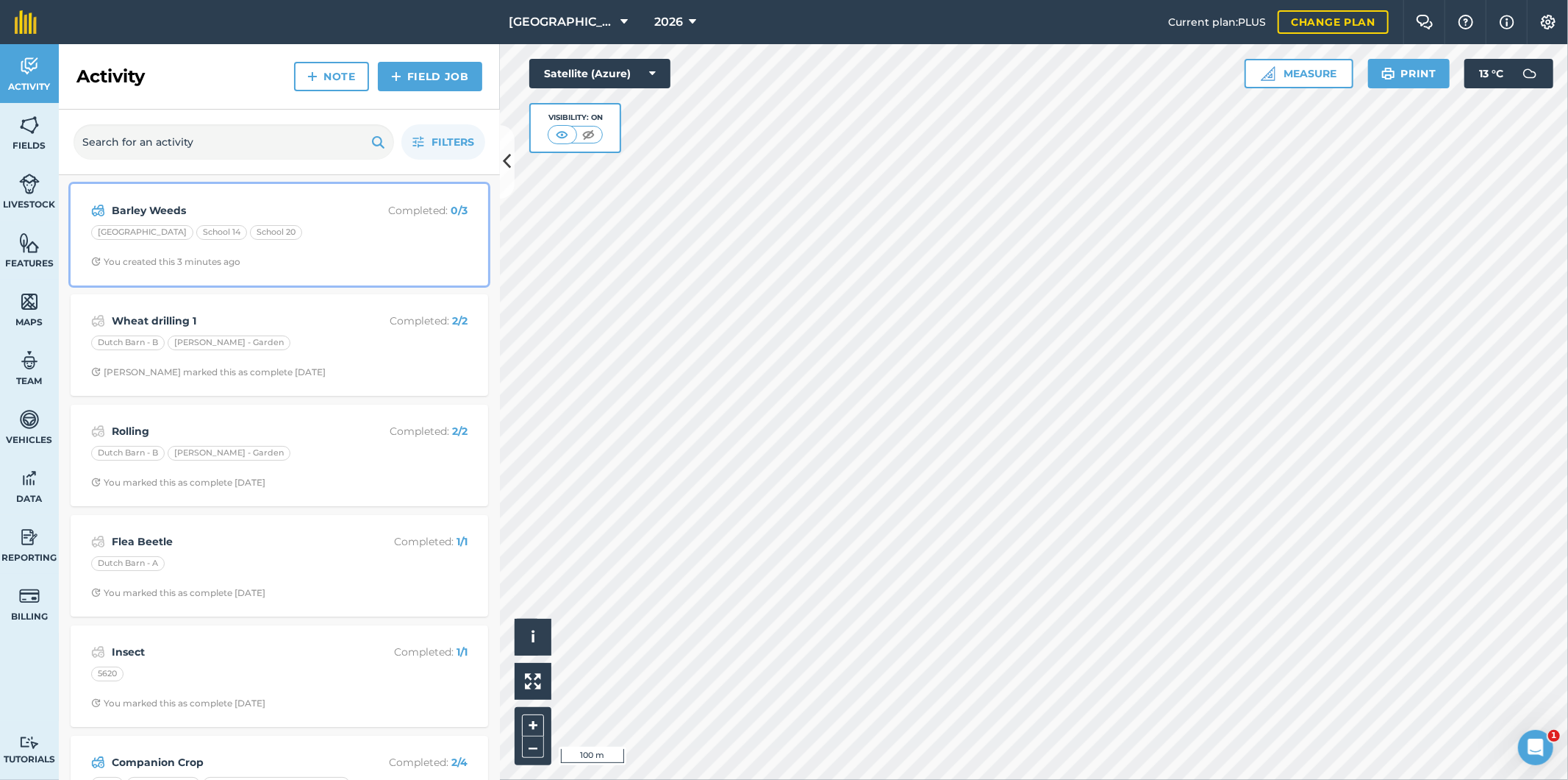
click at [310, 244] on div "[GEOGRAPHIC_DATA] 14 School 20" at bounding box center [279, 235] width 376 height 19
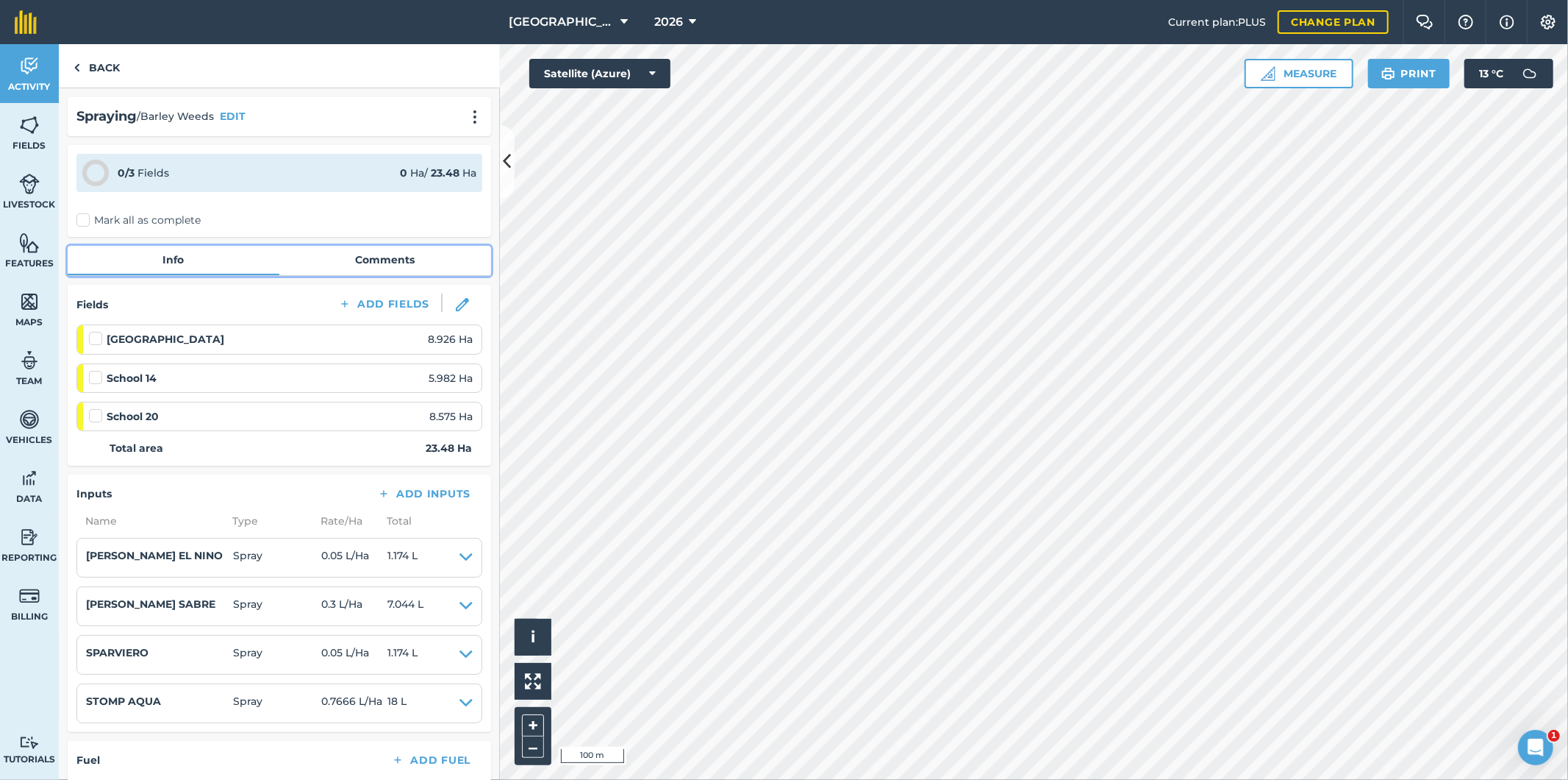
click at [398, 258] on link "Comments" at bounding box center [385, 260] width 212 height 28
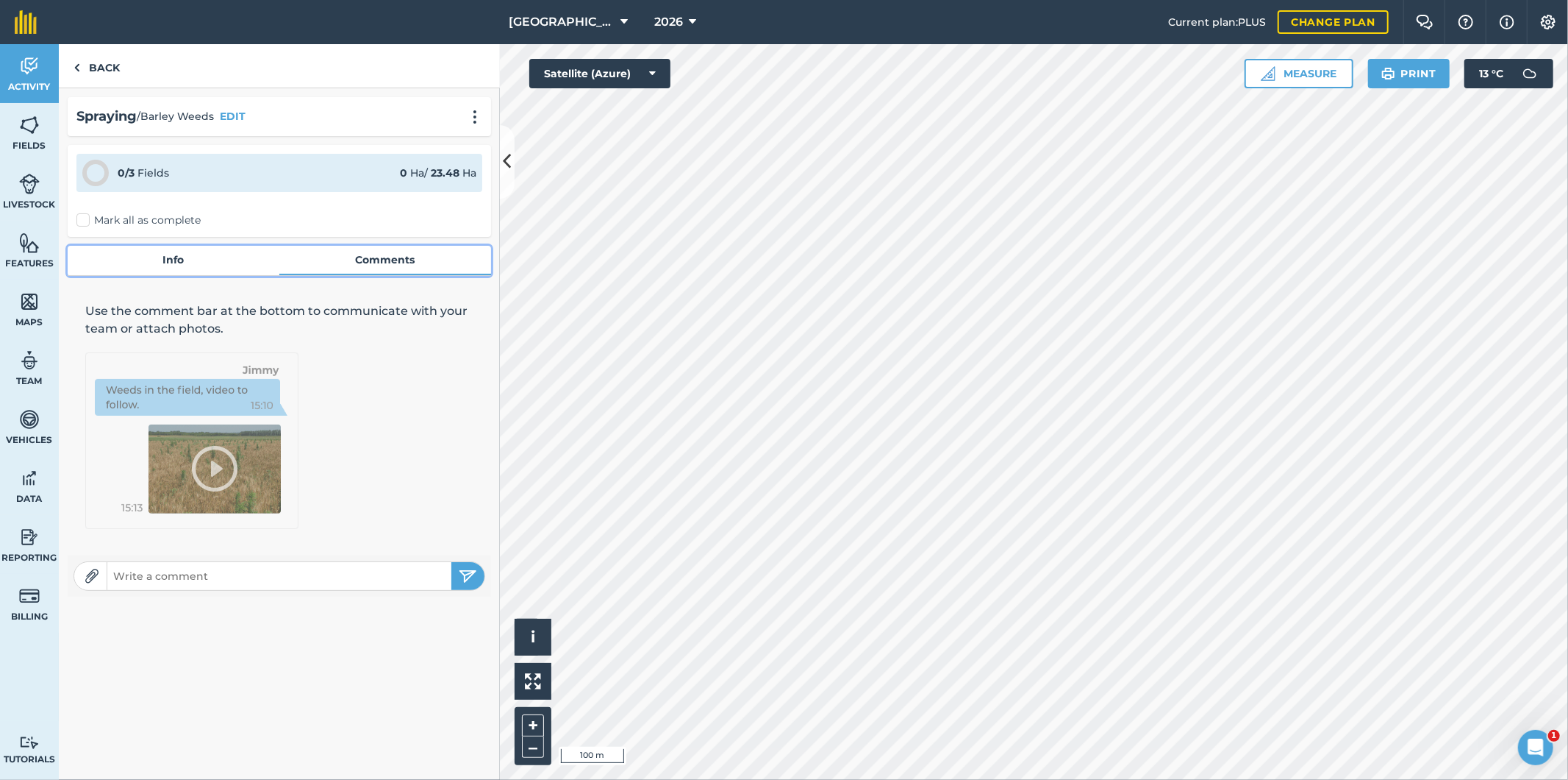
click at [197, 268] on link "Info" at bounding box center [173, 260] width 212 height 28
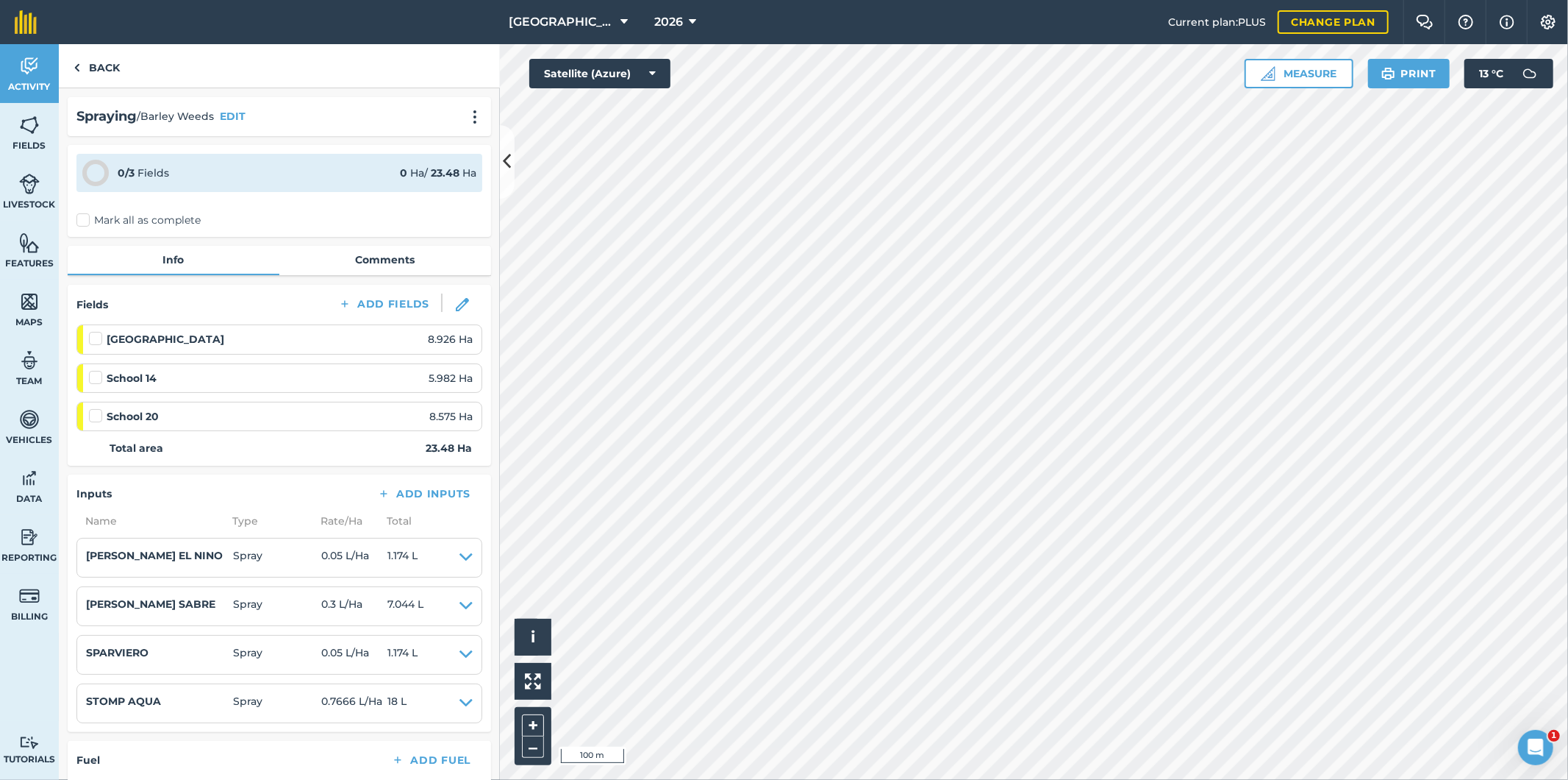
click at [468, 127] on div "Spraying / Barley Weeds EDIT" at bounding box center [279, 116] width 406 height 21
click at [468, 124] on button at bounding box center [475, 116] width 15 height 18
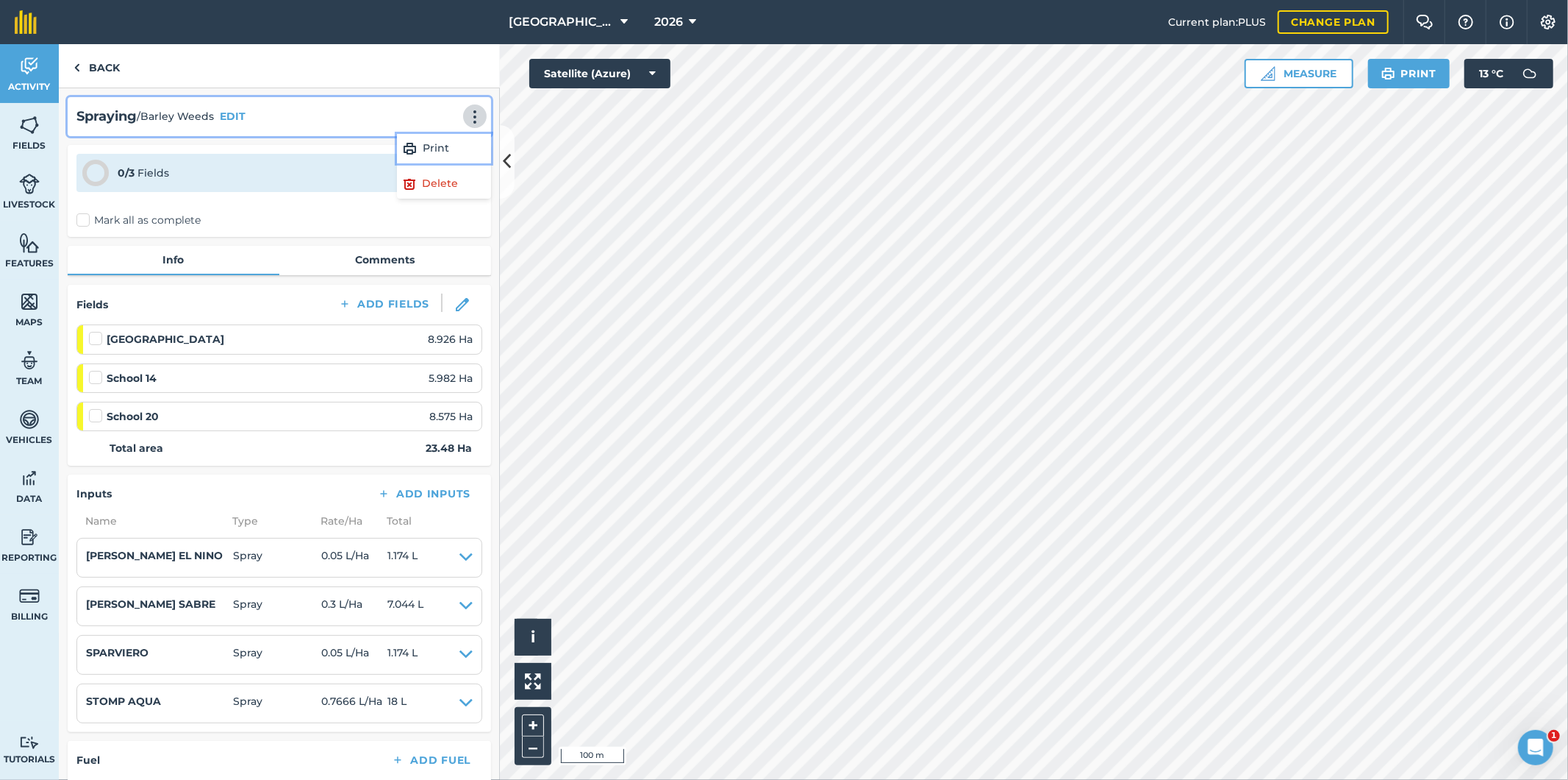
click at [423, 150] on link "Print" at bounding box center [444, 149] width 94 height 30
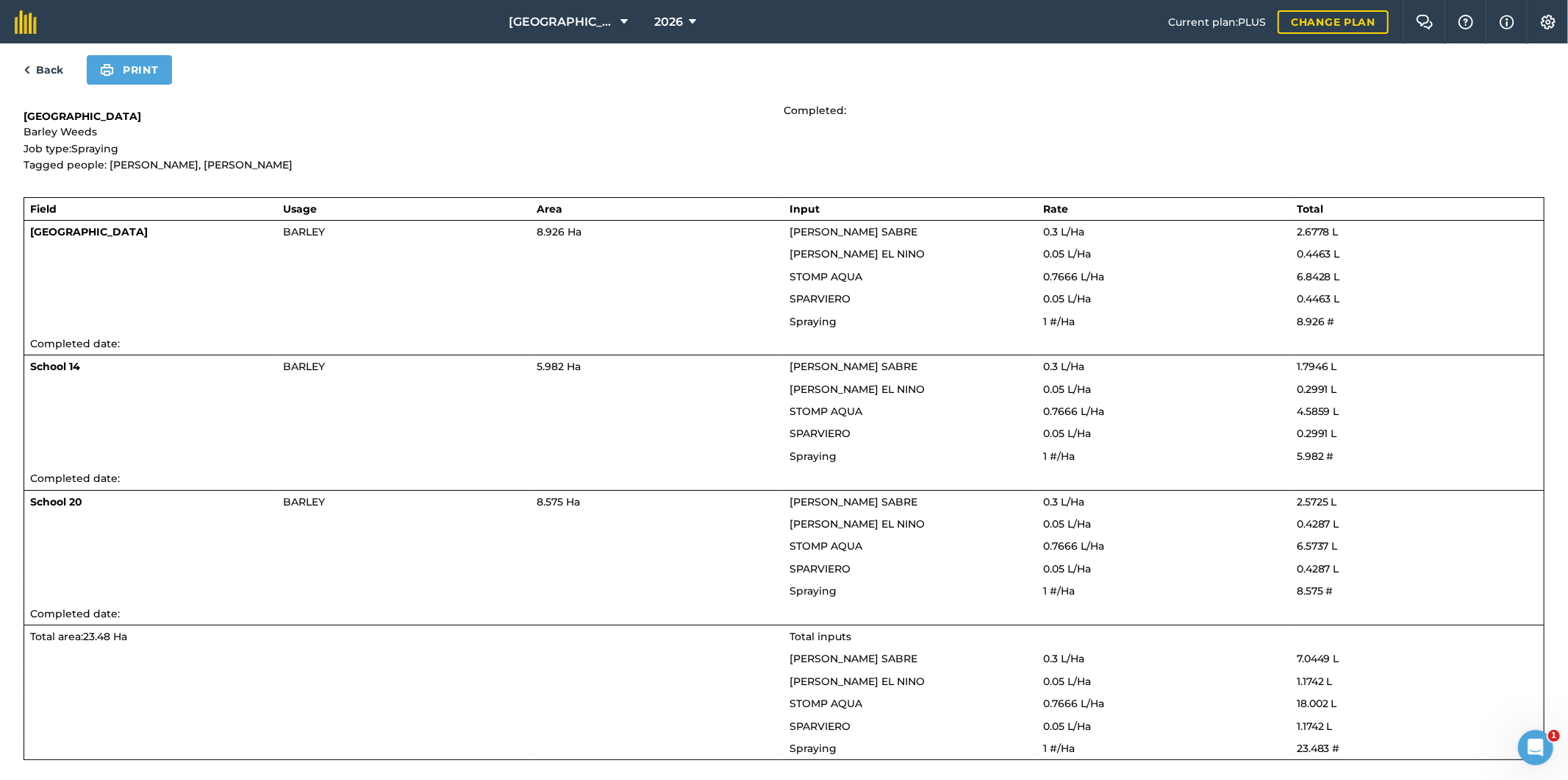
scroll to position [16, 0]
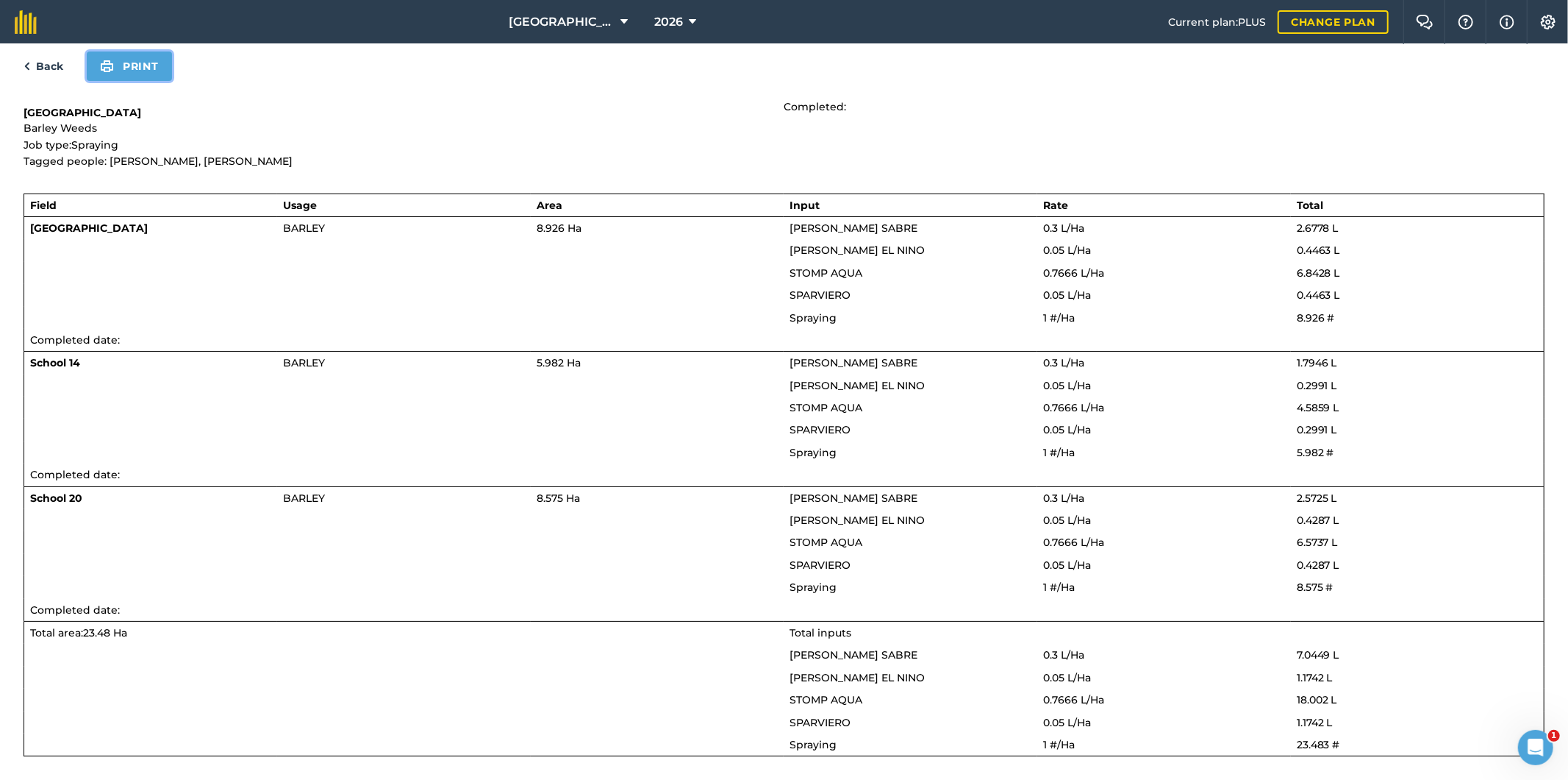
click at [140, 69] on button "Print" at bounding box center [129, 66] width 85 height 30
click at [53, 61] on link "Back" at bounding box center [43, 66] width 40 height 18
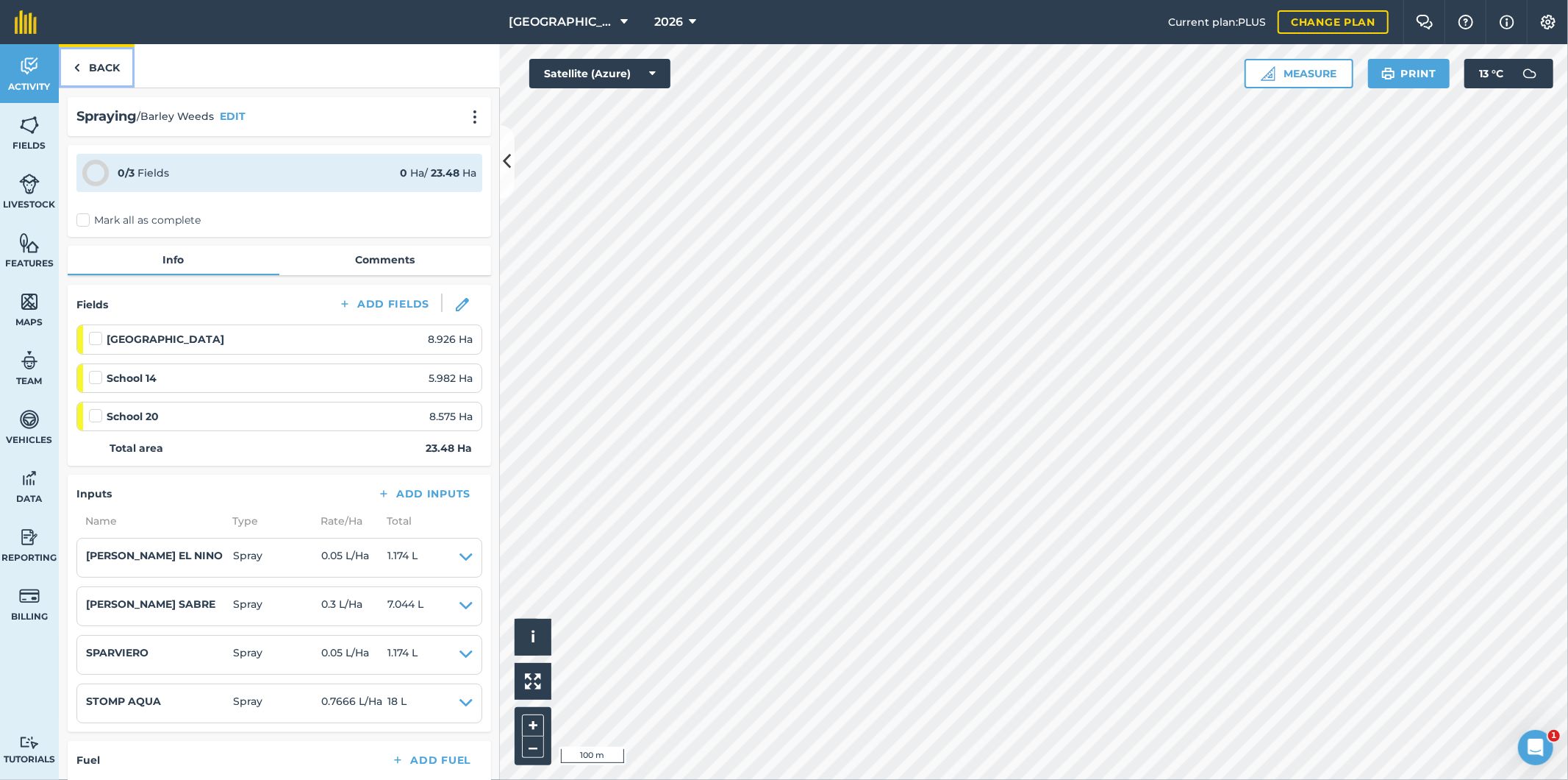
click at [90, 67] on link "Back" at bounding box center [96, 65] width 76 height 43
